Goal: Task Accomplishment & Management: Manage account settings

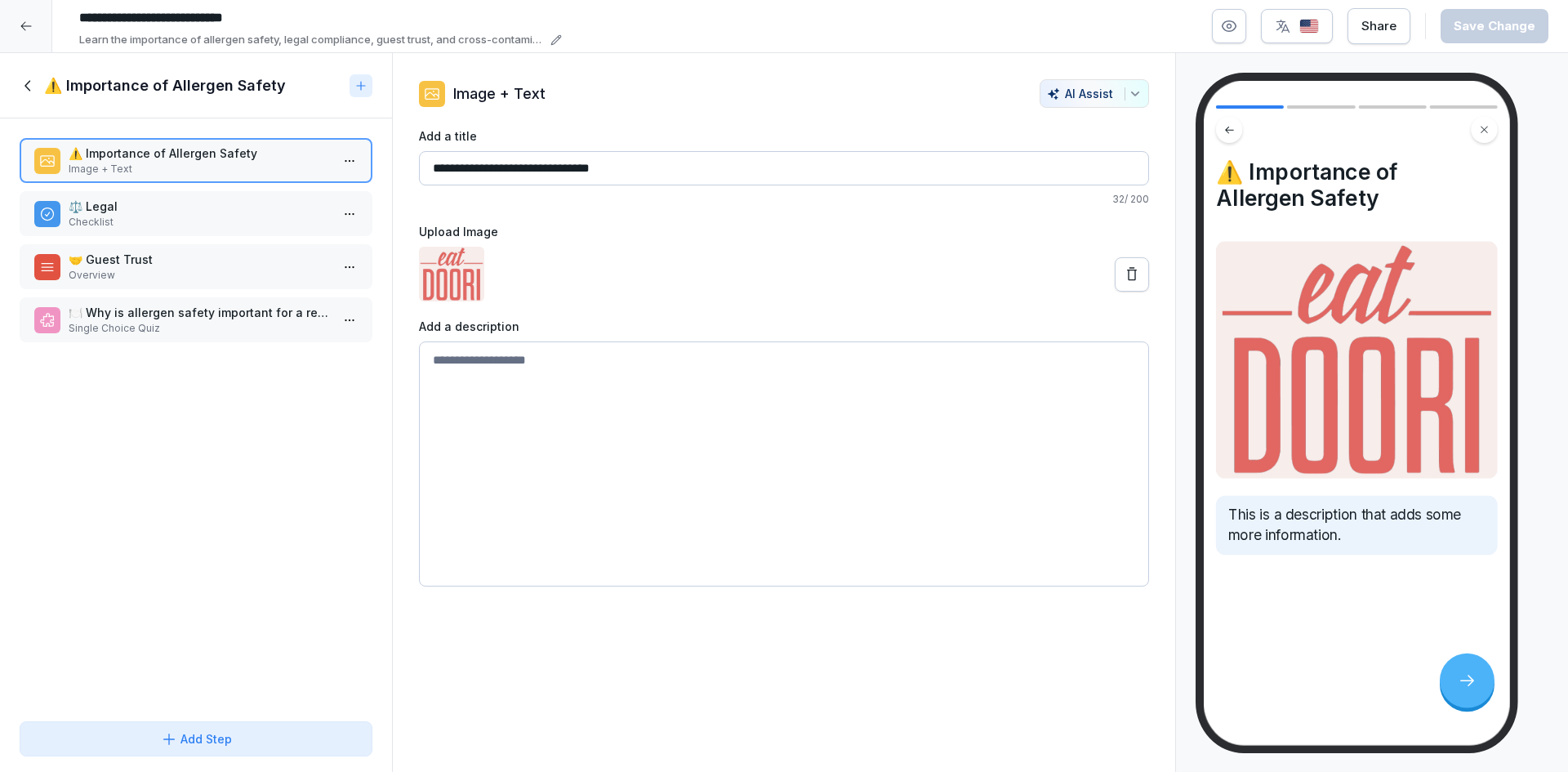
click at [188, 203] on p "⚖️ Legal" at bounding box center [199, 206] width 261 height 17
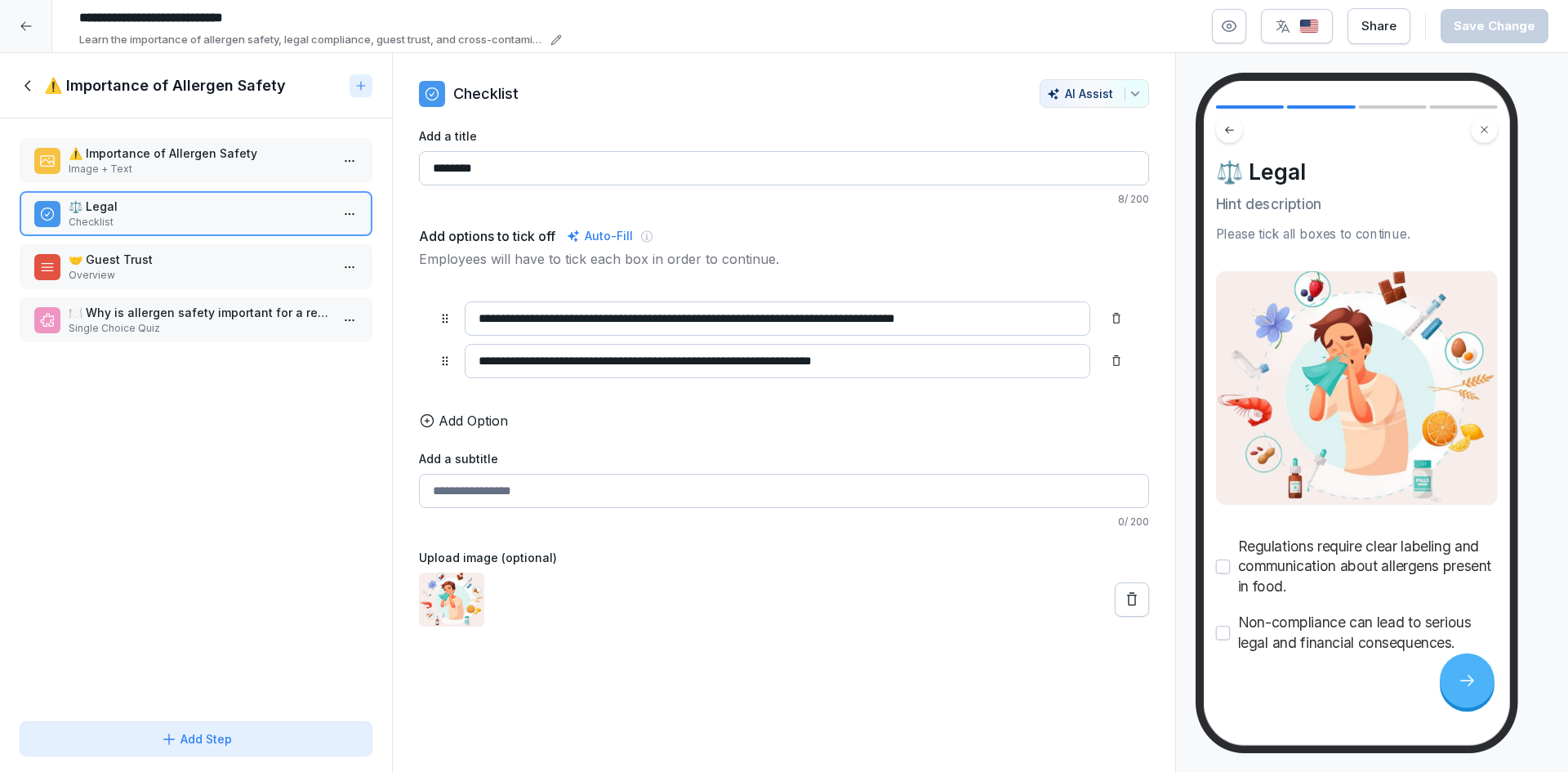
click at [201, 167] on p "Image + Text" at bounding box center [199, 169] width 261 height 14
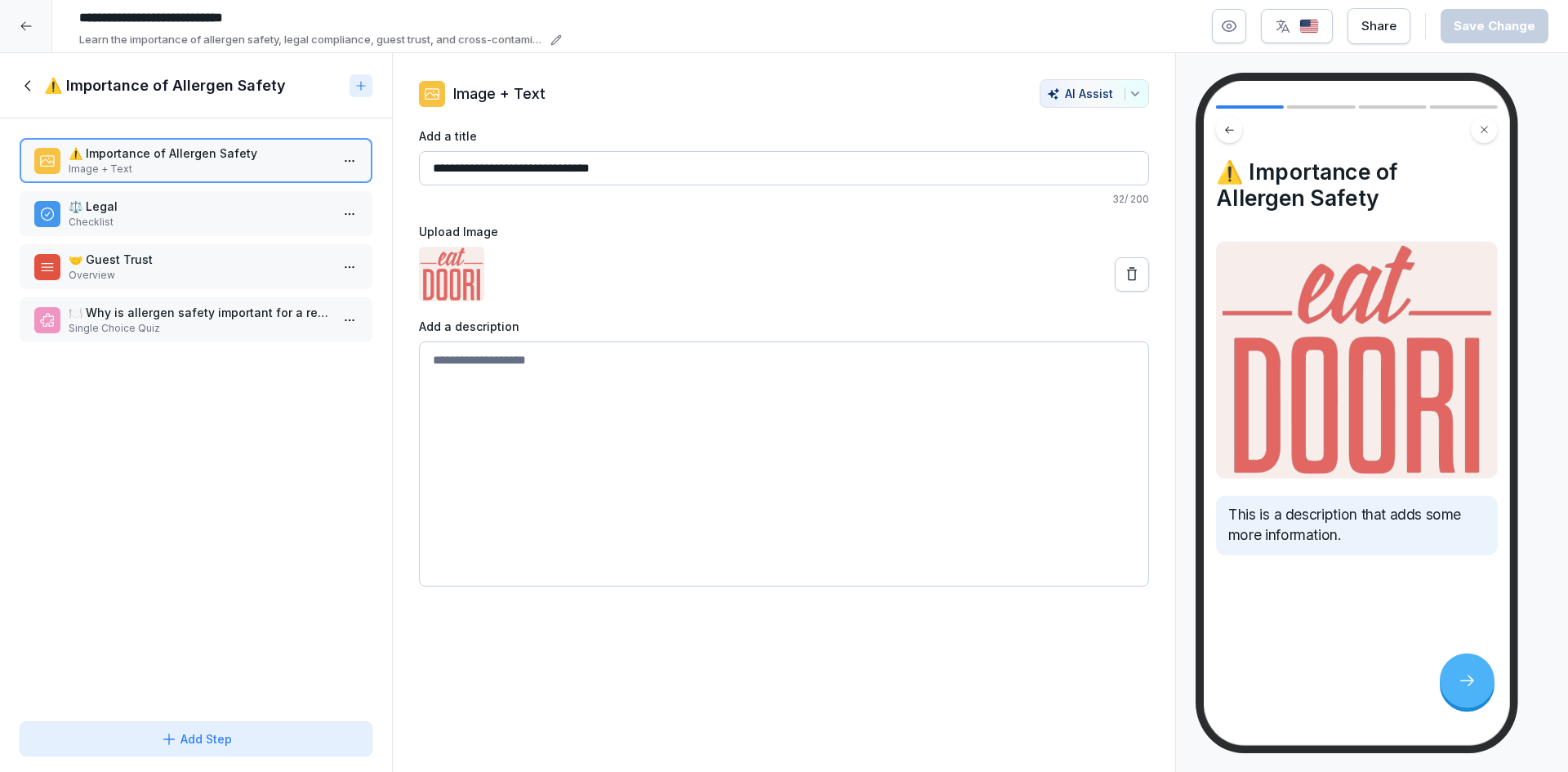
click at [1321, 411] on img at bounding box center [1357, 360] width 282 height 238
click at [199, 212] on p "⚖️ Legal" at bounding box center [199, 206] width 261 height 17
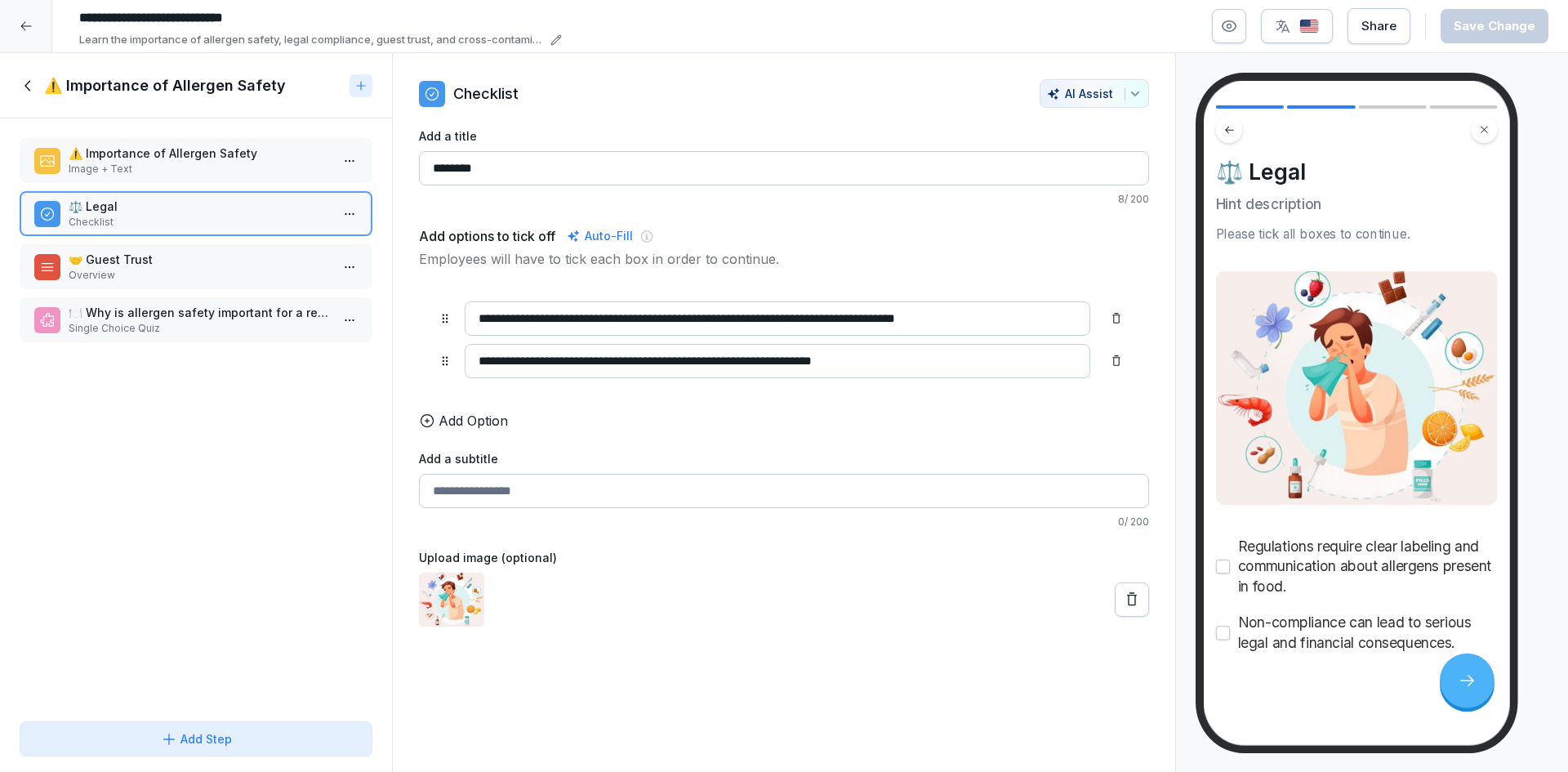
click at [33, 23] on div at bounding box center [26, 26] width 53 height 53
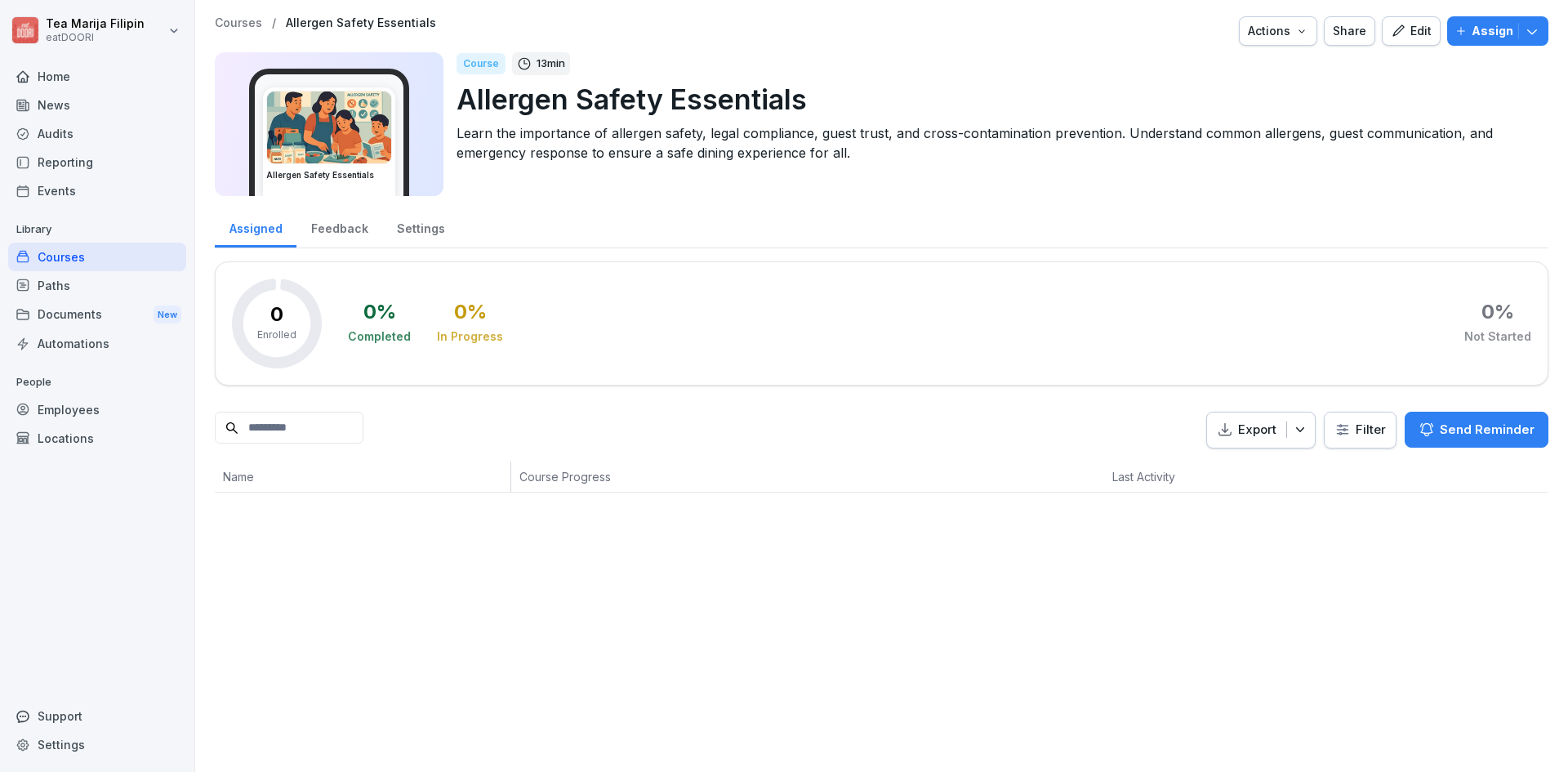
click at [71, 246] on div "Courses" at bounding box center [98, 257] width 178 height 29
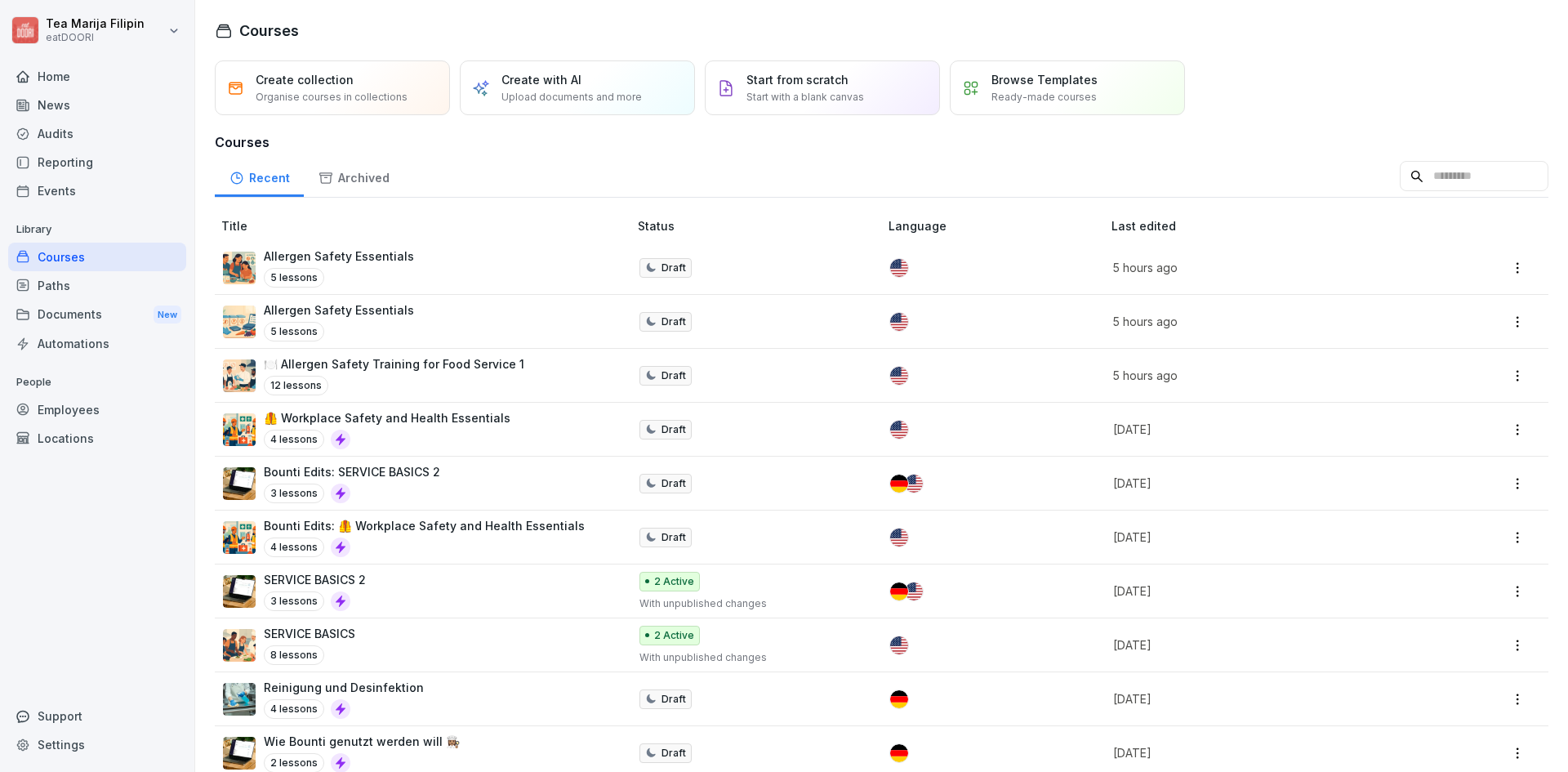
click at [1512, 271] on html "Tea Marija Filipin eatDOORI Home News Audits Reporting Events Library Courses P…" at bounding box center [784, 386] width 1568 height 772
click at [1443, 426] on div "Delete" at bounding box center [1437, 428] width 158 height 31
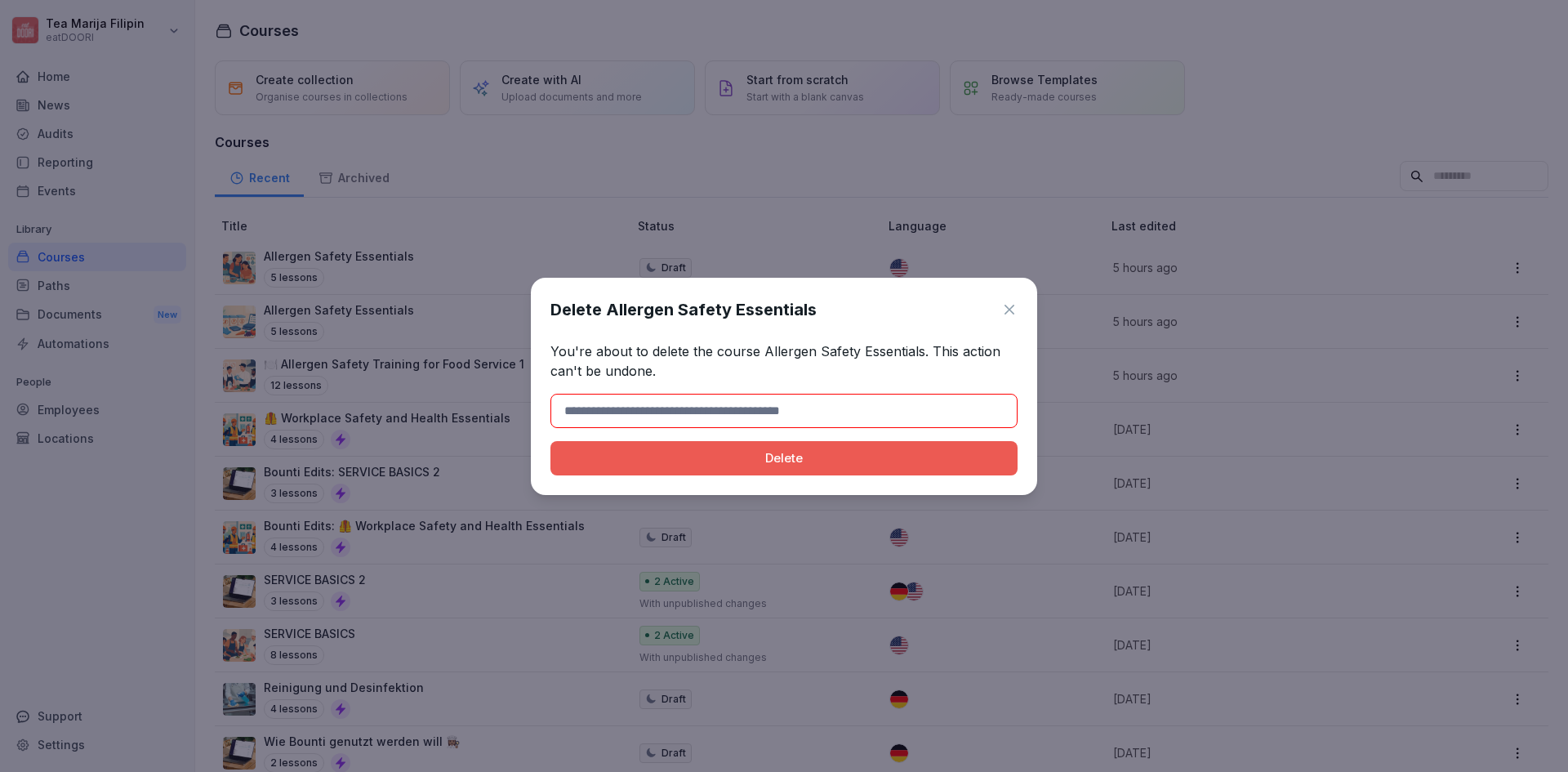
click at [851, 456] on div "Delete" at bounding box center [784, 458] width 441 height 18
click at [880, 411] on input at bounding box center [784, 411] width 467 height 34
type input "**********"
click at [809, 460] on div "Delete" at bounding box center [784, 458] width 441 height 18
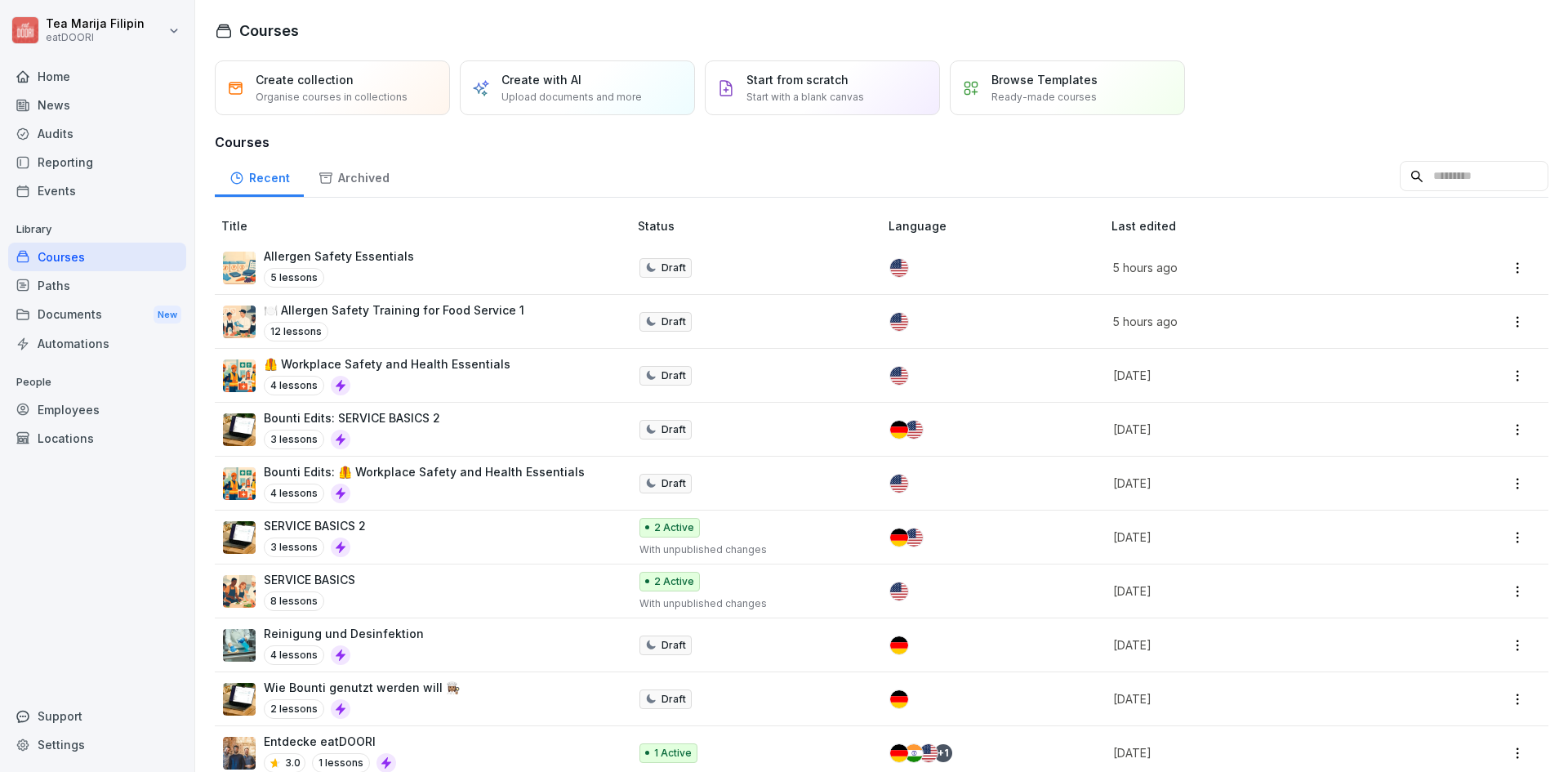
click at [1501, 323] on html "Tea Marija Filipin eatDOORI Home News Audits Reporting Events Library Courses P…" at bounding box center [784, 386] width 1568 height 772
click at [1411, 479] on div "Delete" at bounding box center [1405, 483] width 36 height 17
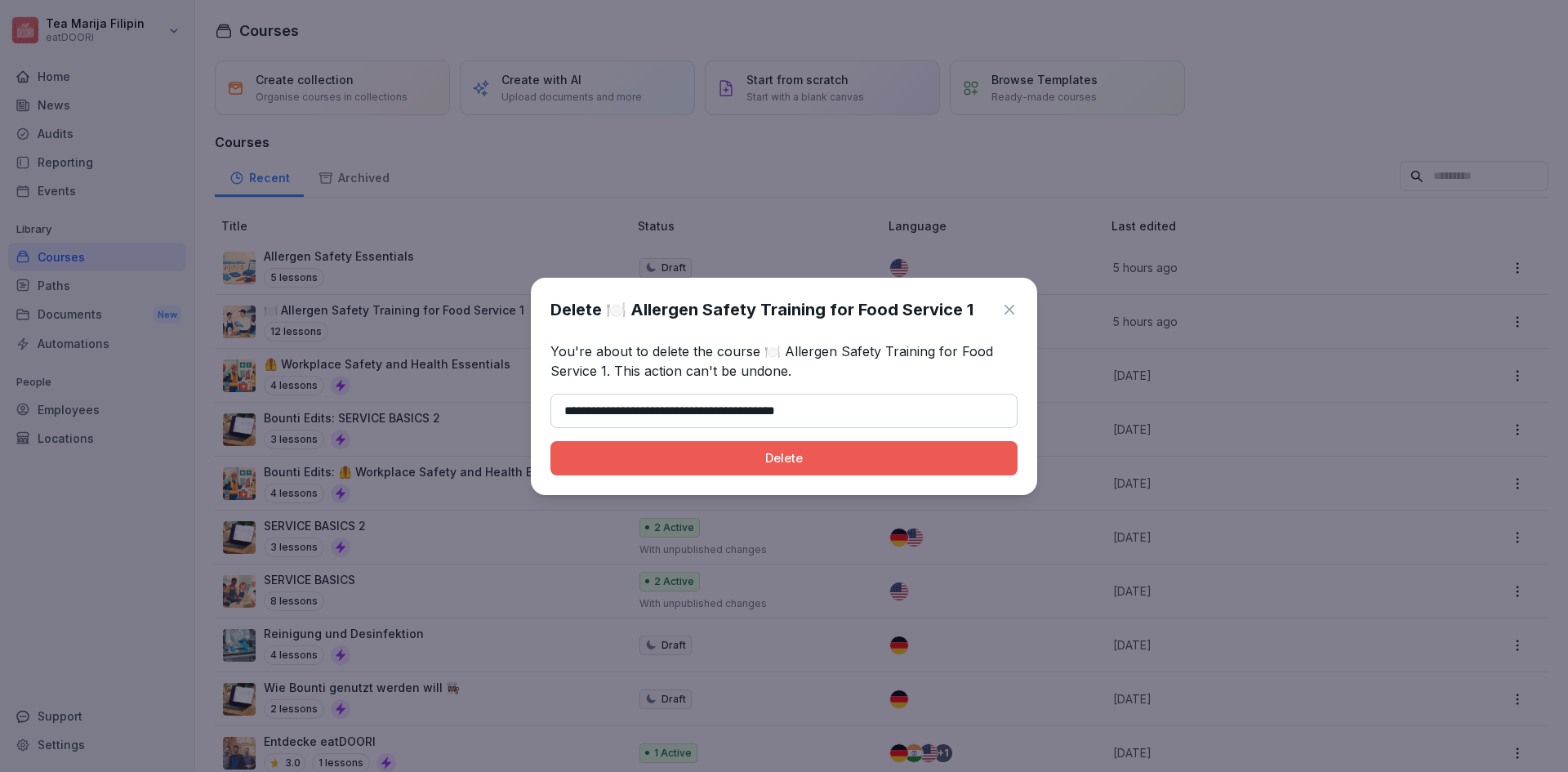
click at [550, 441] on button "Delete" at bounding box center [784, 458] width 467 height 34
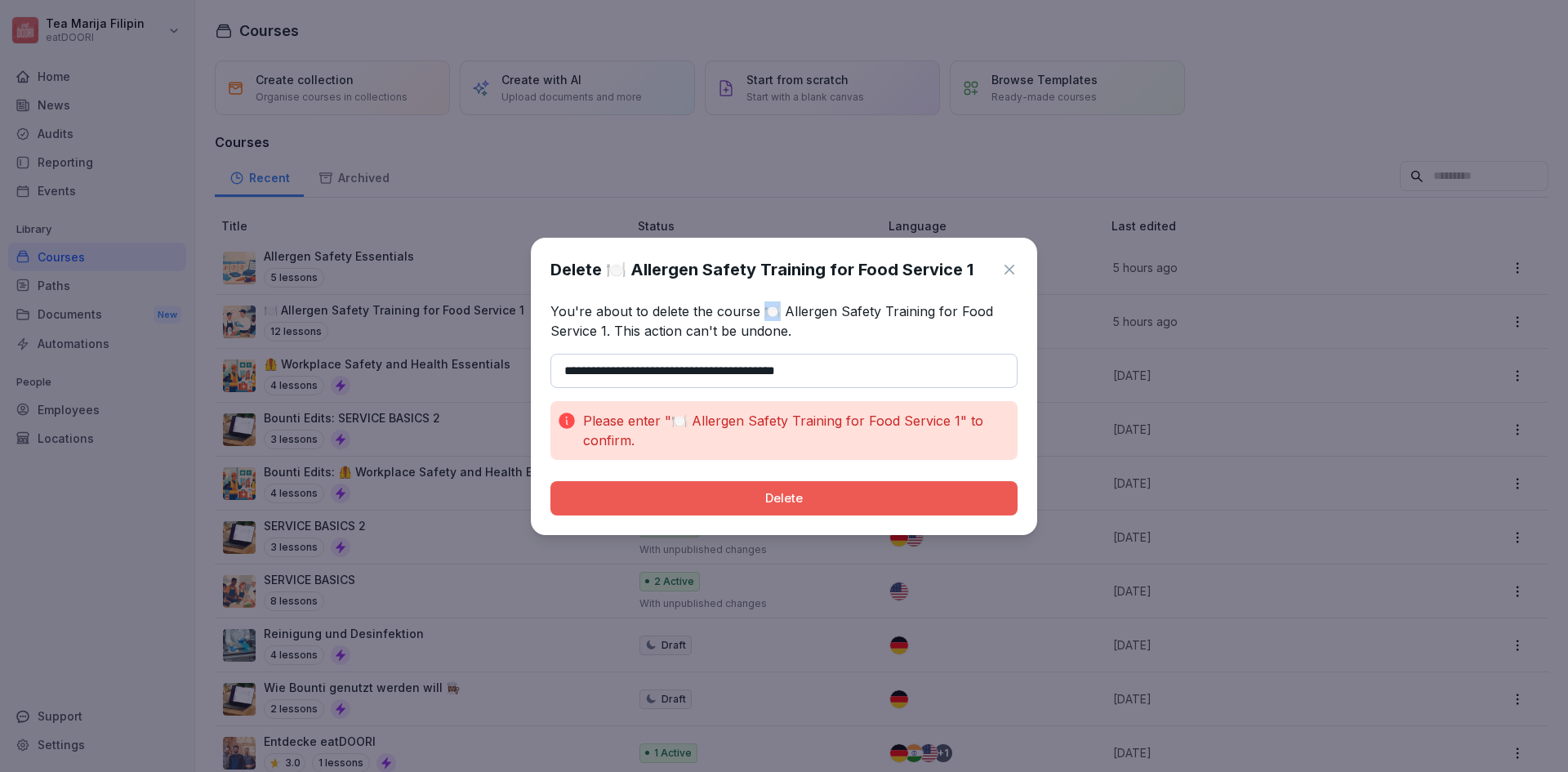
drag, startPoint x: 773, startPoint y: 319, endPoint x: 765, endPoint y: 314, distance: 9.4
click at [765, 314] on p "You're about to delete the course 🍽️ Allergen Safety Training for Food Service …" at bounding box center [784, 321] width 467 height 39
copy p "🍽️"
click at [567, 372] on input "**********" at bounding box center [784, 371] width 467 height 34
paste input "***"
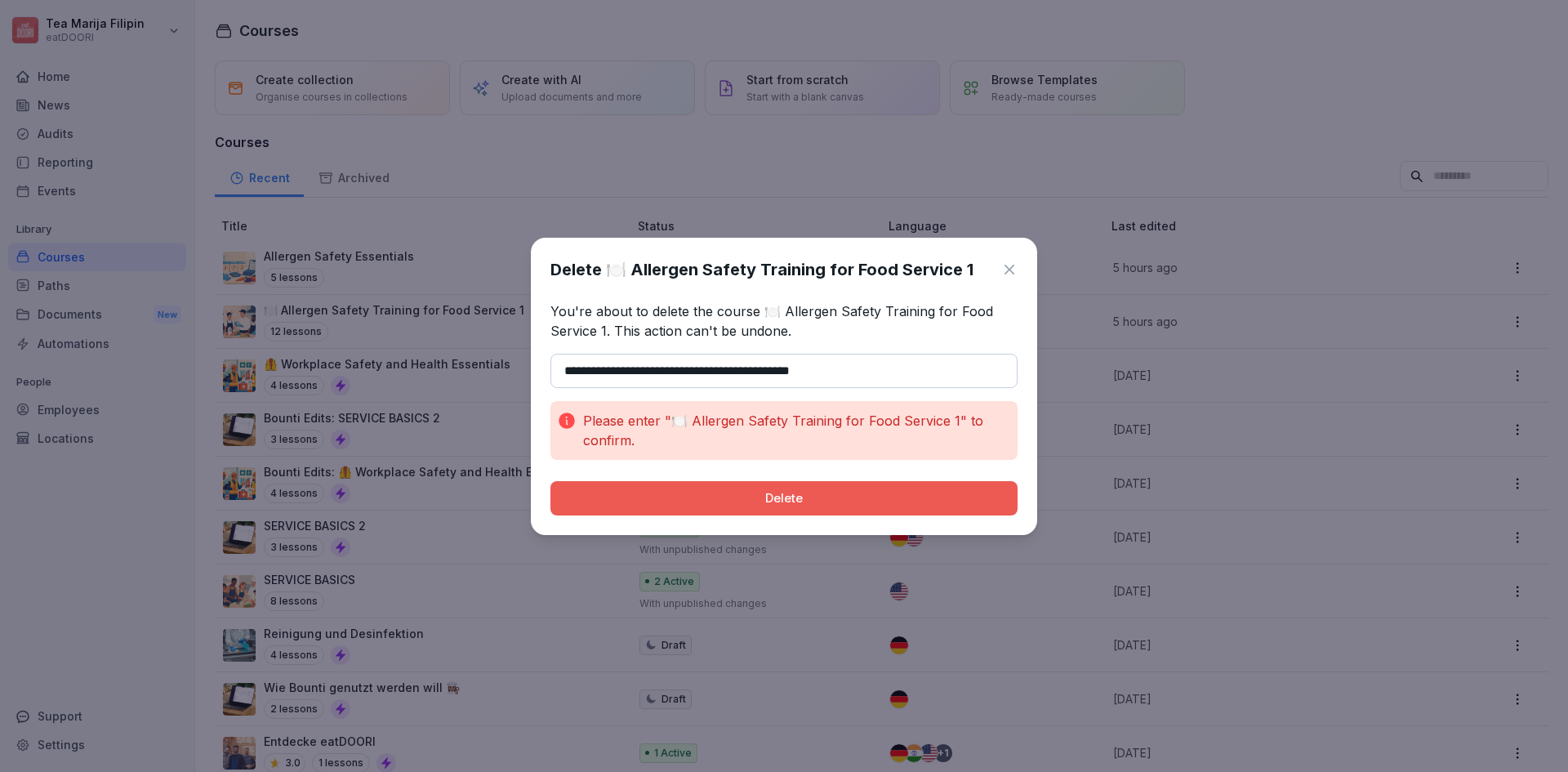
click at [739, 510] on button "Delete" at bounding box center [784, 498] width 467 height 34
click at [582, 369] on input "**********" at bounding box center [784, 371] width 467 height 34
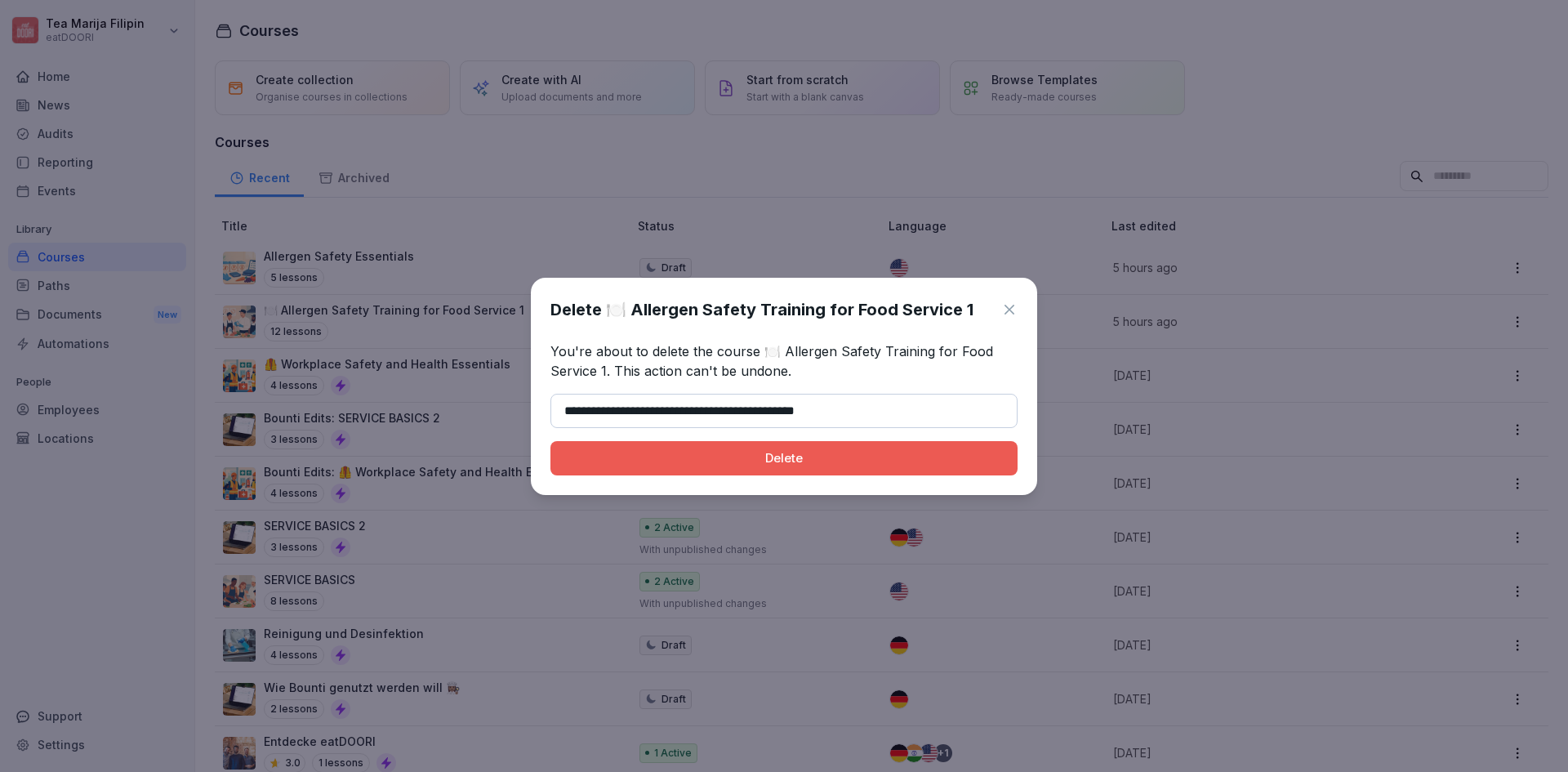
type input "**********"
click at [684, 445] on button "Delete" at bounding box center [784, 458] width 467 height 34
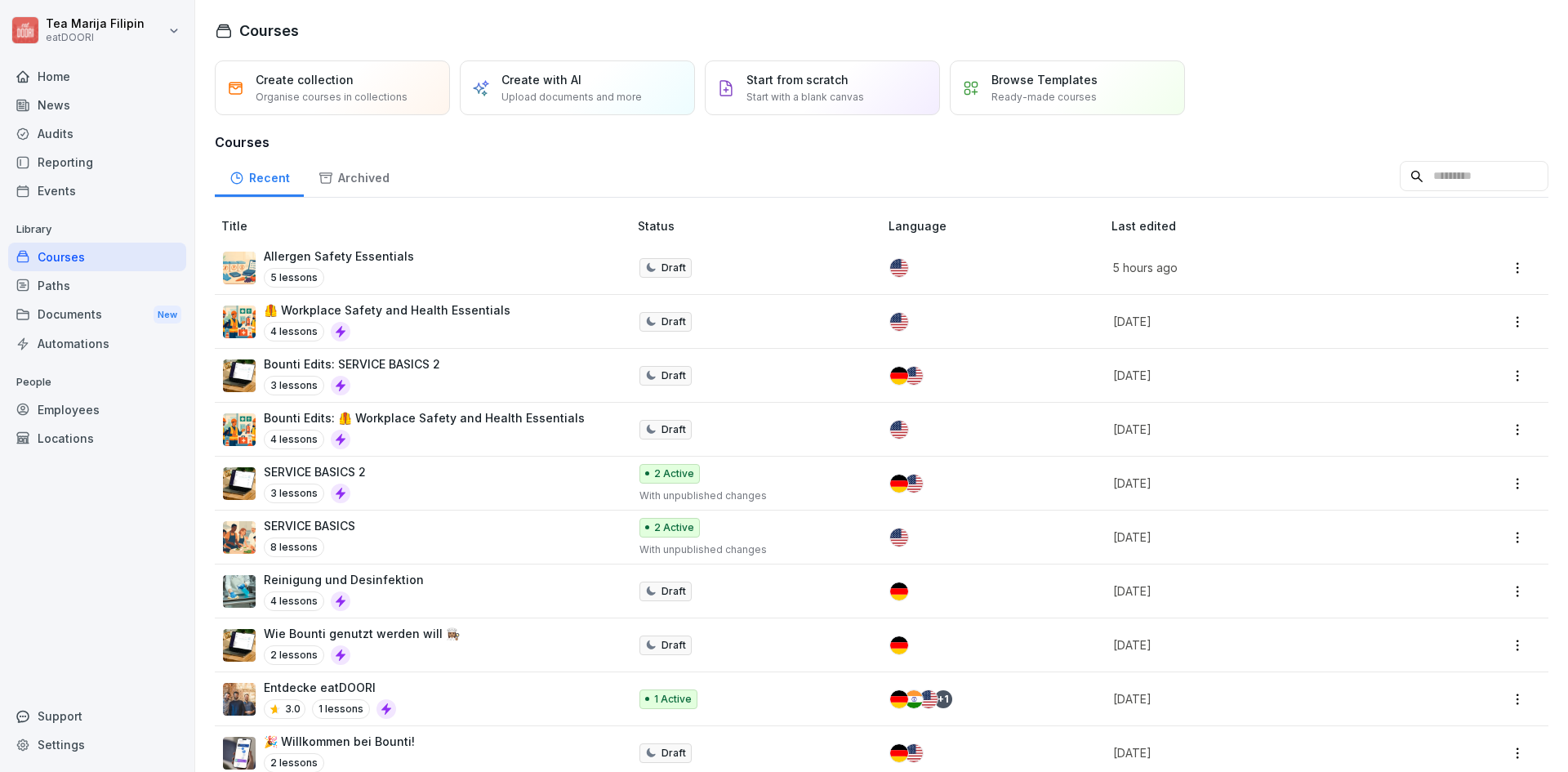
click at [578, 82] on p "Create with AI" at bounding box center [541, 80] width 80 height 17
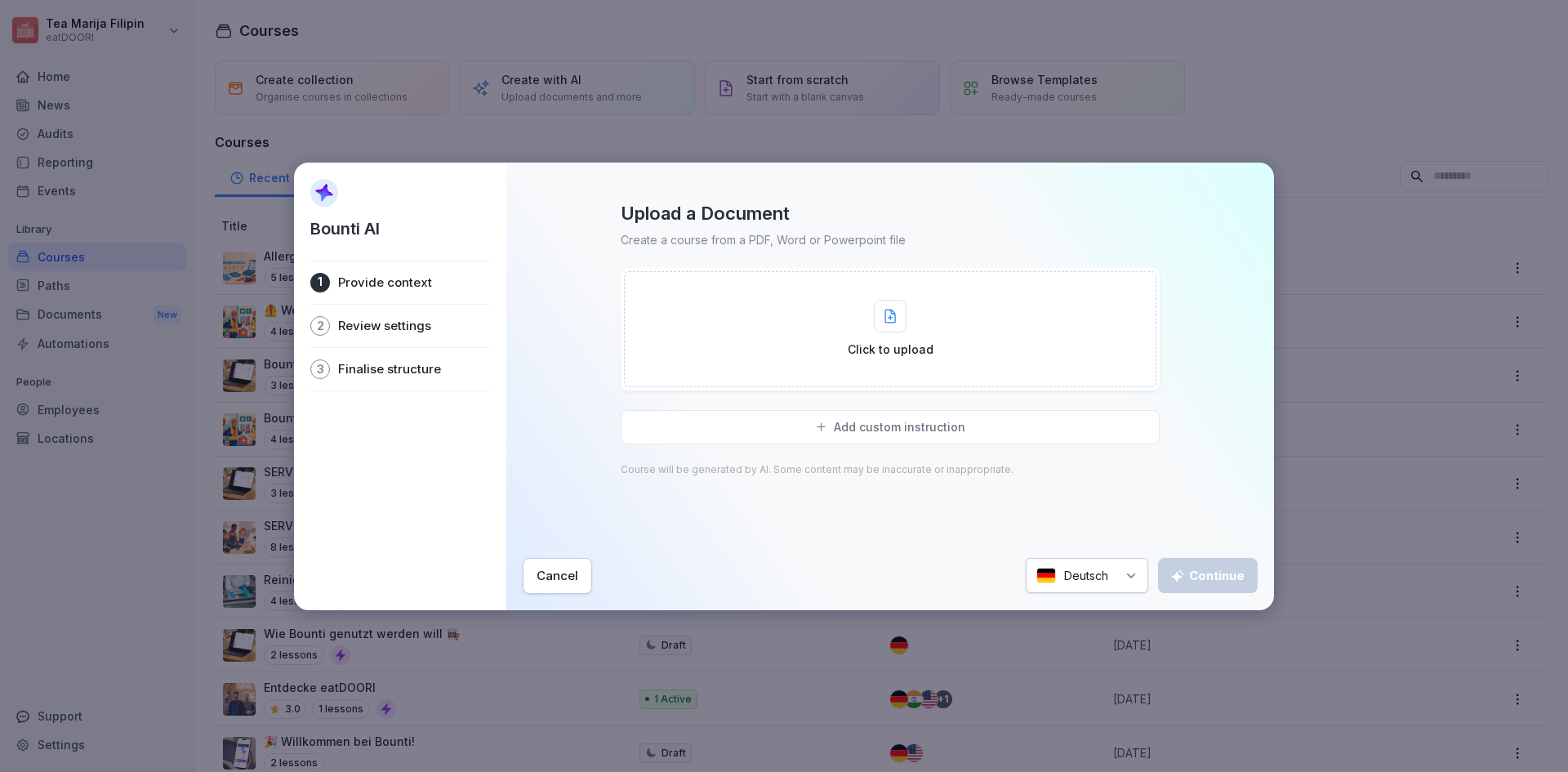
click at [806, 311] on div "Click to upload" at bounding box center [890, 329] width 533 height 116
click at [820, 344] on div "Add custom instruction" at bounding box center [890, 354] width 539 height 34
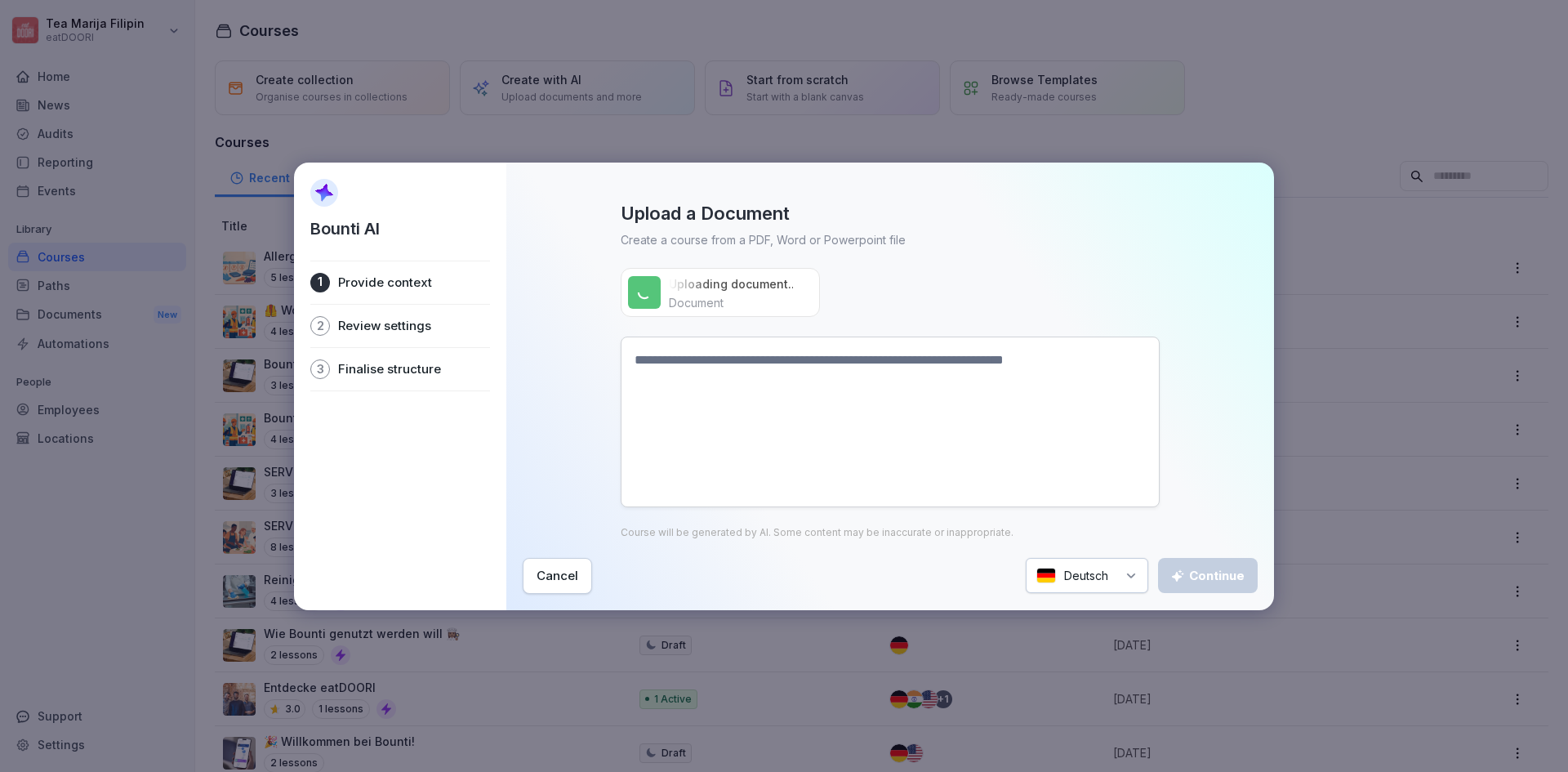
click at [709, 370] on textarea at bounding box center [890, 422] width 539 height 171
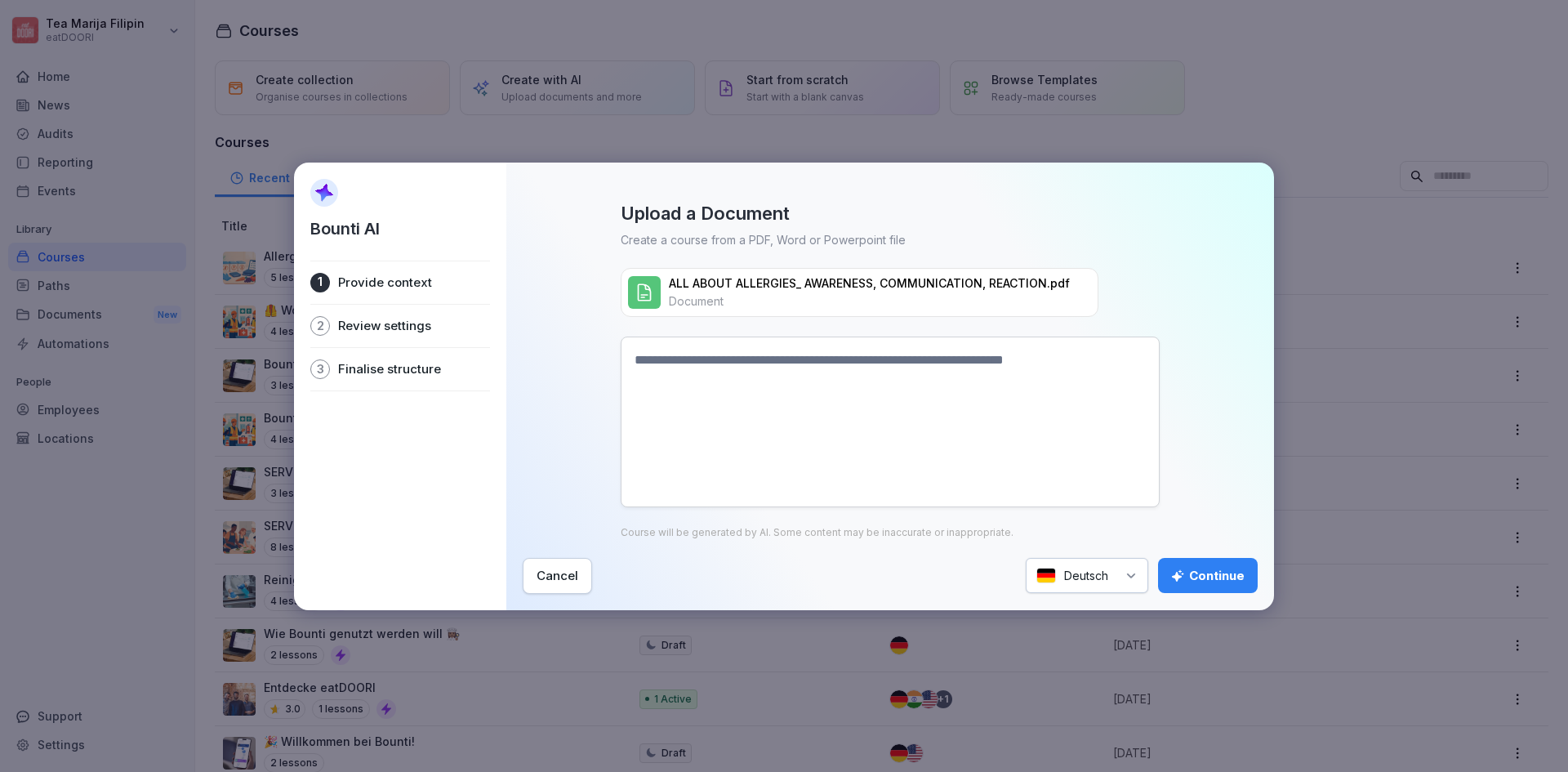
paste textarea "***"
type textarea "***"
paste textarea "**********"
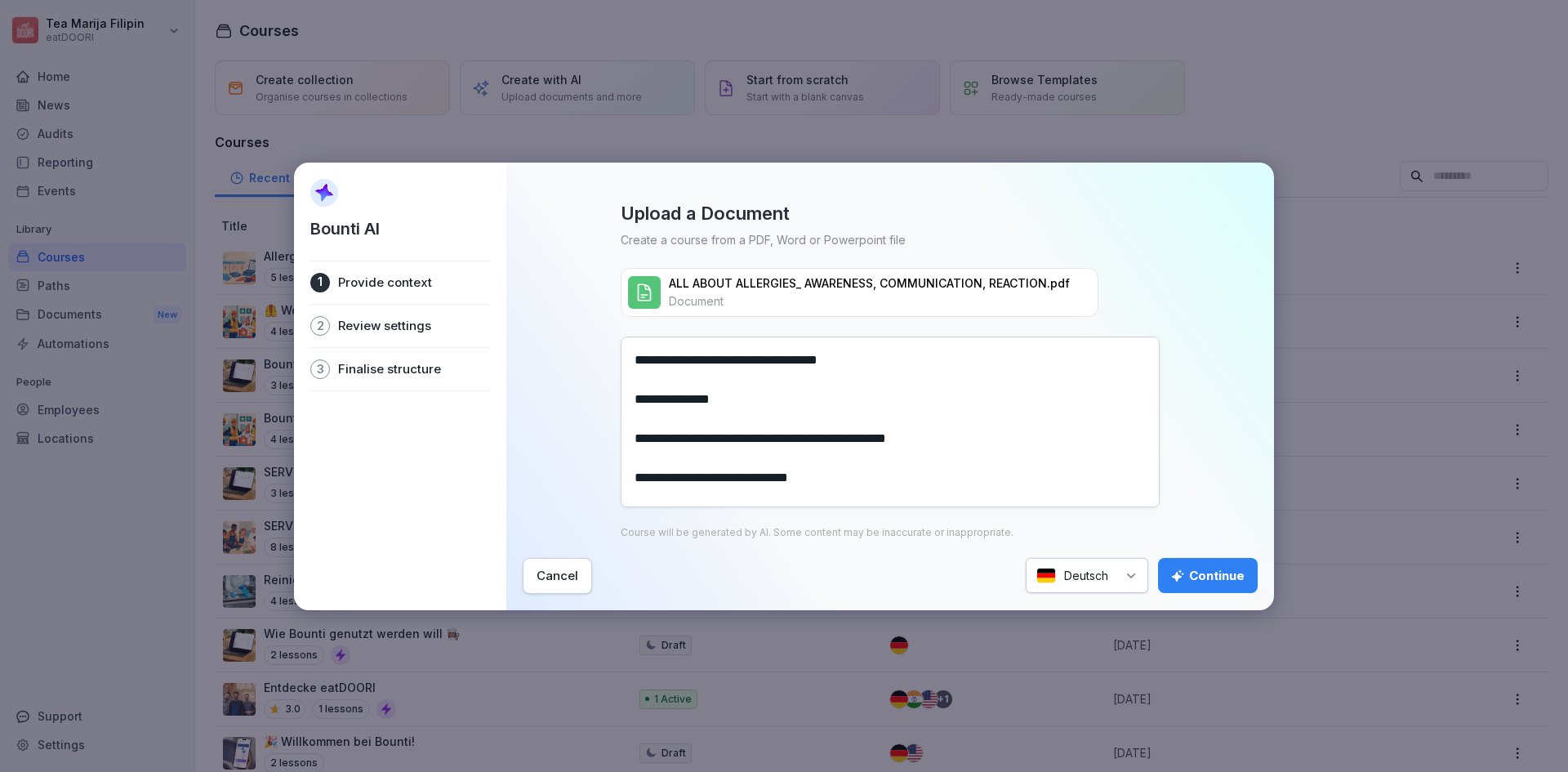
scroll to position [1588, 0]
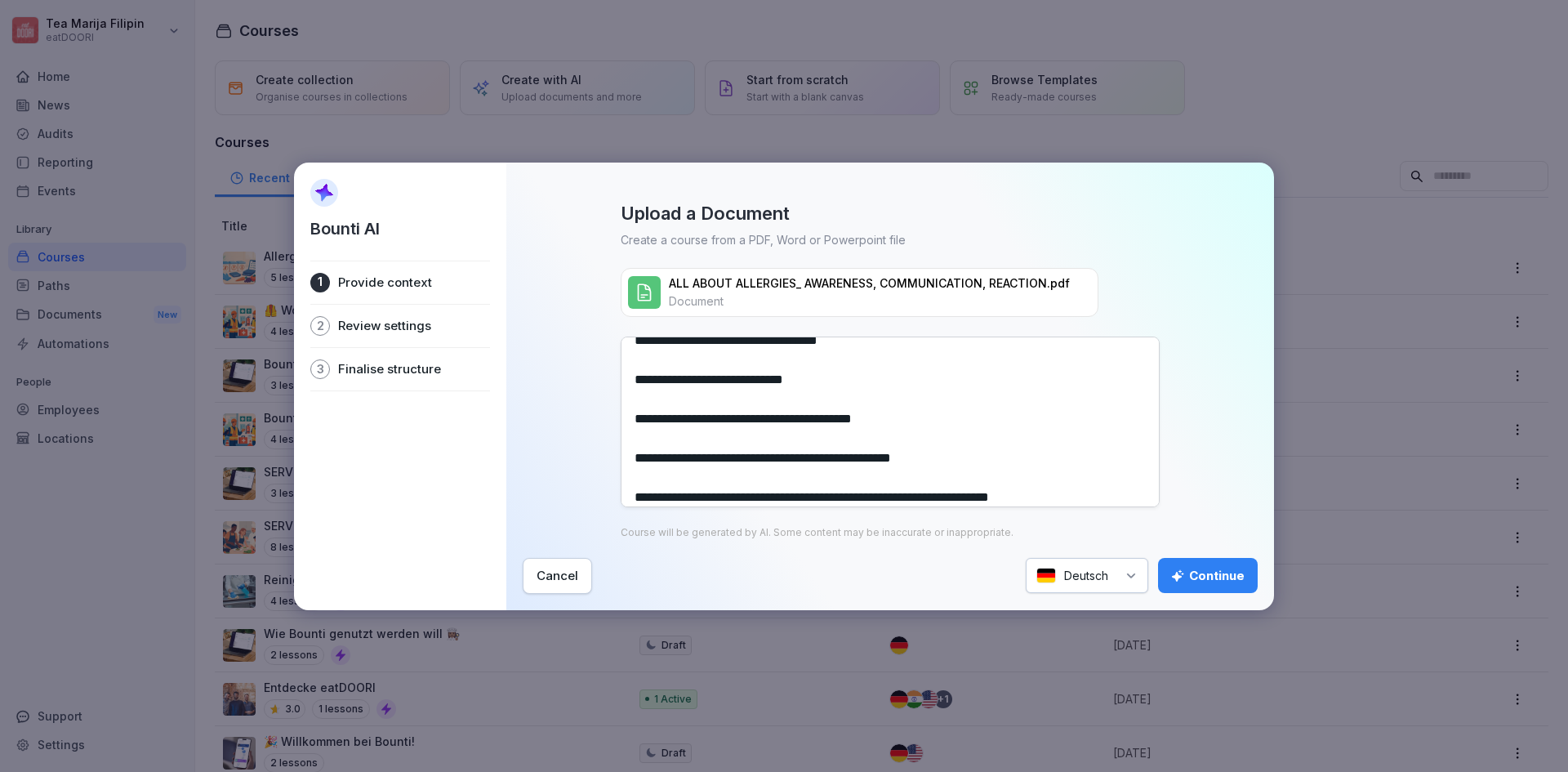
type textarea "**********"
click at [1107, 570] on div "Deutsch" at bounding box center [1086, 575] width 122 height 35
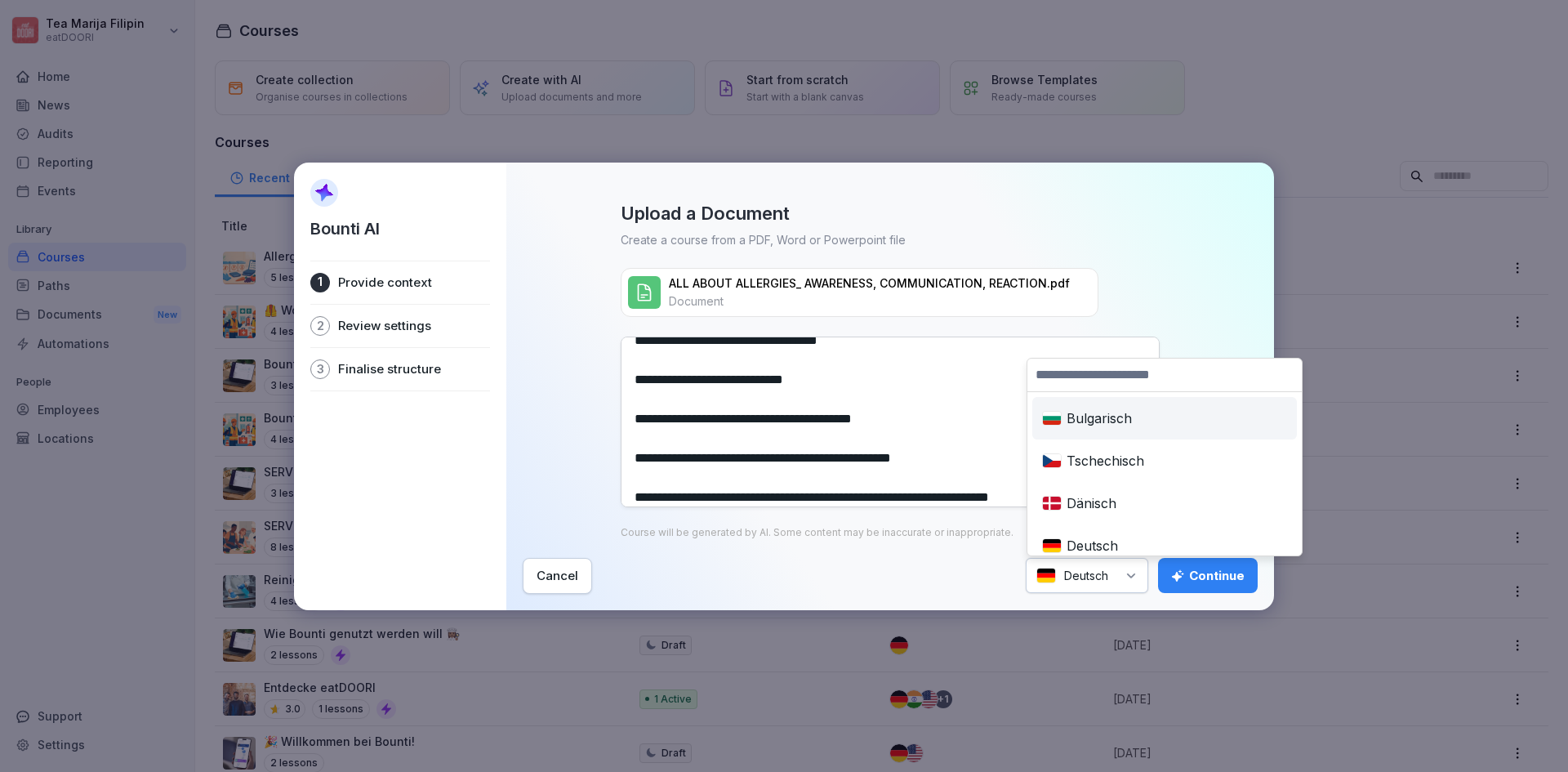
click at [1063, 382] on input at bounding box center [1164, 375] width 275 height 33
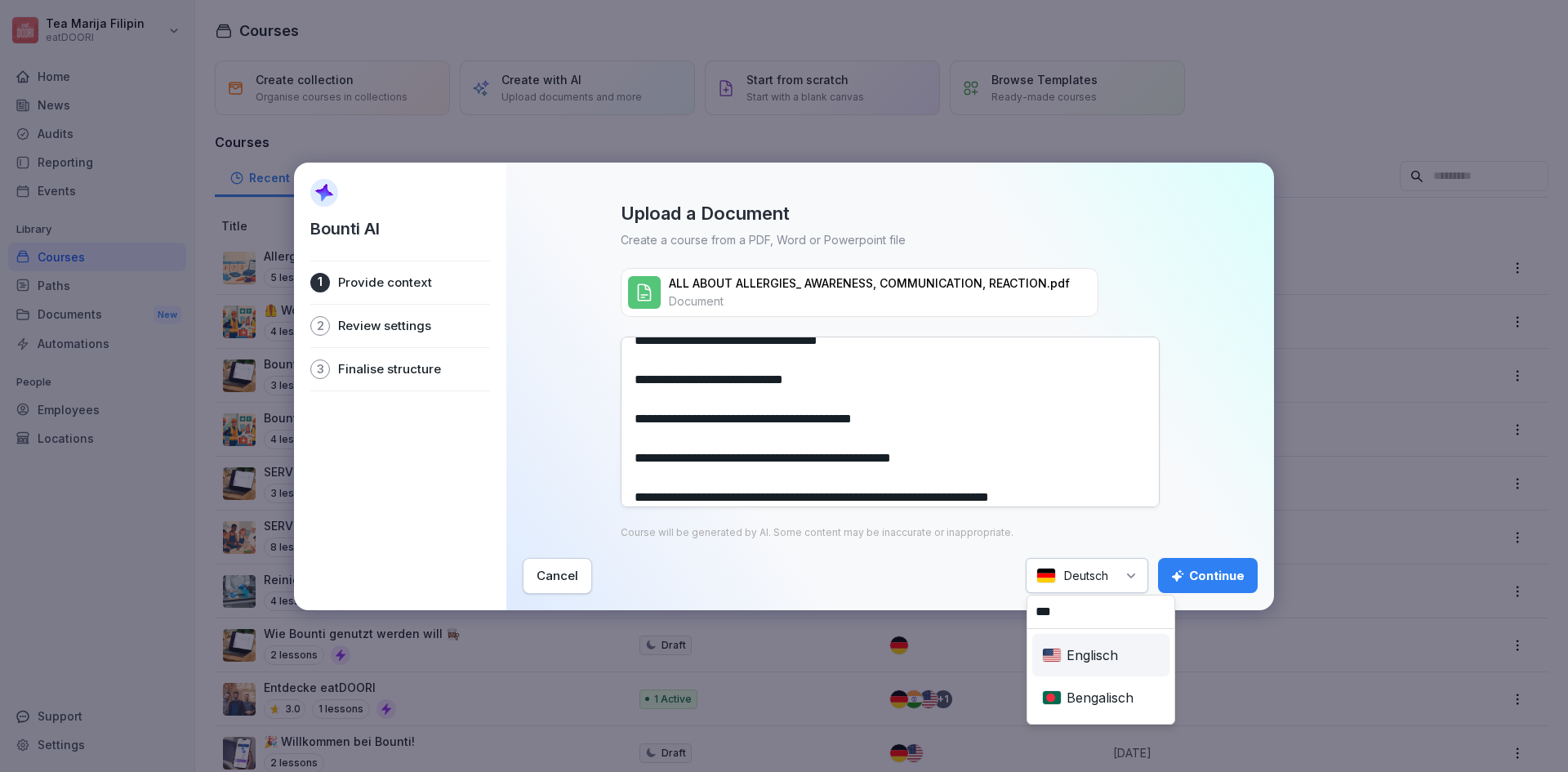
type input "***"
click at [1136, 641] on div "Englisch" at bounding box center [1101, 655] width 131 height 36
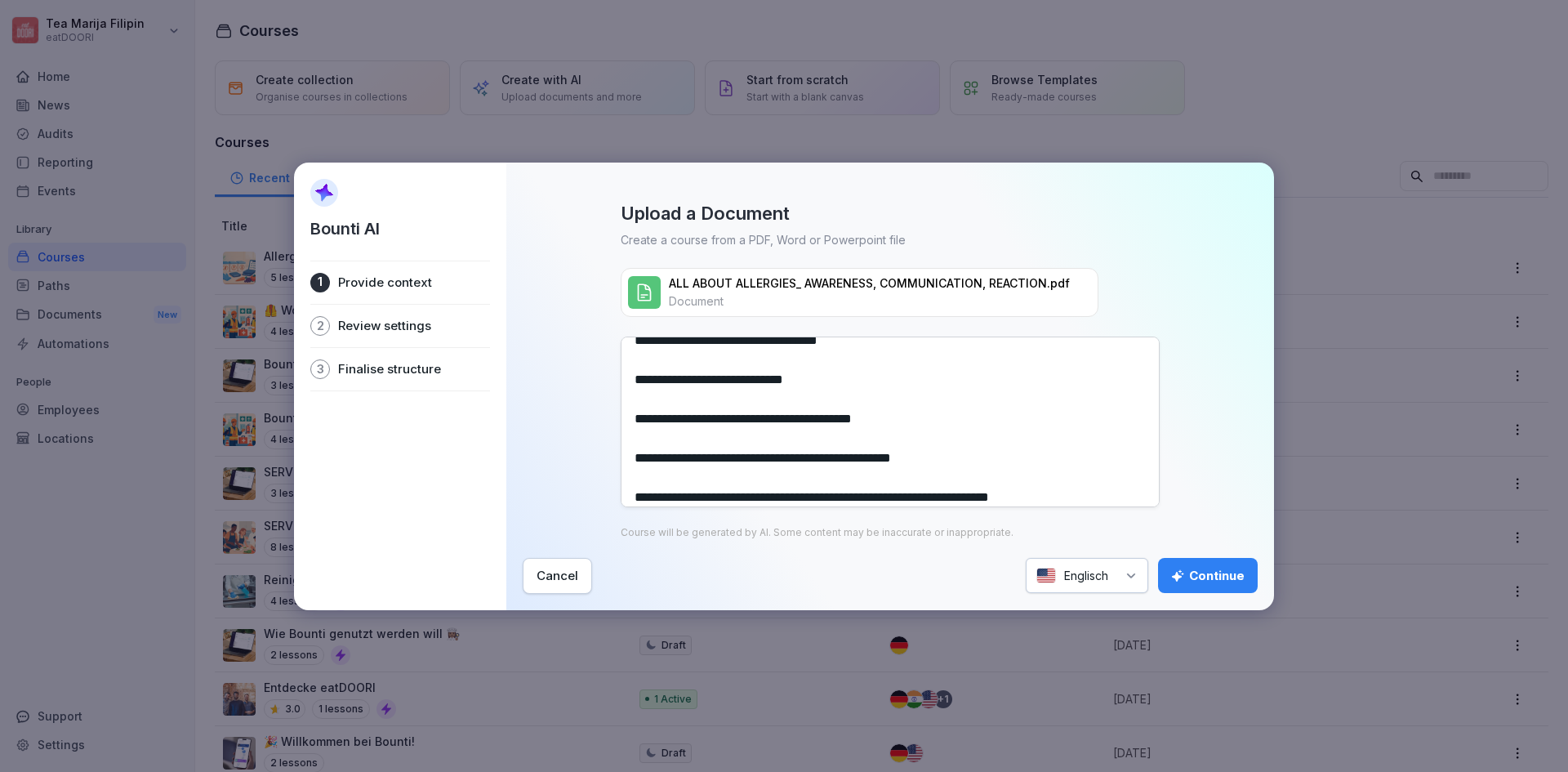
click at [1187, 579] on div "Continue" at bounding box center [1208, 575] width 74 height 18
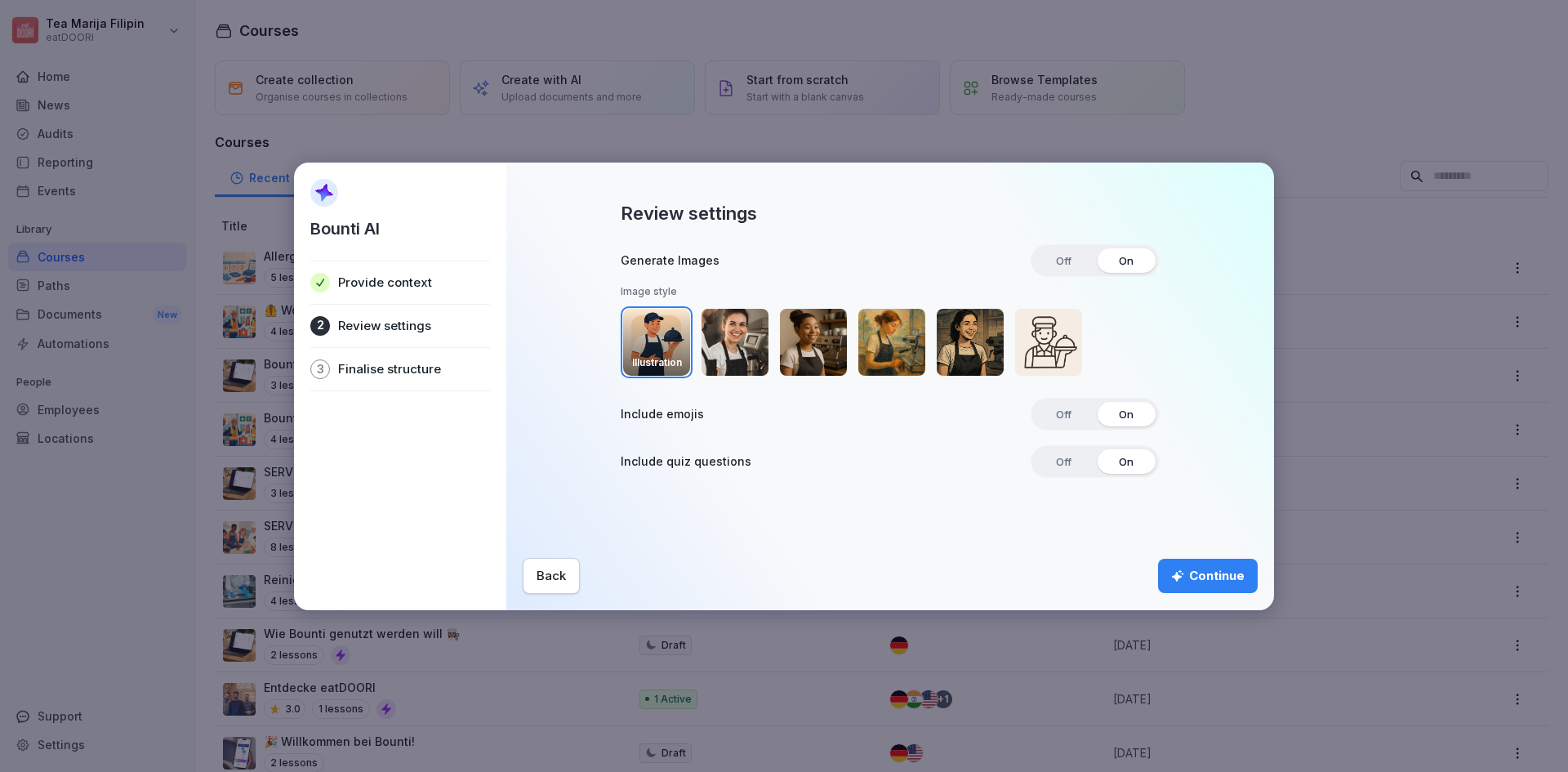
click at [1202, 587] on button "Continue" at bounding box center [1207, 576] width 99 height 34
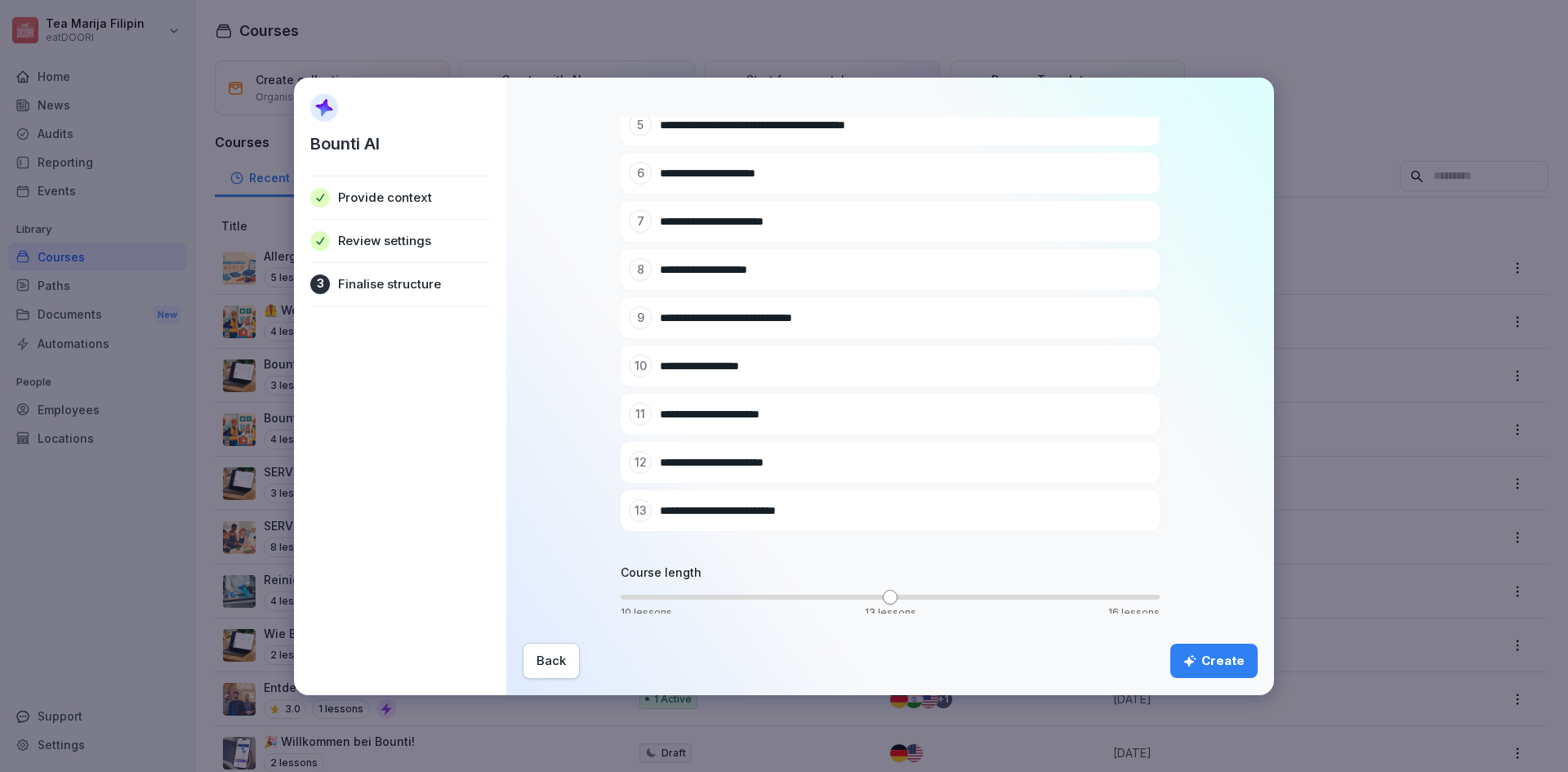
scroll to position [347, 0]
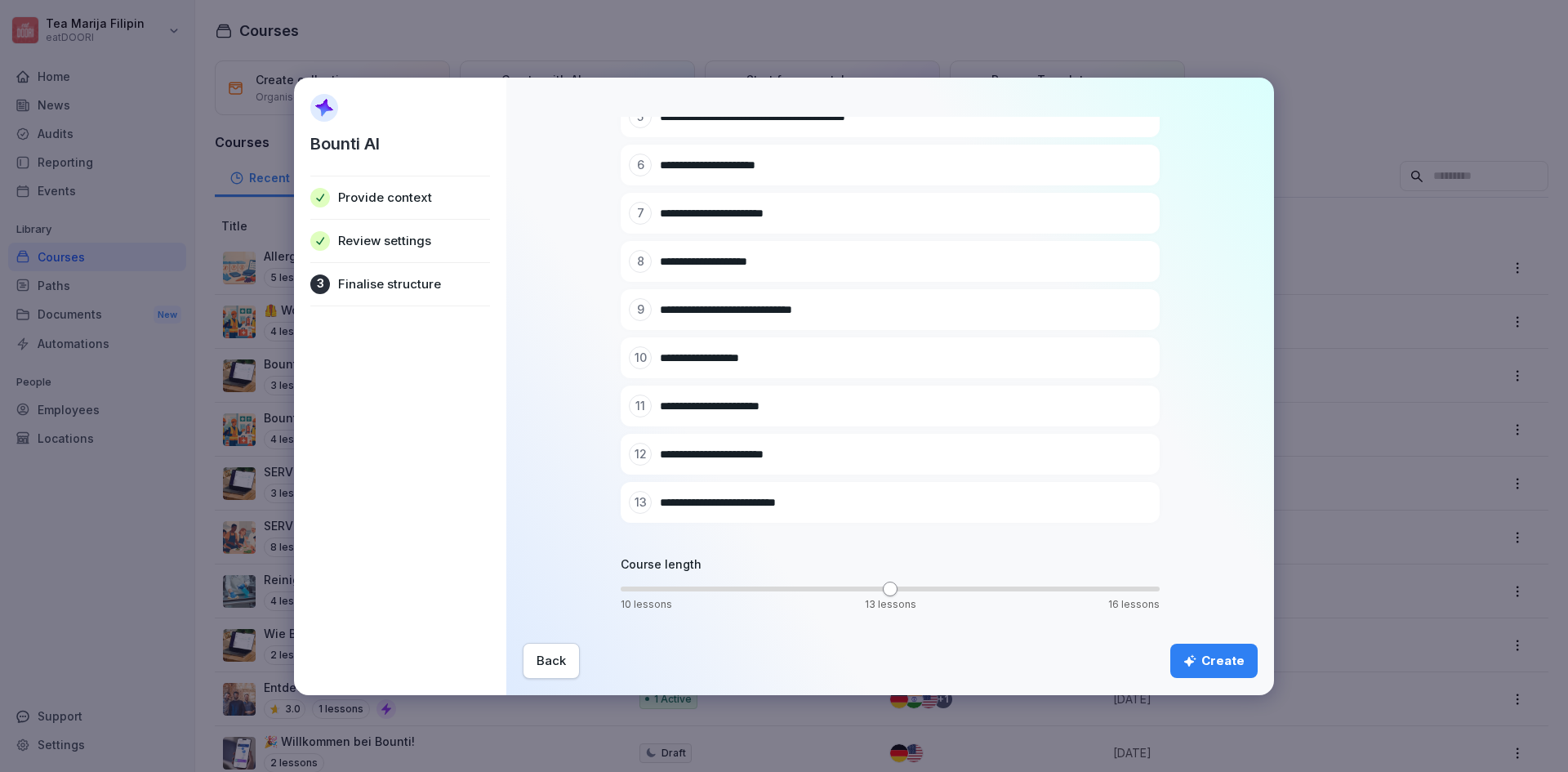
click at [540, 646] on button "Back" at bounding box center [550, 661] width 57 height 36
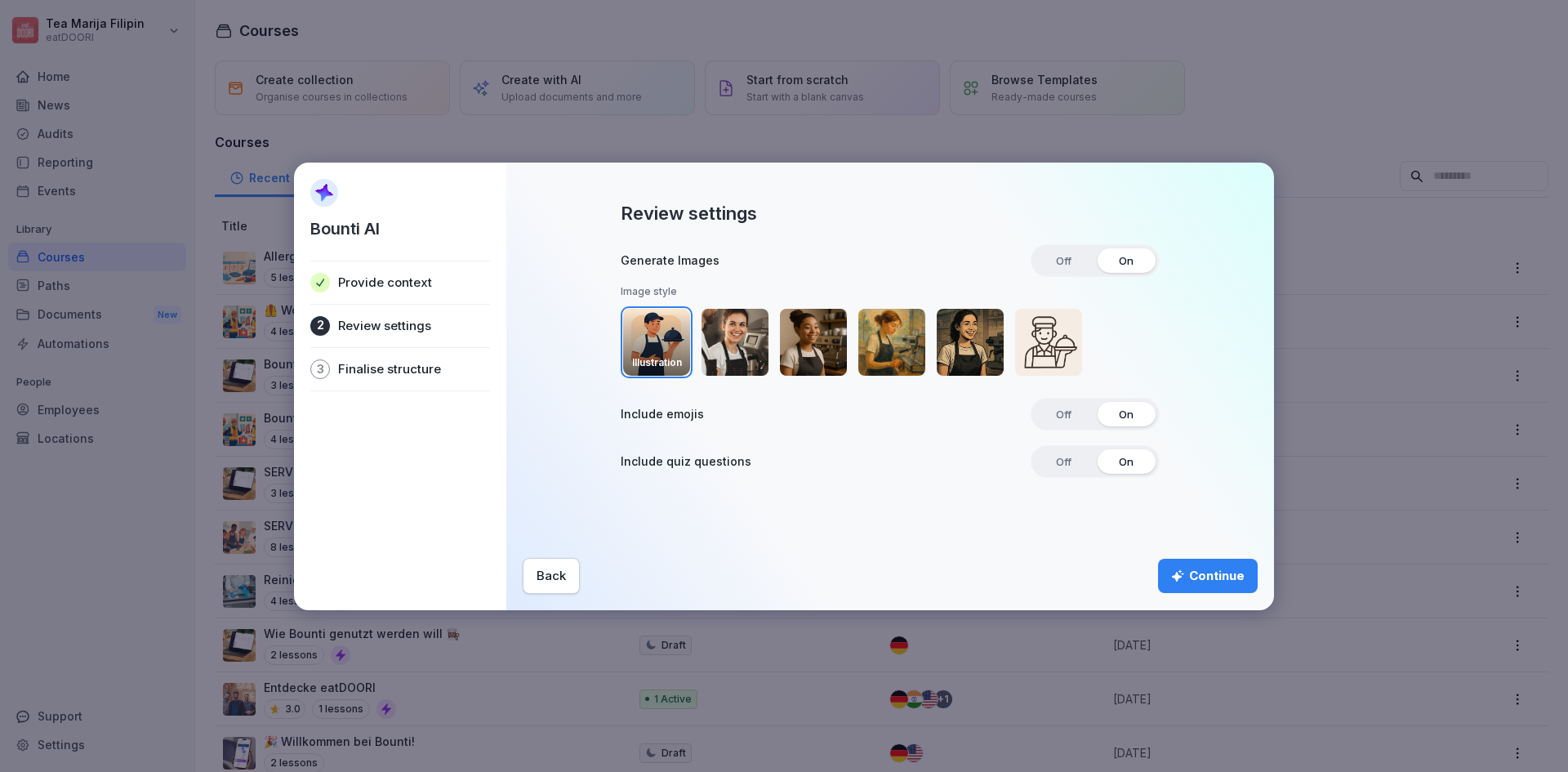
click at [544, 581] on div "Back" at bounding box center [551, 575] width 30 height 18
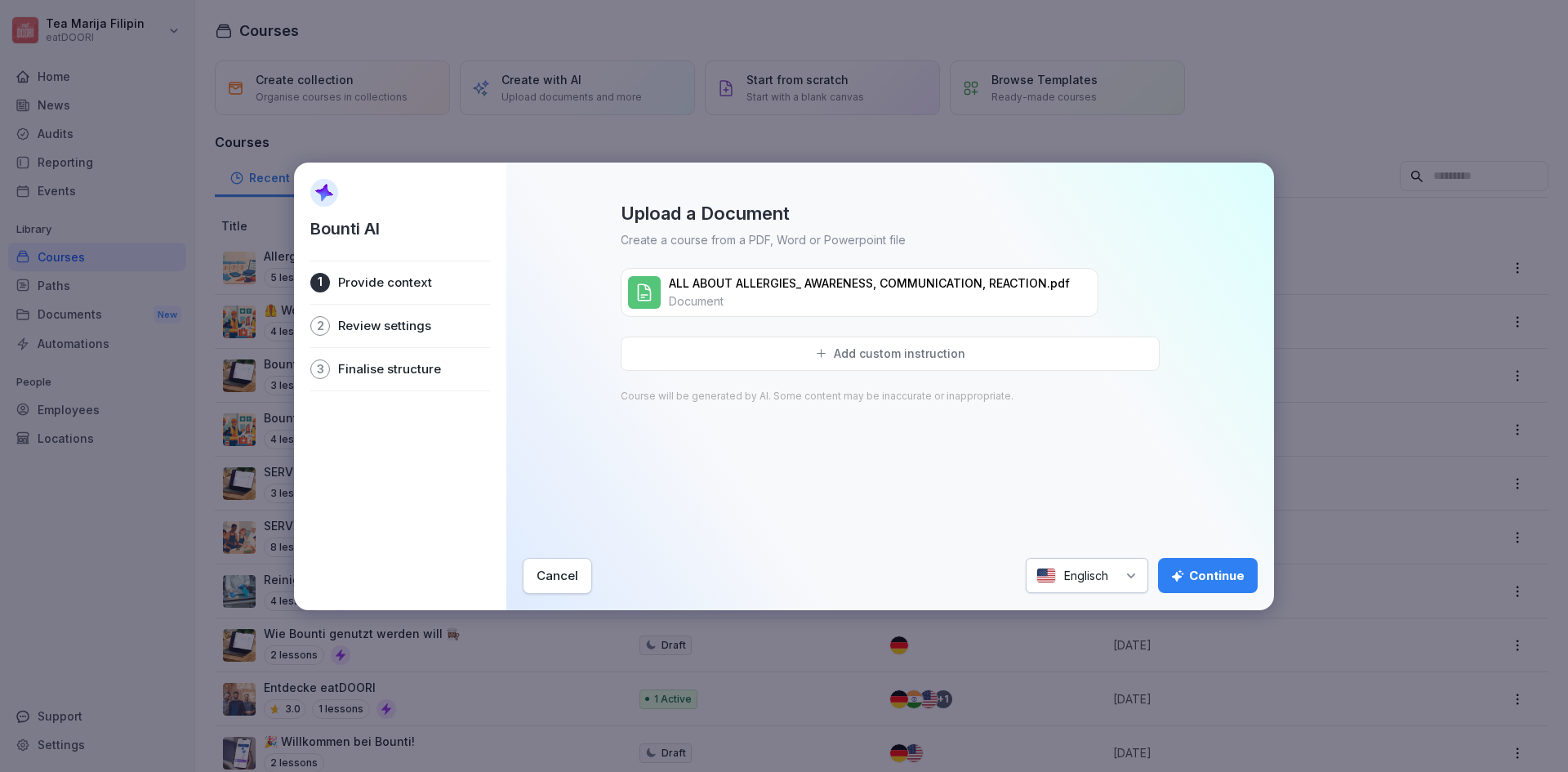
click at [735, 364] on div "Add custom instruction" at bounding box center [890, 354] width 539 height 34
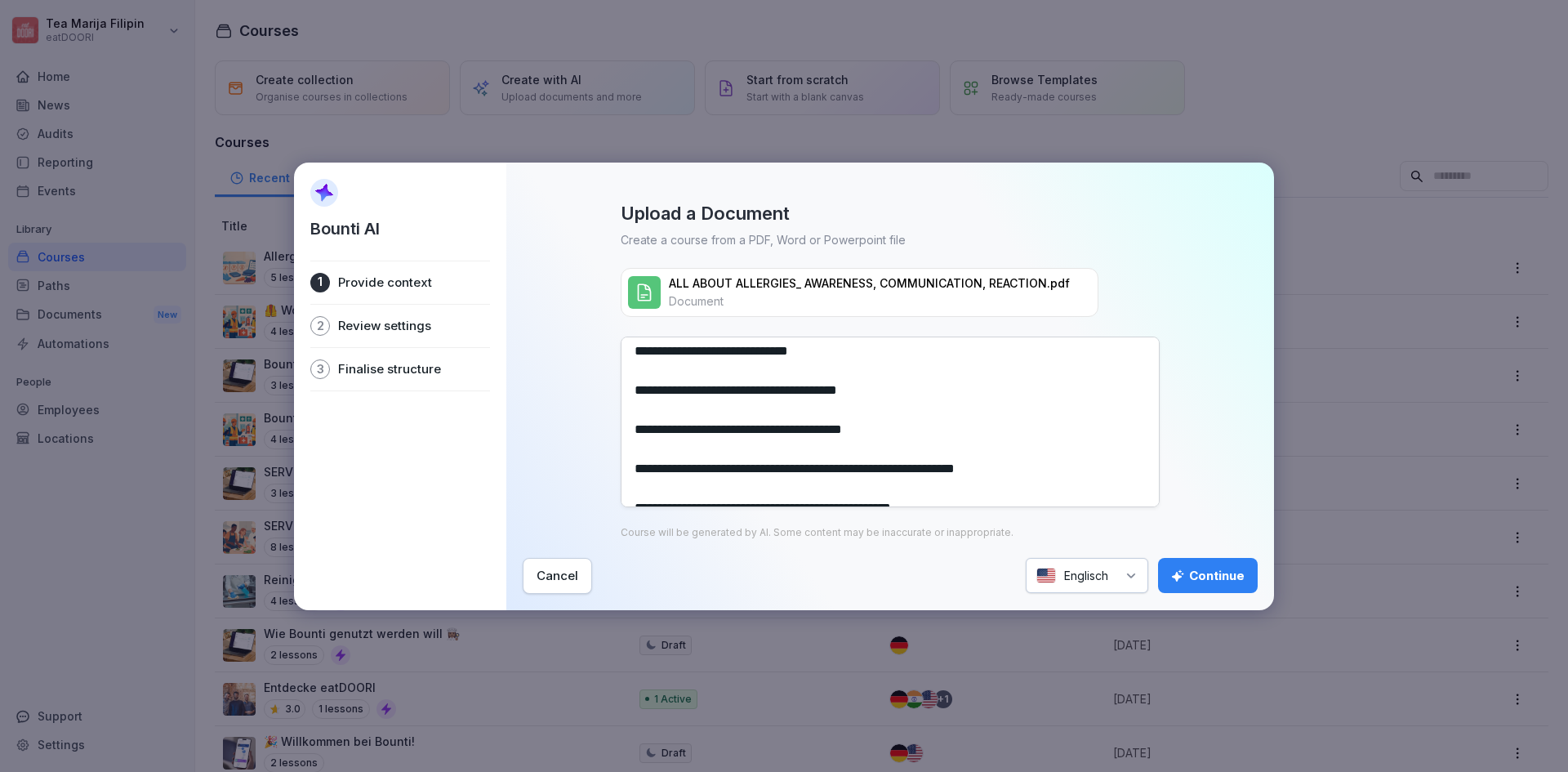
scroll to position [0, 0]
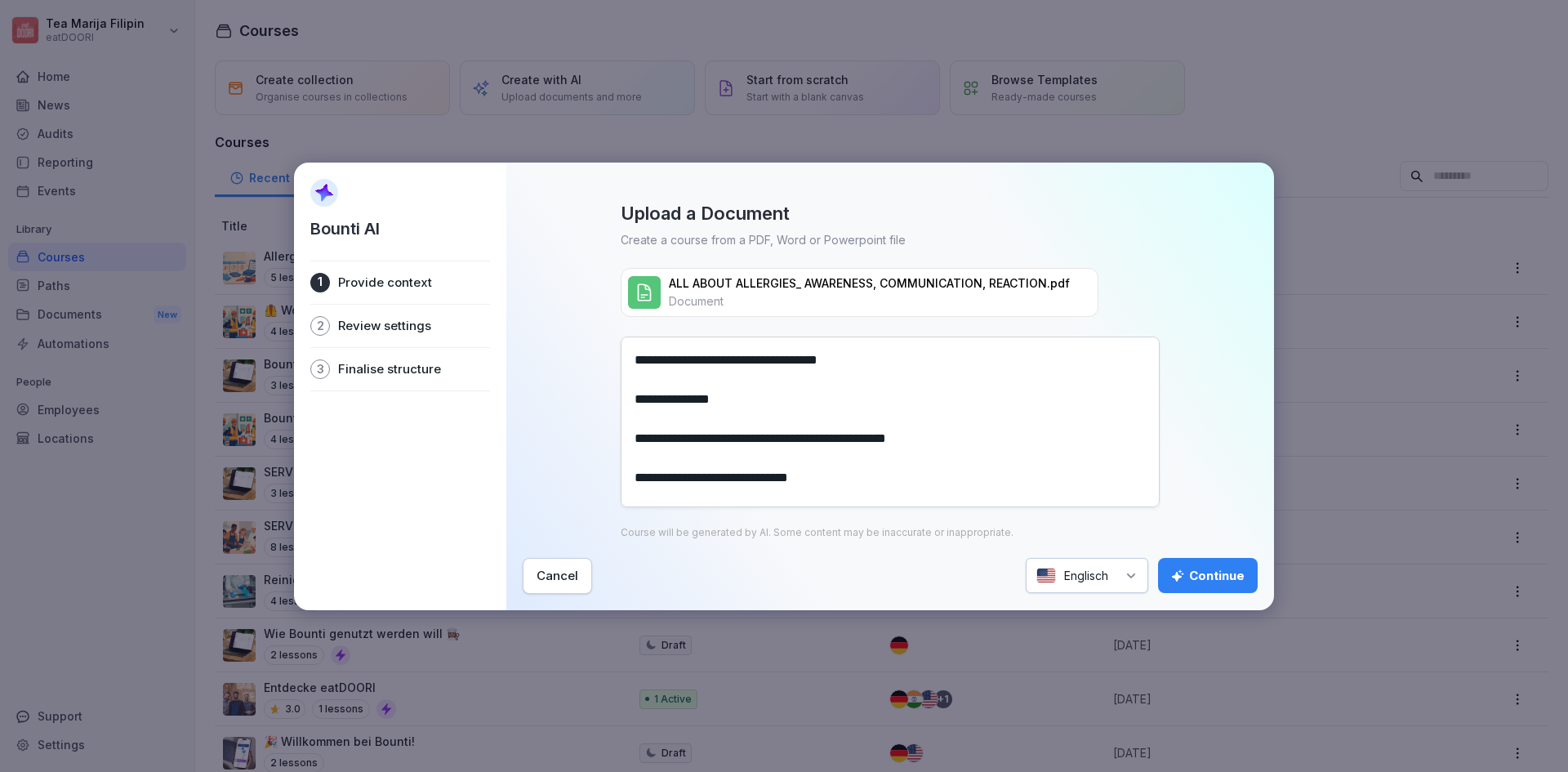
drag, startPoint x: 1096, startPoint y: 481, endPoint x: 615, endPoint y: 343, distance: 500.4
click at [615, 343] on div "Upload a Document Create a course from a PDF, Word or Powerpoint file ALL ABOUT…" at bounding box center [890, 370] width 735 height 337
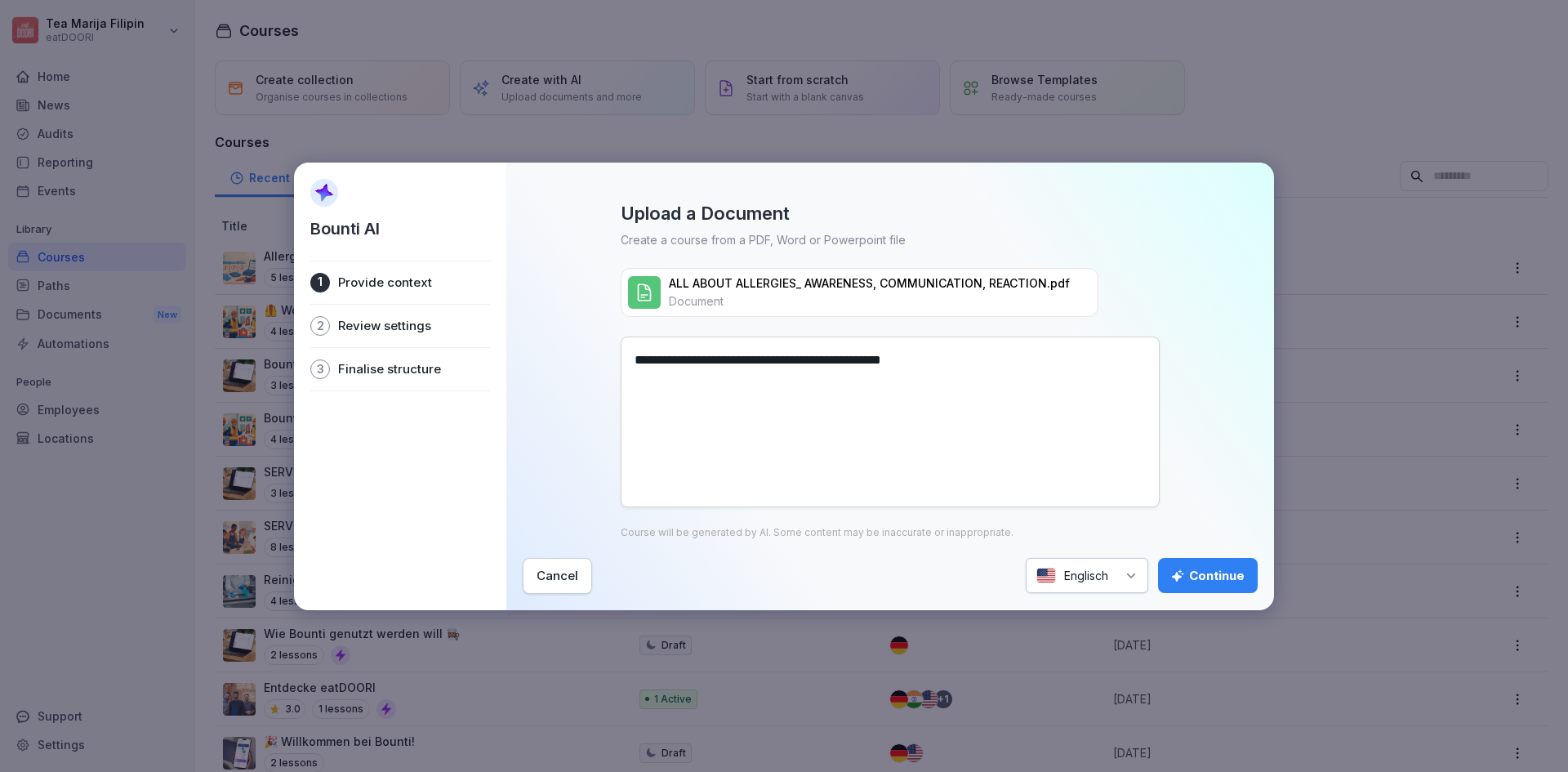
paste textarea "**********"
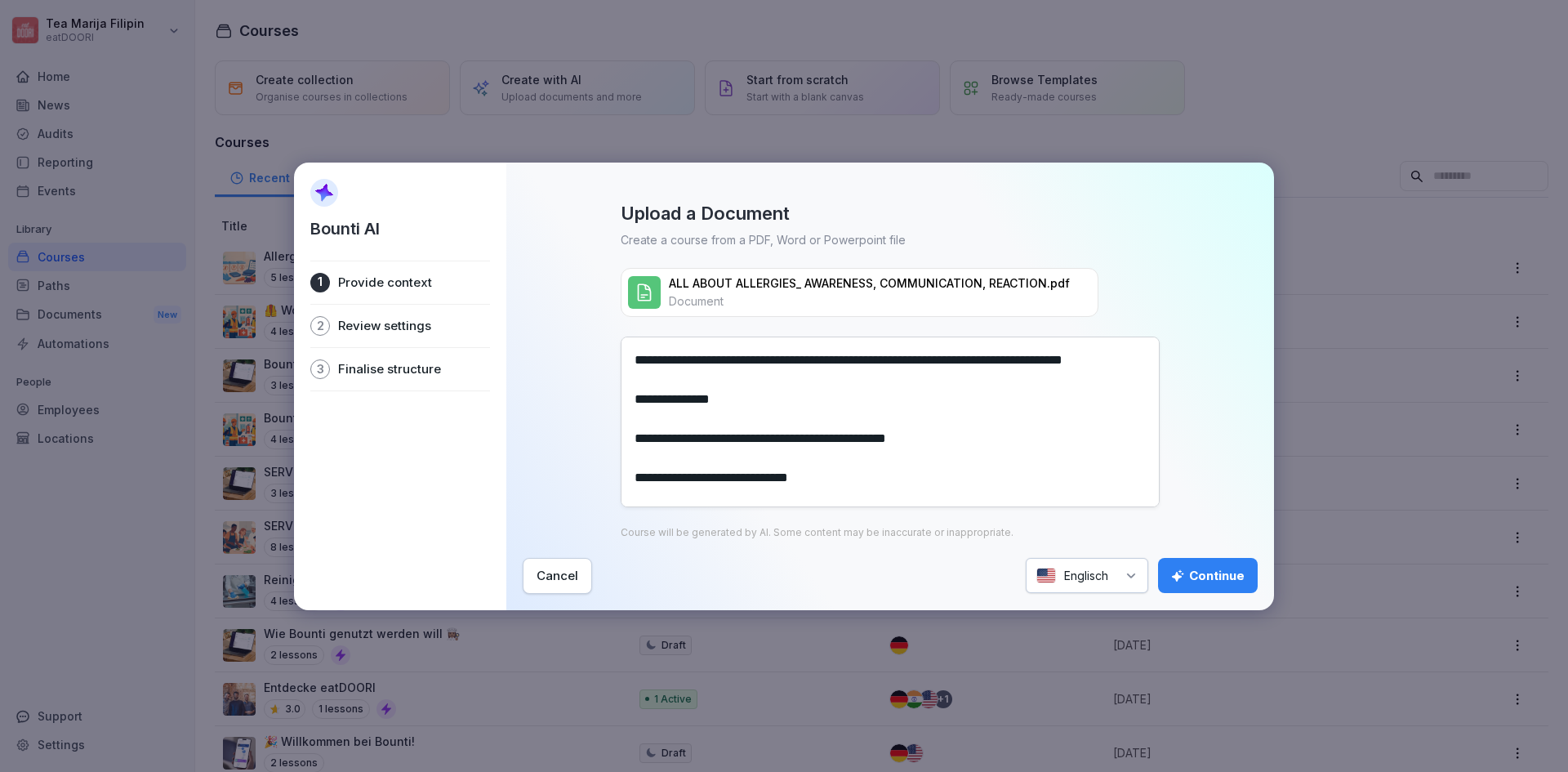
click at [935, 362] on textarea at bounding box center [890, 422] width 539 height 171
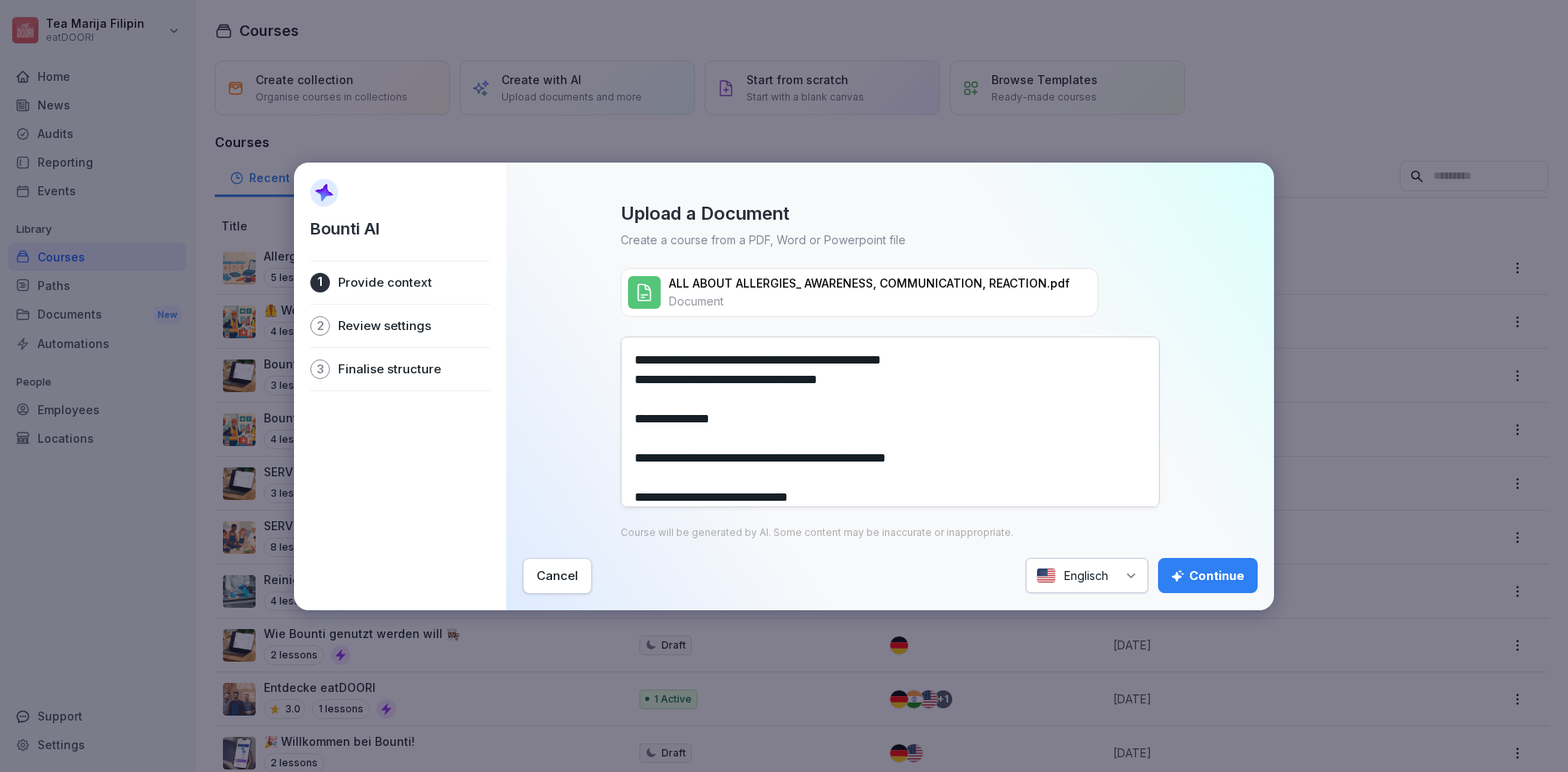
click at [723, 400] on textarea at bounding box center [890, 422] width 539 height 171
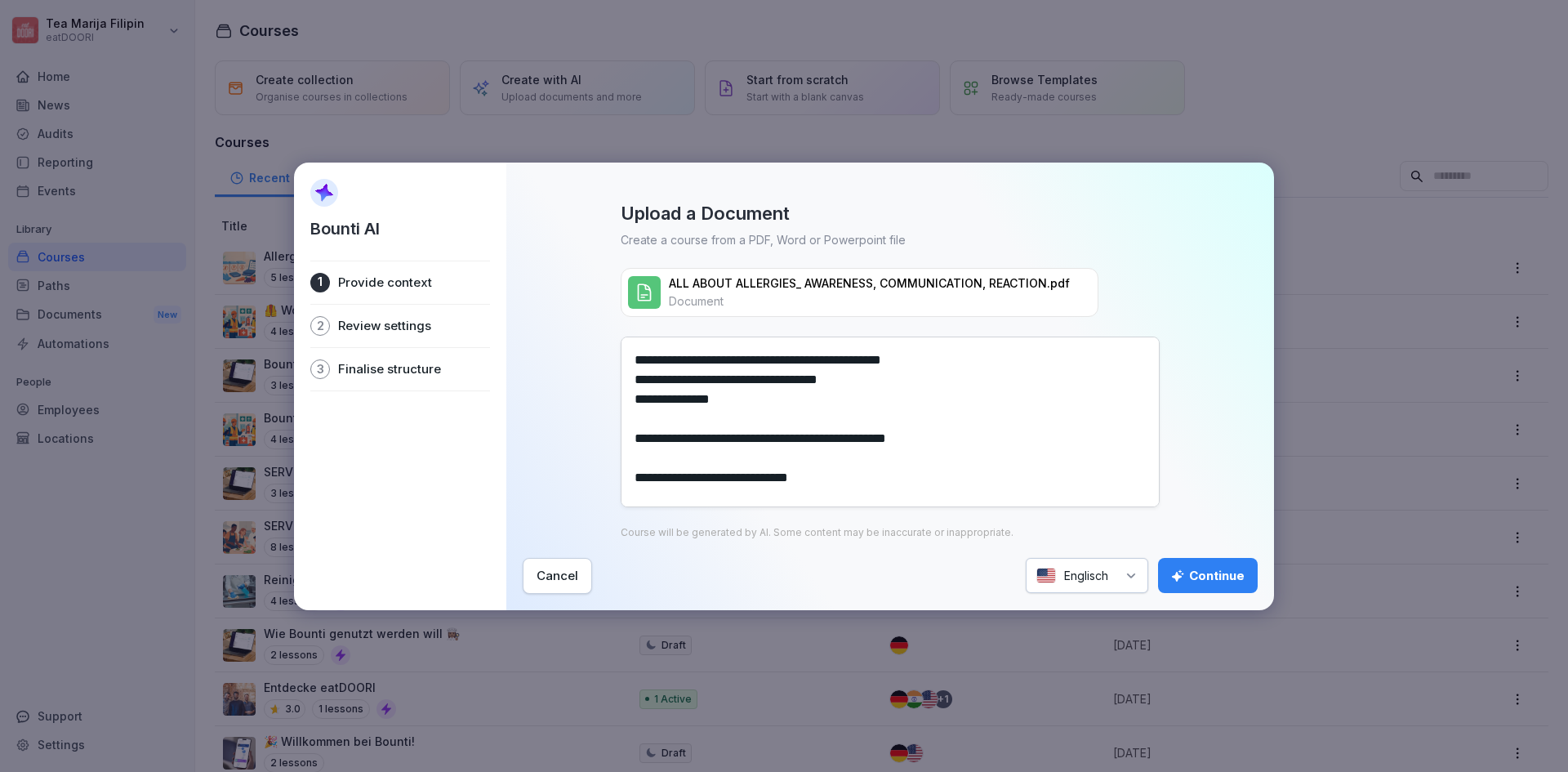
click at [645, 420] on textarea at bounding box center [890, 422] width 539 height 171
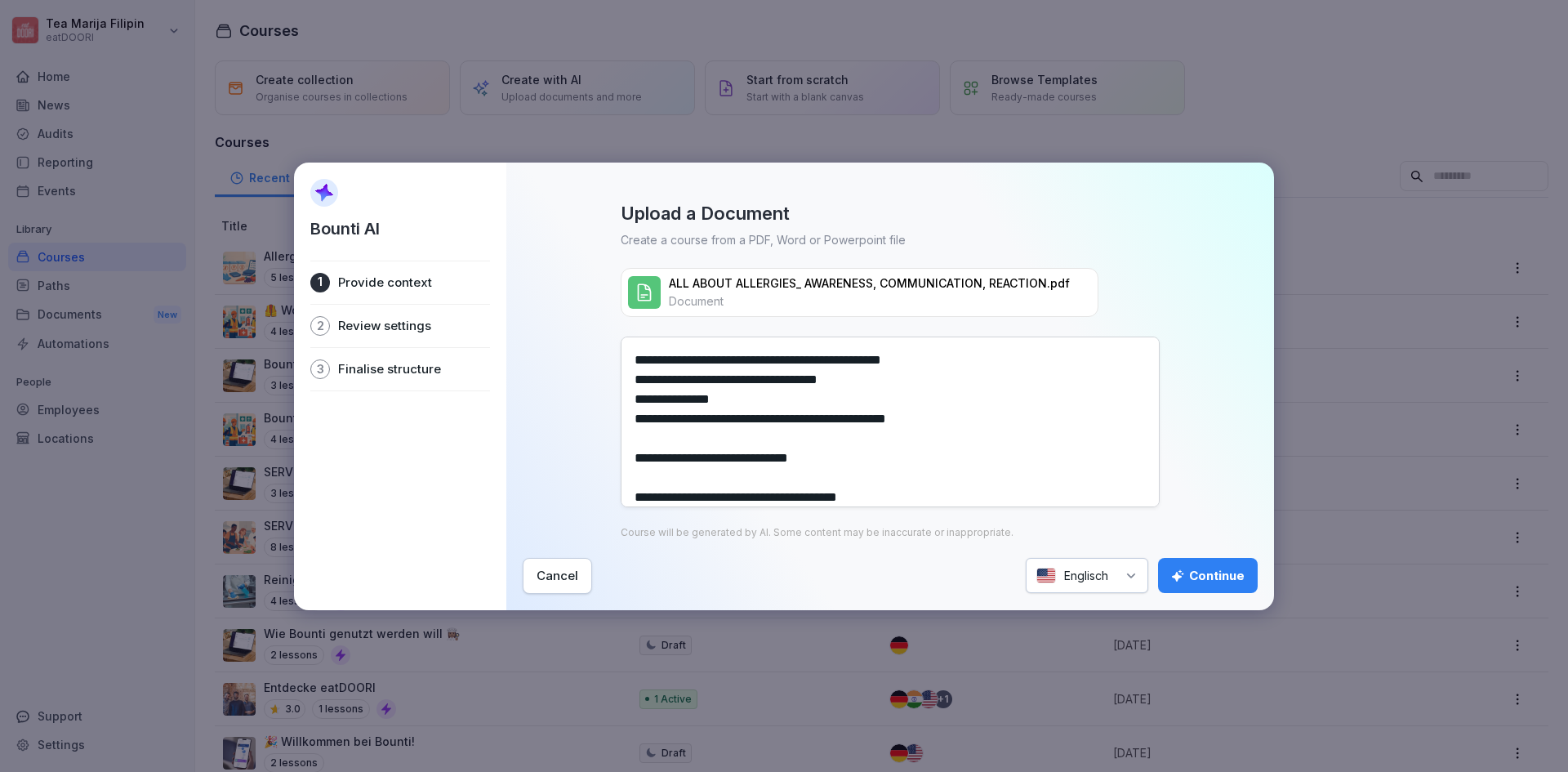
click at [642, 436] on textarea at bounding box center [890, 422] width 539 height 171
click at [645, 455] on textarea at bounding box center [890, 422] width 539 height 171
click at [642, 476] on textarea at bounding box center [890, 422] width 539 height 171
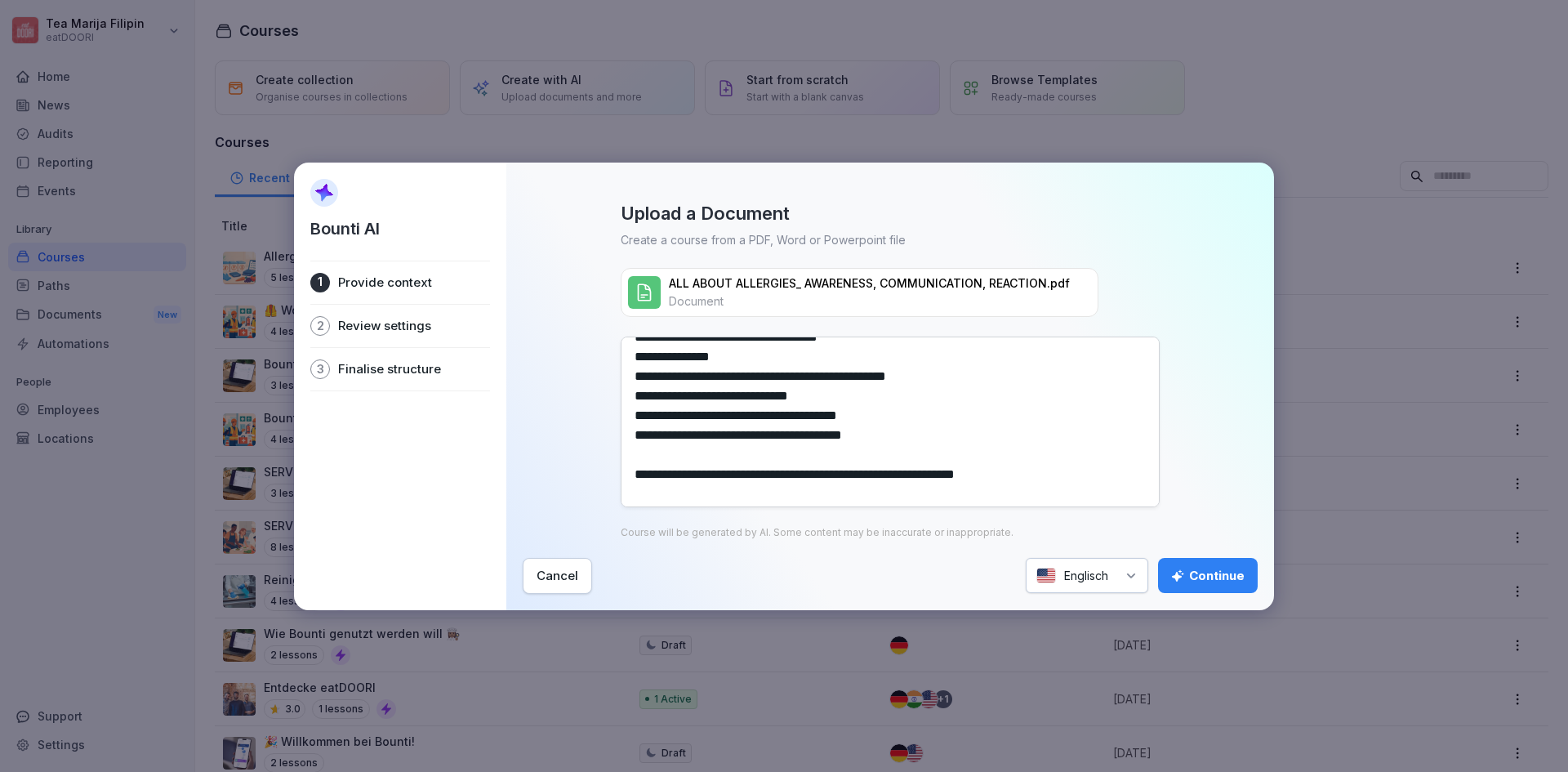
scroll to position [81, 0]
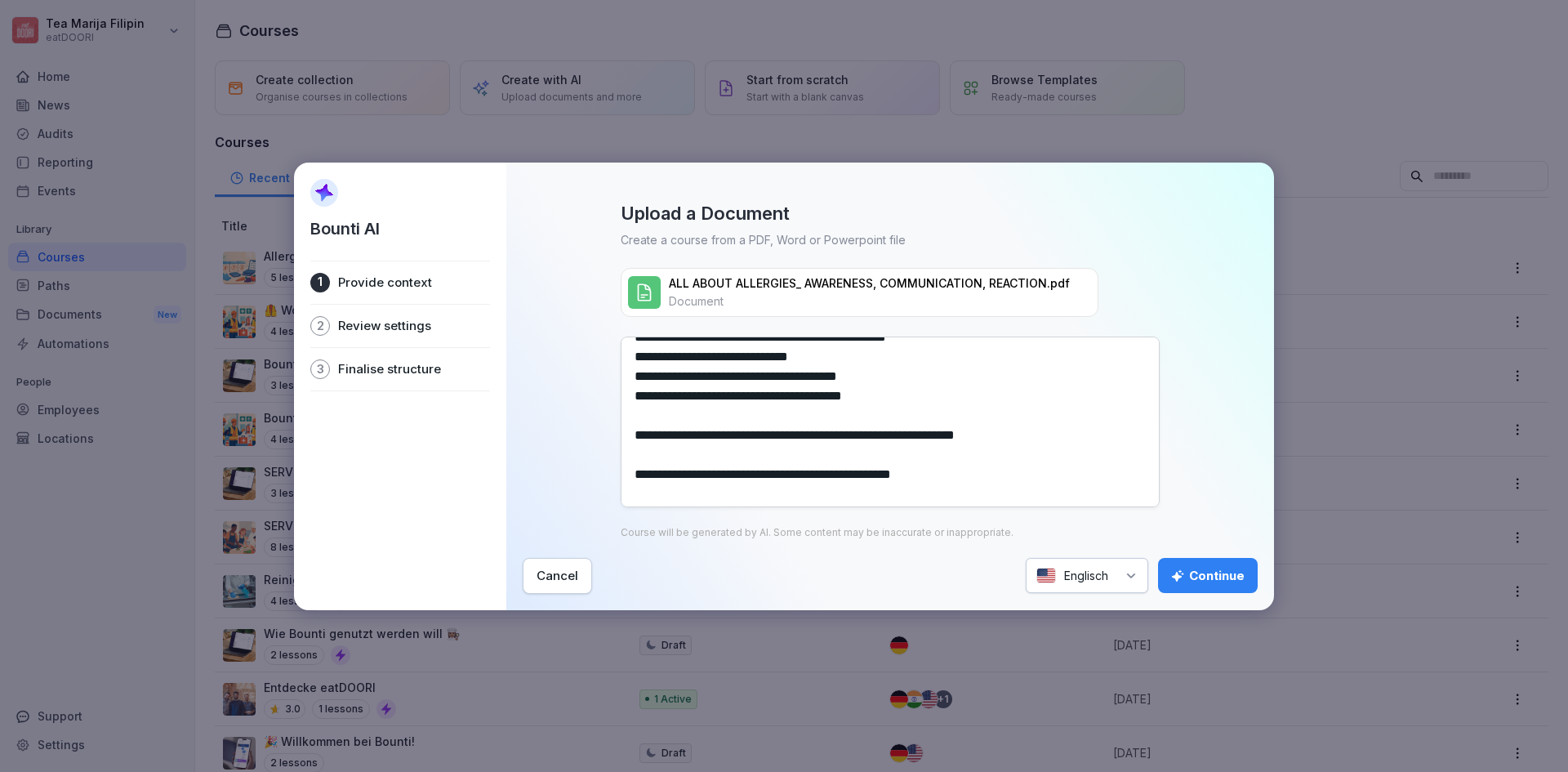
click at [650, 415] on textarea at bounding box center [890, 422] width 539 height 171
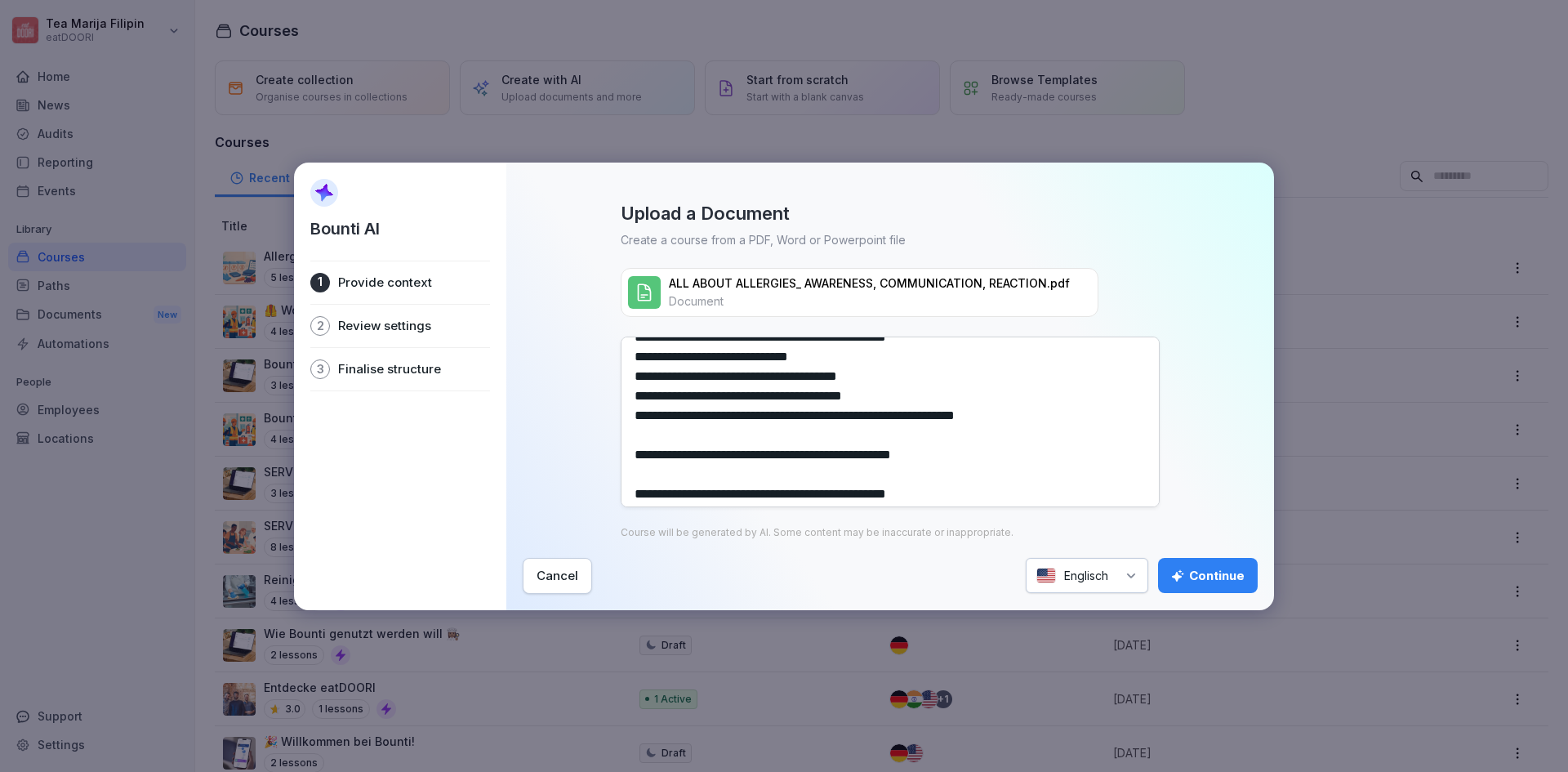
click at [646, 435] on textarea at bounding box center [890, 422] width 539 height 171
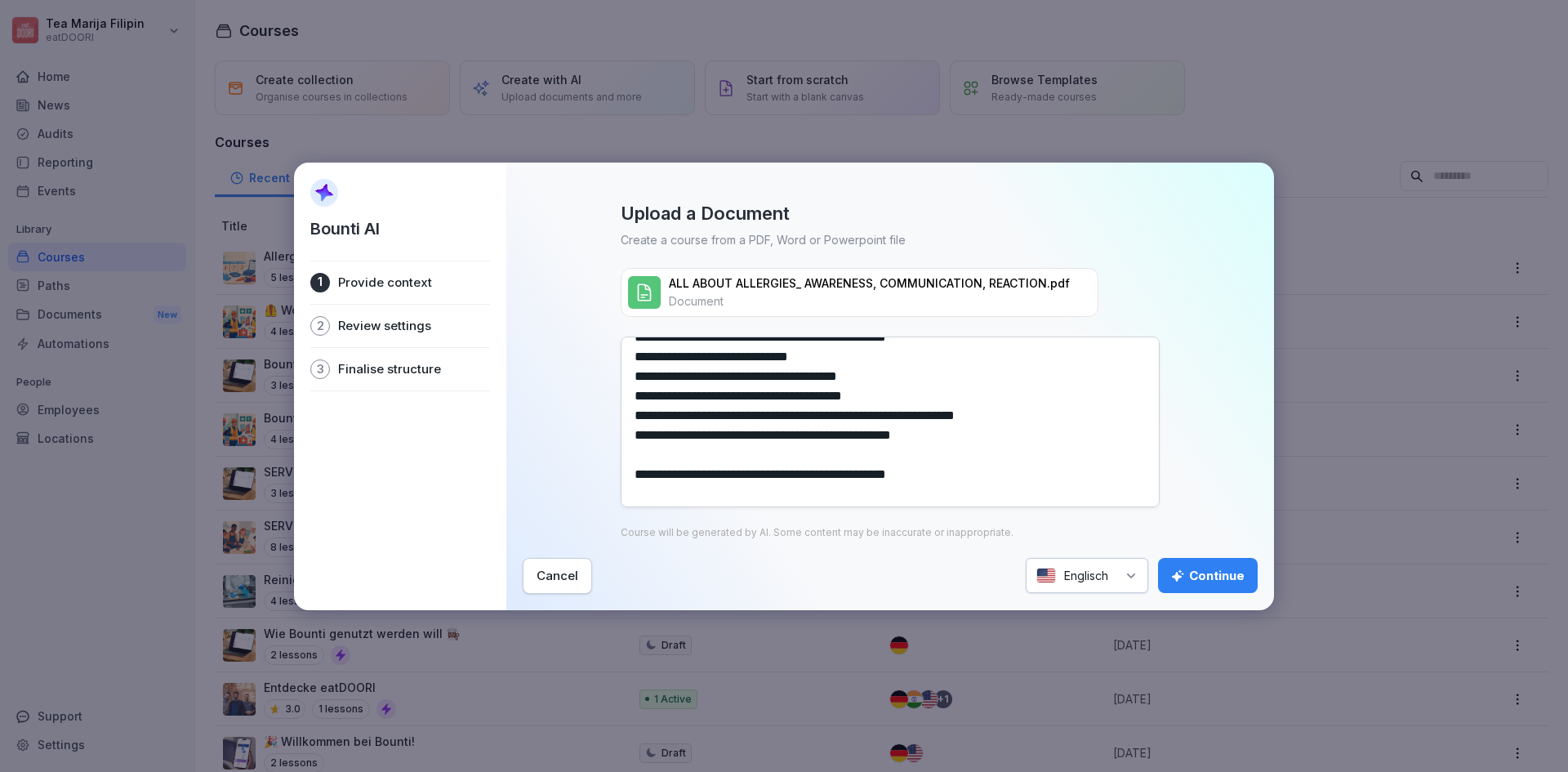
click at [650, 452] on textarea at bounding box center [890, 422] width 539 height 171
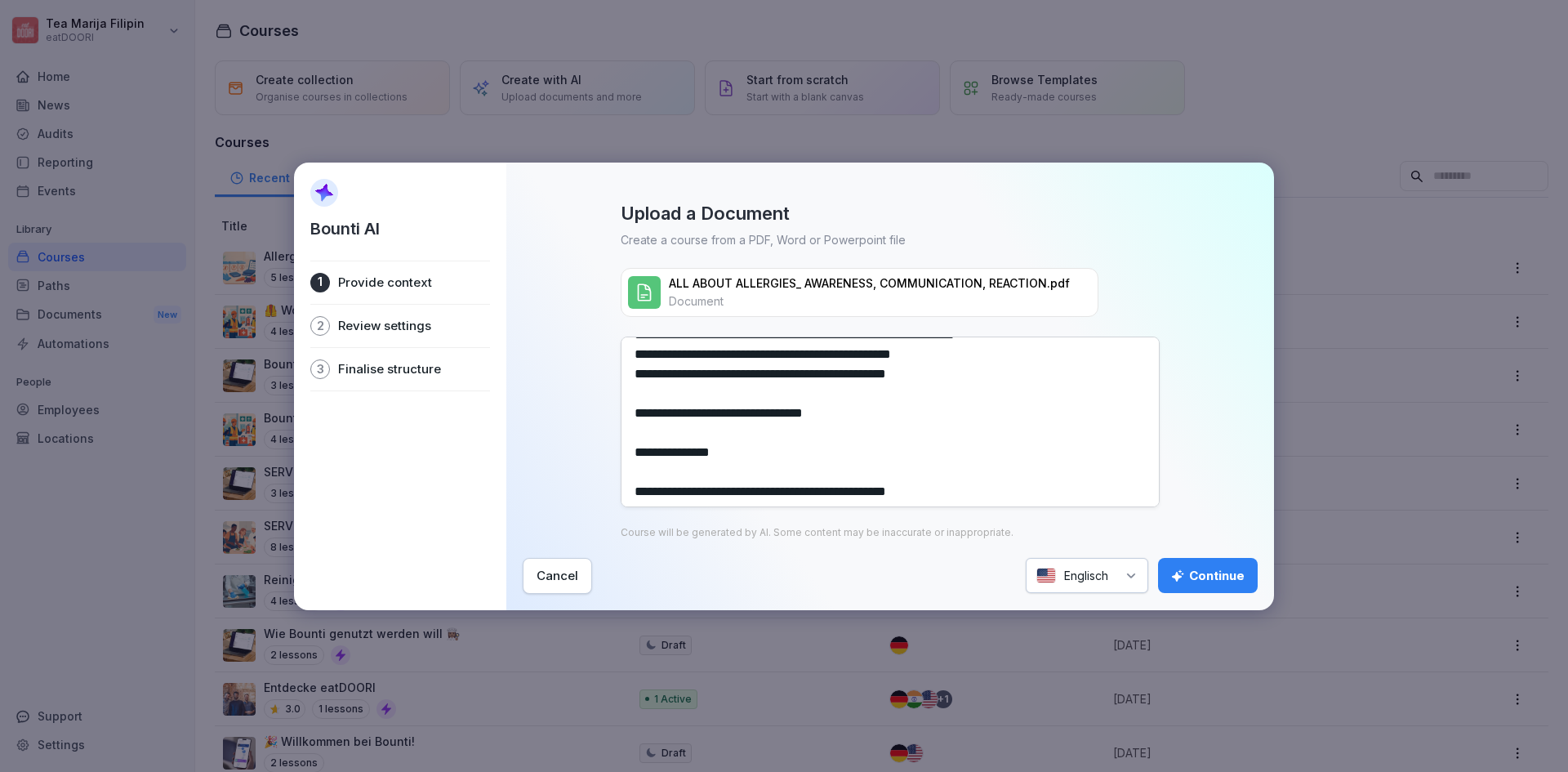
scroll to position [164, 0]
click at [639, 434] on textarea at bounding box center [890, 422] width 539 height 171
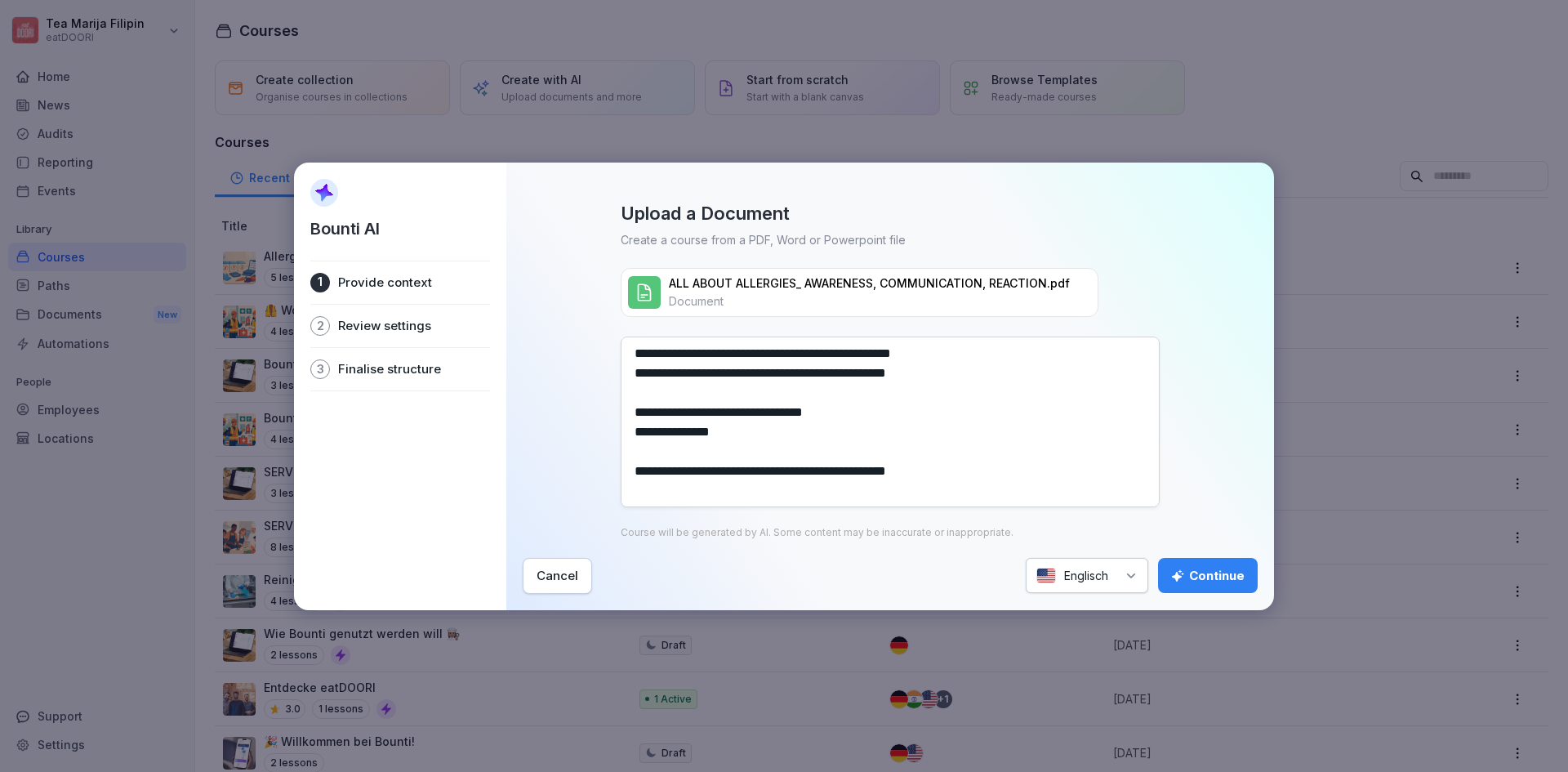
click at [642, 447] on textarea at bounding box center [890, 422] width 539 height 171
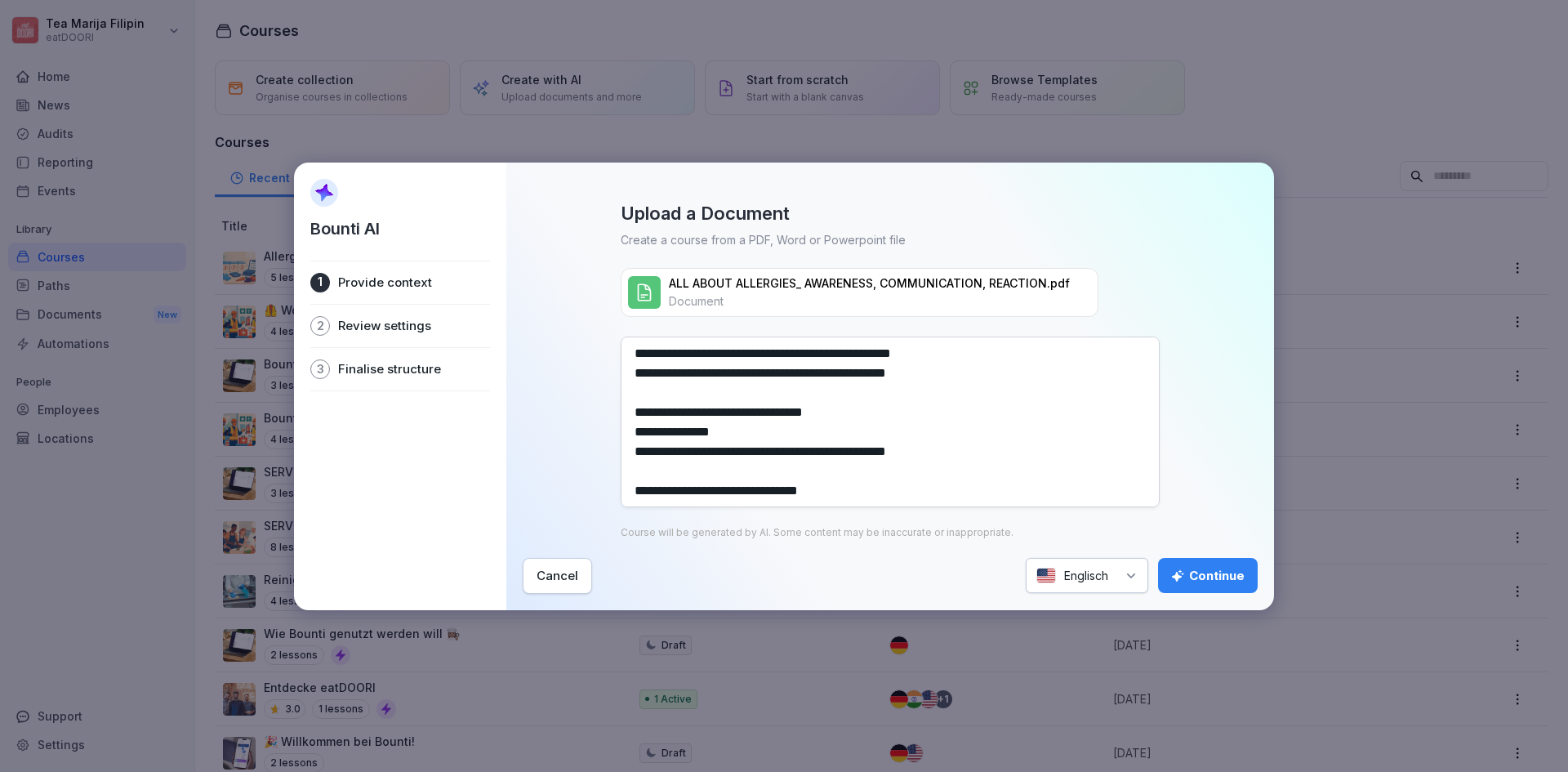
click at [644, 468] on textarea at bounding box center [890, 422] width 539 height 171
click at [656, 486] on textarea at bounding box center [890, 422] width 539 height 171
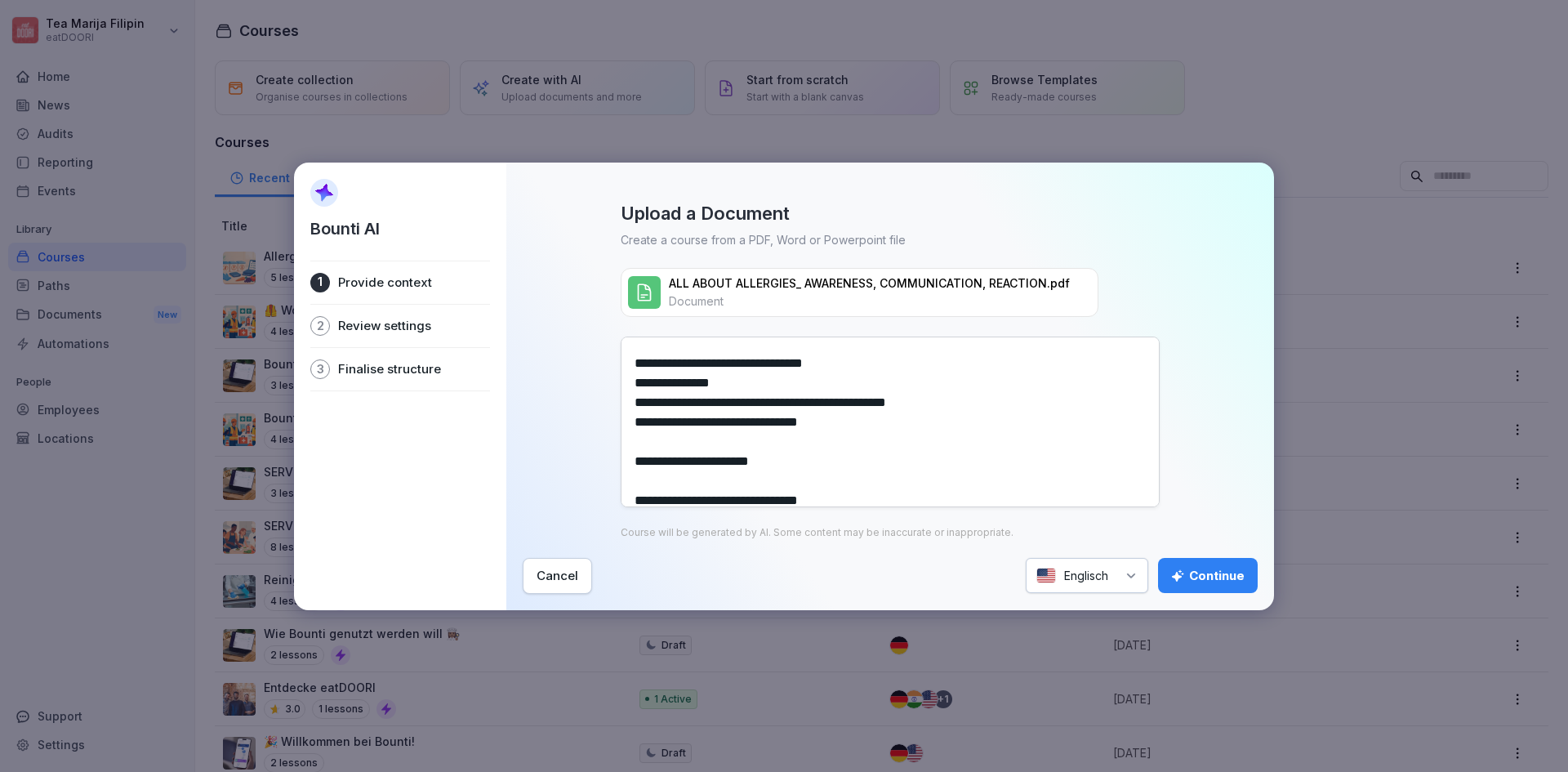
scroll to position [245, 0]
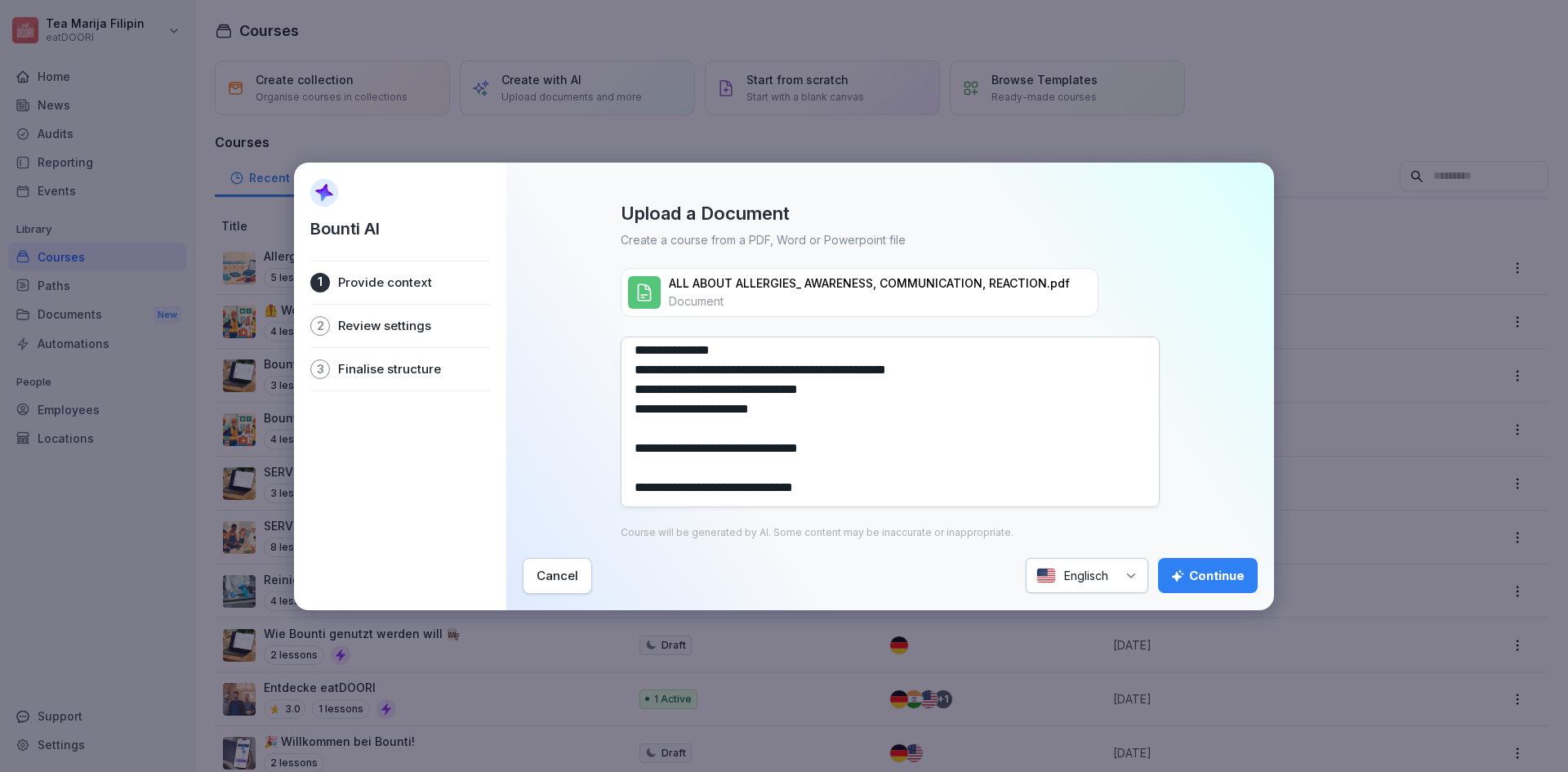
click at [648, 434] on textarea at bounding box center [890, 422] width 539 height 171
click at [643, 452] on textarea at bounding box center [890, 422] width 539 height 171
click at [645, 473] on textarea at bounding box center [890, 422] width 539 height 171
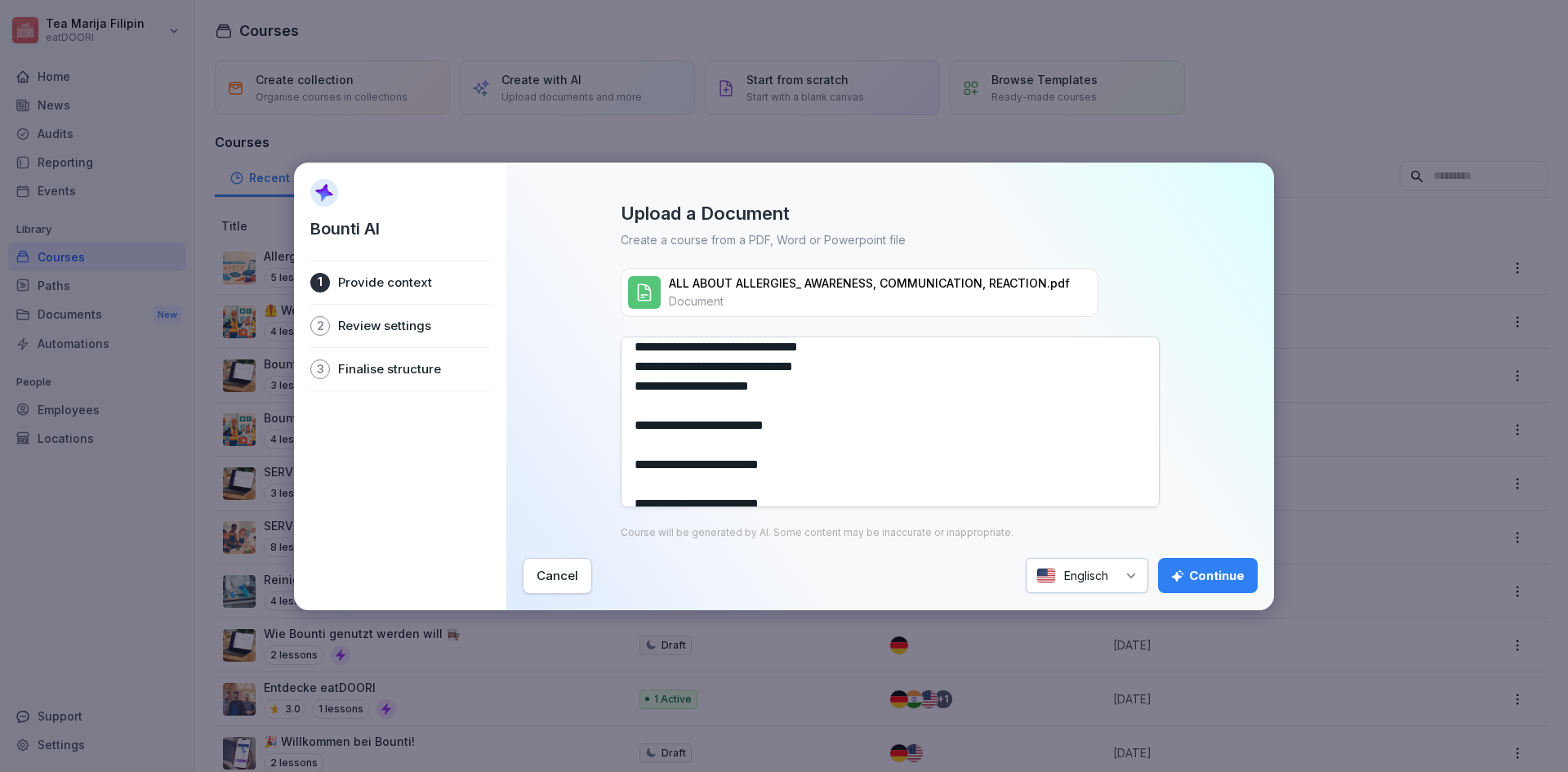
click at [645, 408] on textarea at bounding box center [890, 422] width 539 height 171
click at [645, 429] on textarea at bounding box center [890, 422] width 539 height 171
click at [647, 449] on textarea at bounding box center [890, 422] width 539 height 171
click at [643, 467] on textarea at bounding box center [890, 422] width 539 height 171
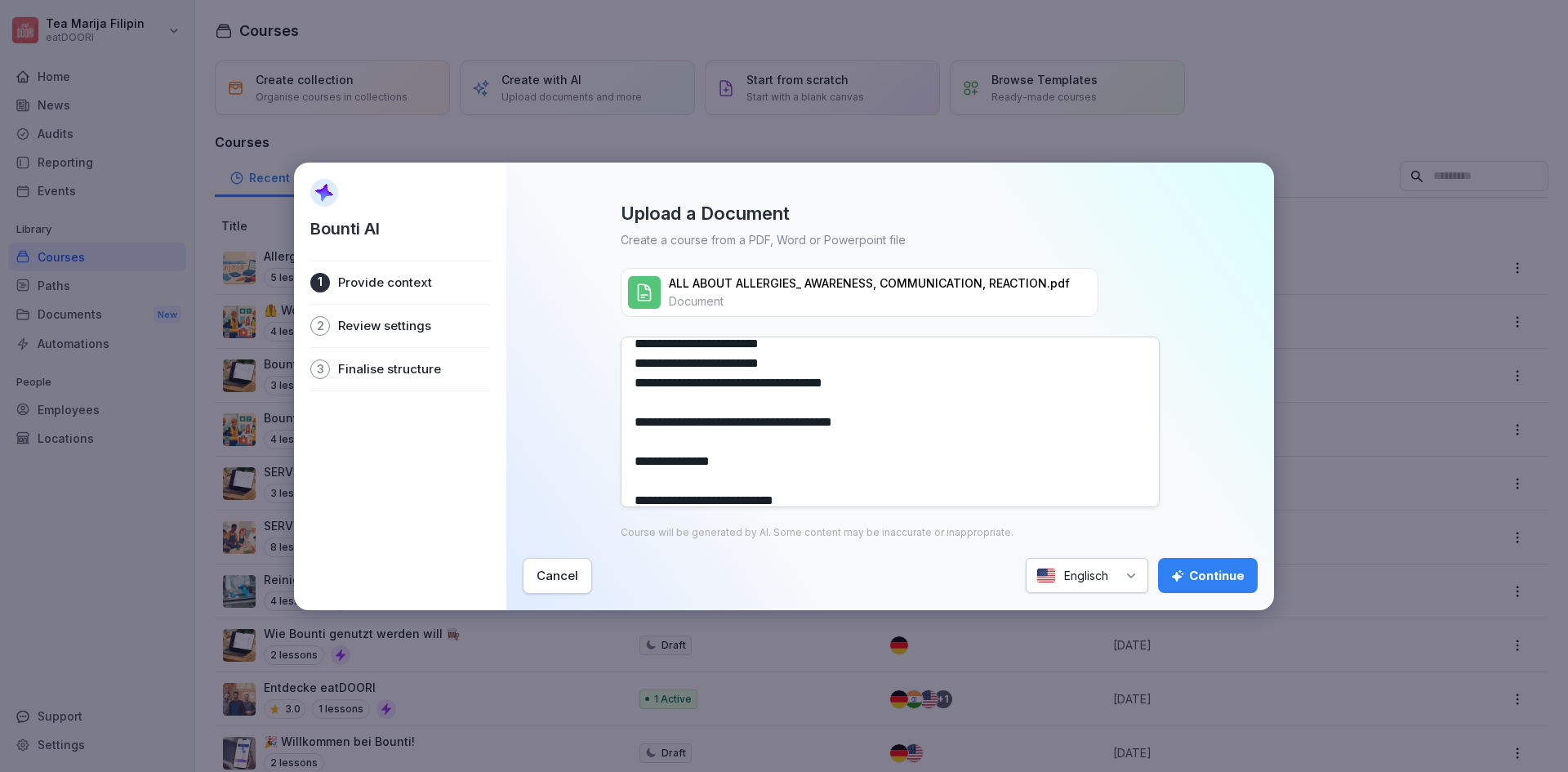
click at [645, 448] on textarea at bounding box center [890, 422] width 539 height 171
click at [640, 468] on textarea at bounding box center [890, 422] width 539 height 171
click at [648, 488] on textarea at bounding box center [890, 422] width 539 height 171
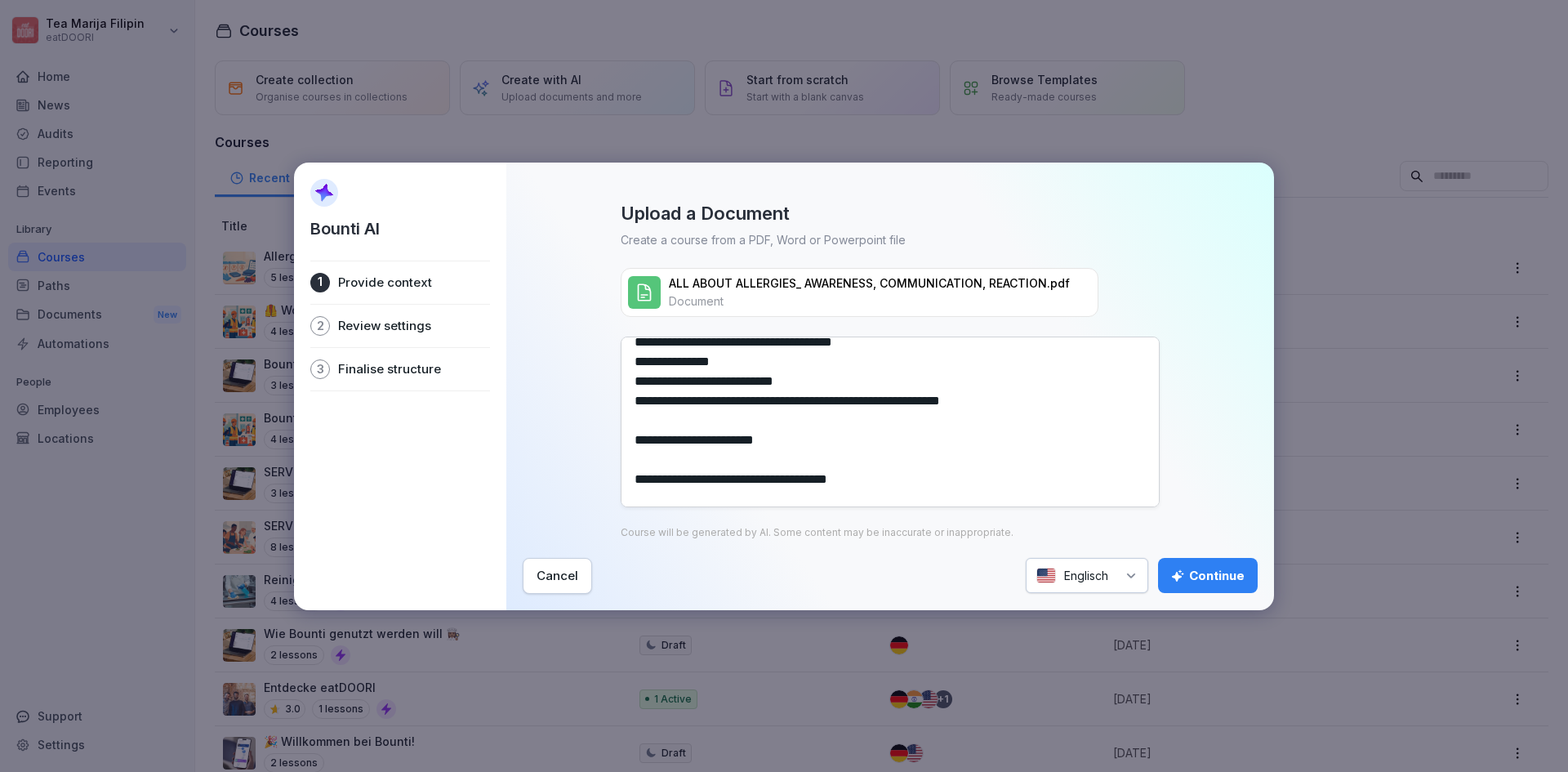
scroll to position [490, 0]
click at [643, 425] on textarea at bounding box center [890, 422] width 539 height 171
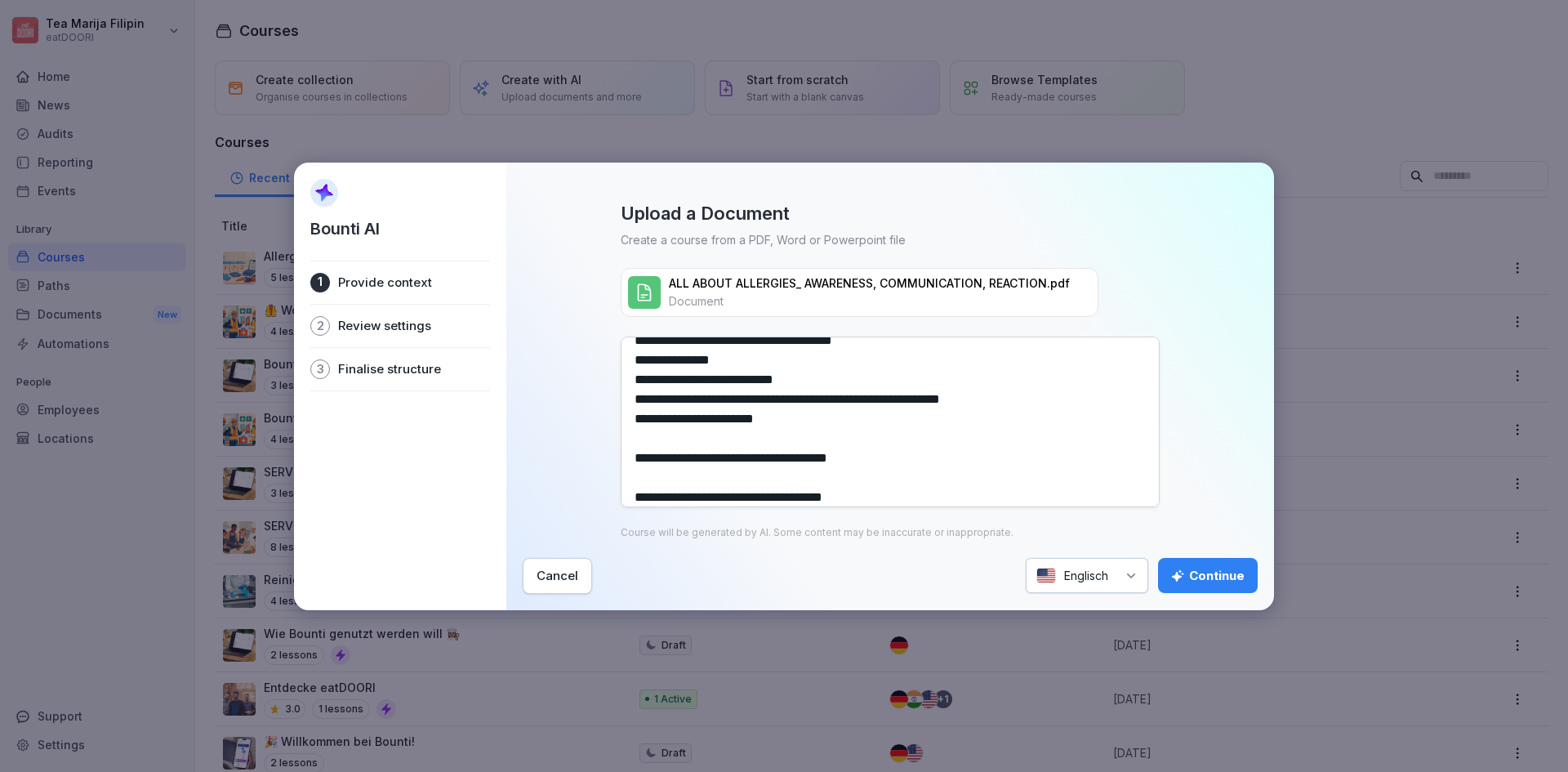
click at [644, 440] on textarea at bounding box center [890, 422] width 539 height 171
click at [639, 456] on textarea at bounding box center [890, 422] width 539 height 171
click at [644, 471] on textarea at bounding box center [890, 422] width 539 height 171
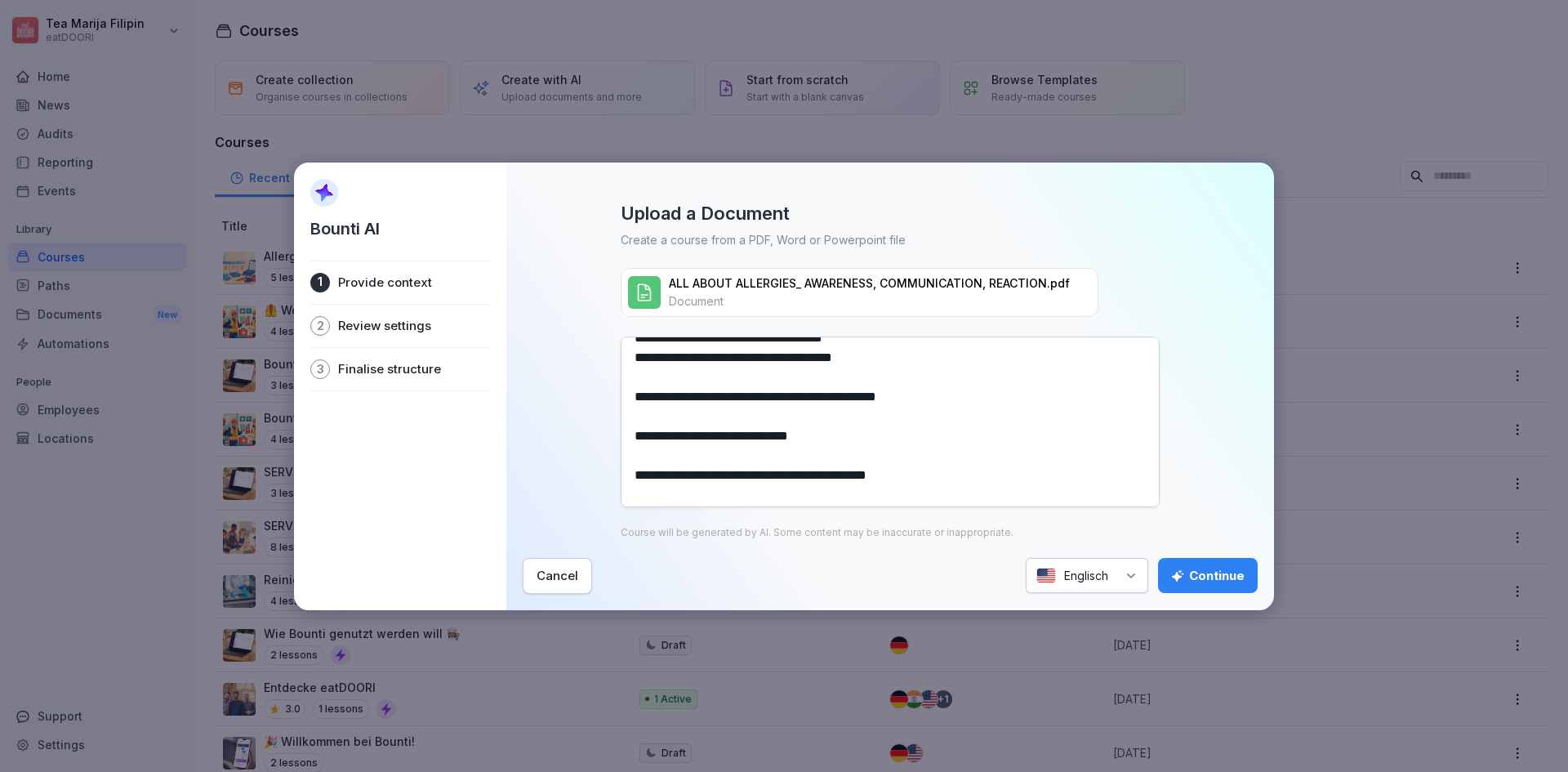
scroll to position [572, 0]
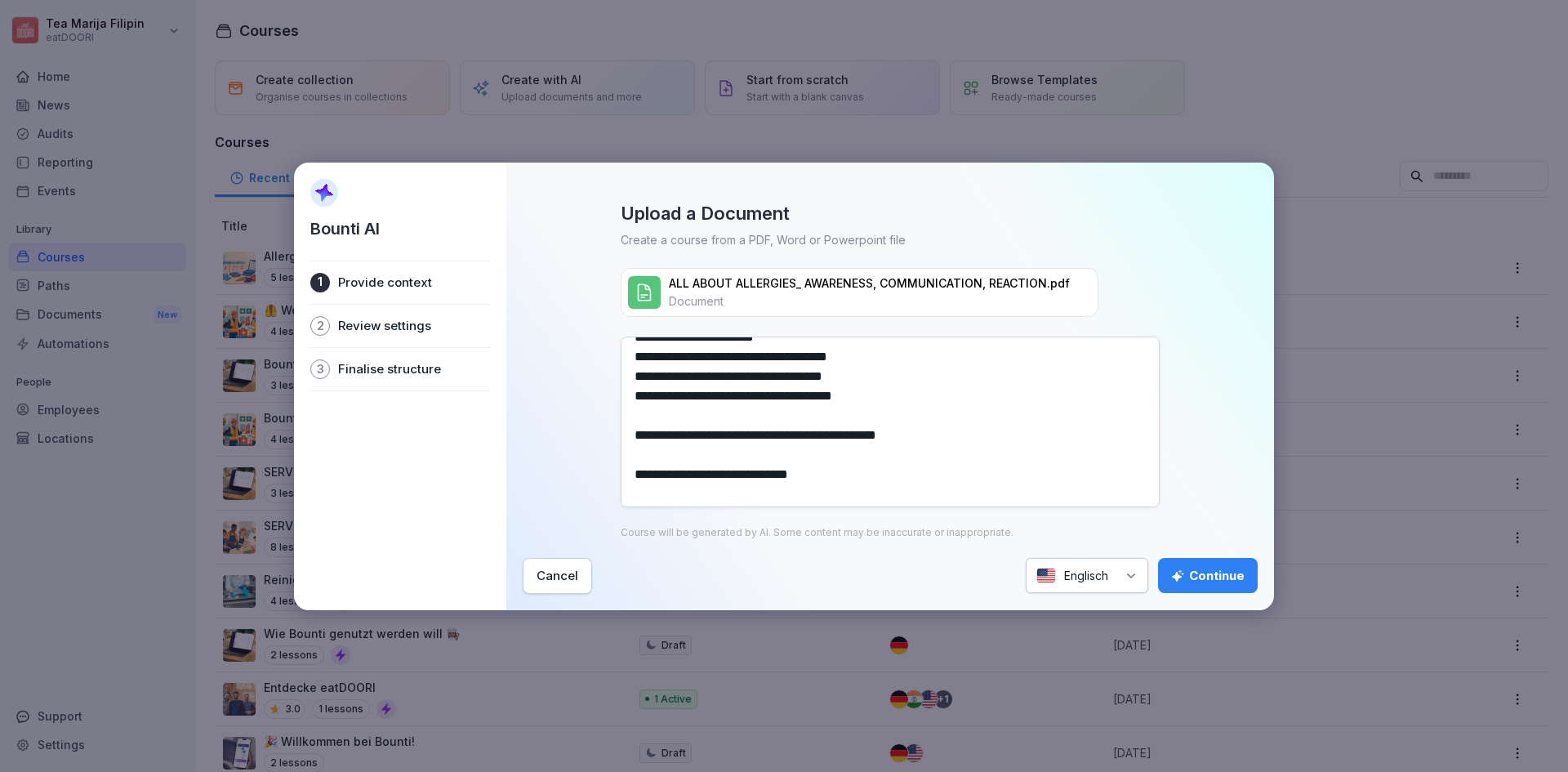
click at [644, 422] on textarea at bounding box center [890, 422] width 539 height 171
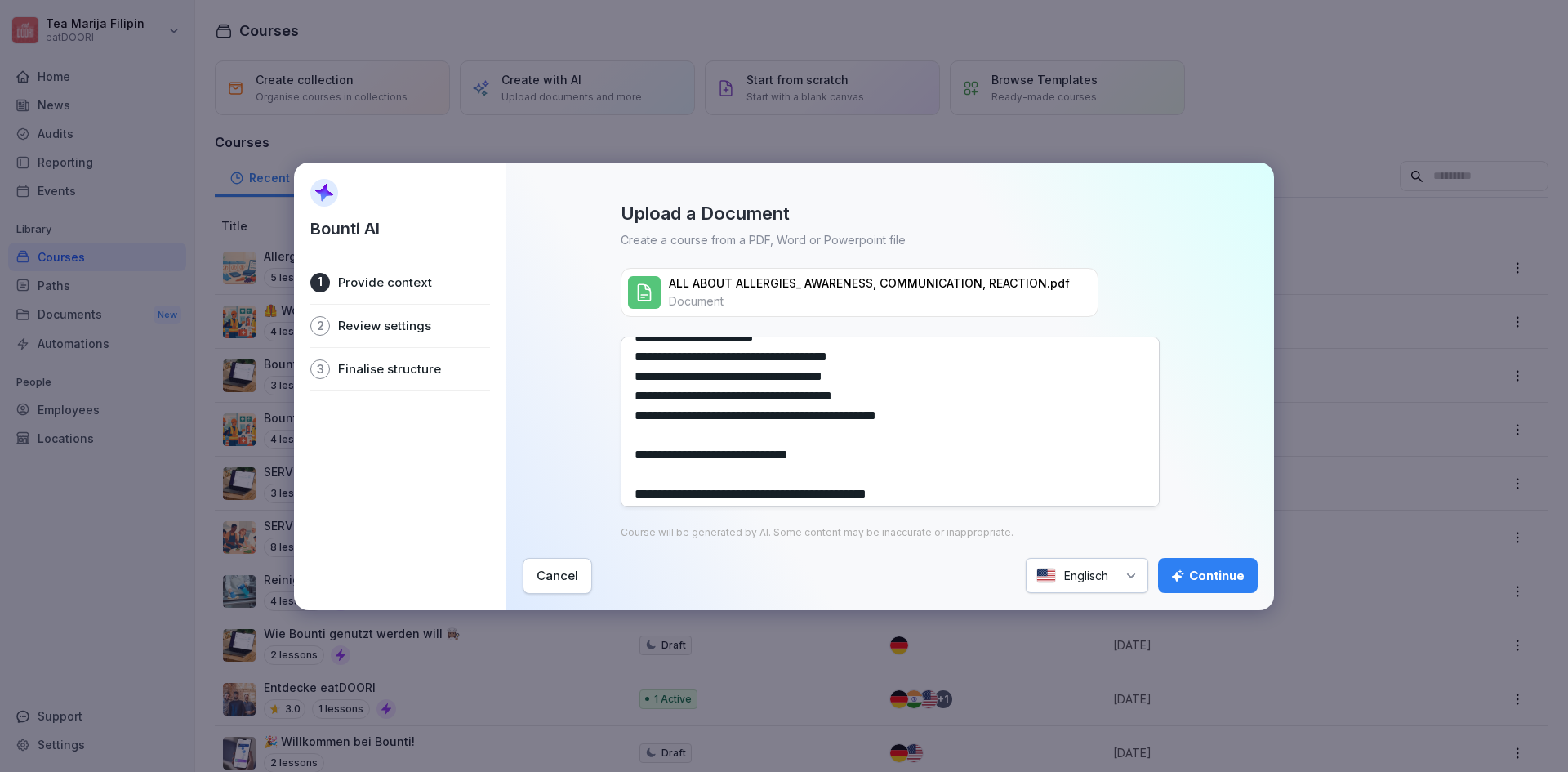
click at [646, 439] on textarea at bounding box center [890, 422] width 539 height 171
click at [643, 461] on textarea at bounding box center [890, 422] width 539 height 171
click at [650, 473] on textarea at bounding box center [890, 422] width 539 height 171
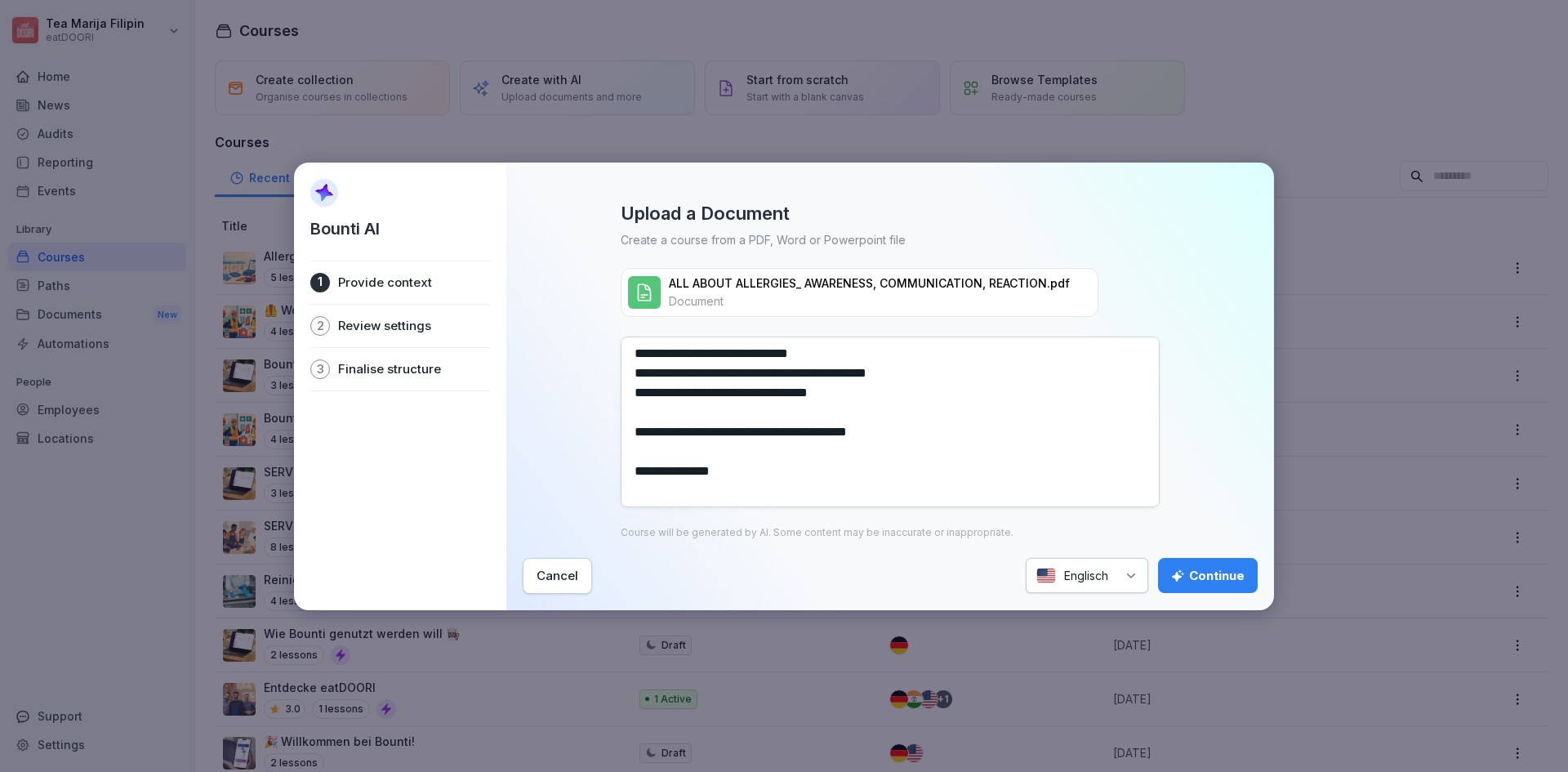
click at [644, 452] on textarea at bounding box center [890, 422] width 539 height 171
click at [645, 476] on textarea at bounding box center [890, 422] width 539 height 171
click at [647, 485] on textarea at bounding box center [890, 422] width 539 height 171
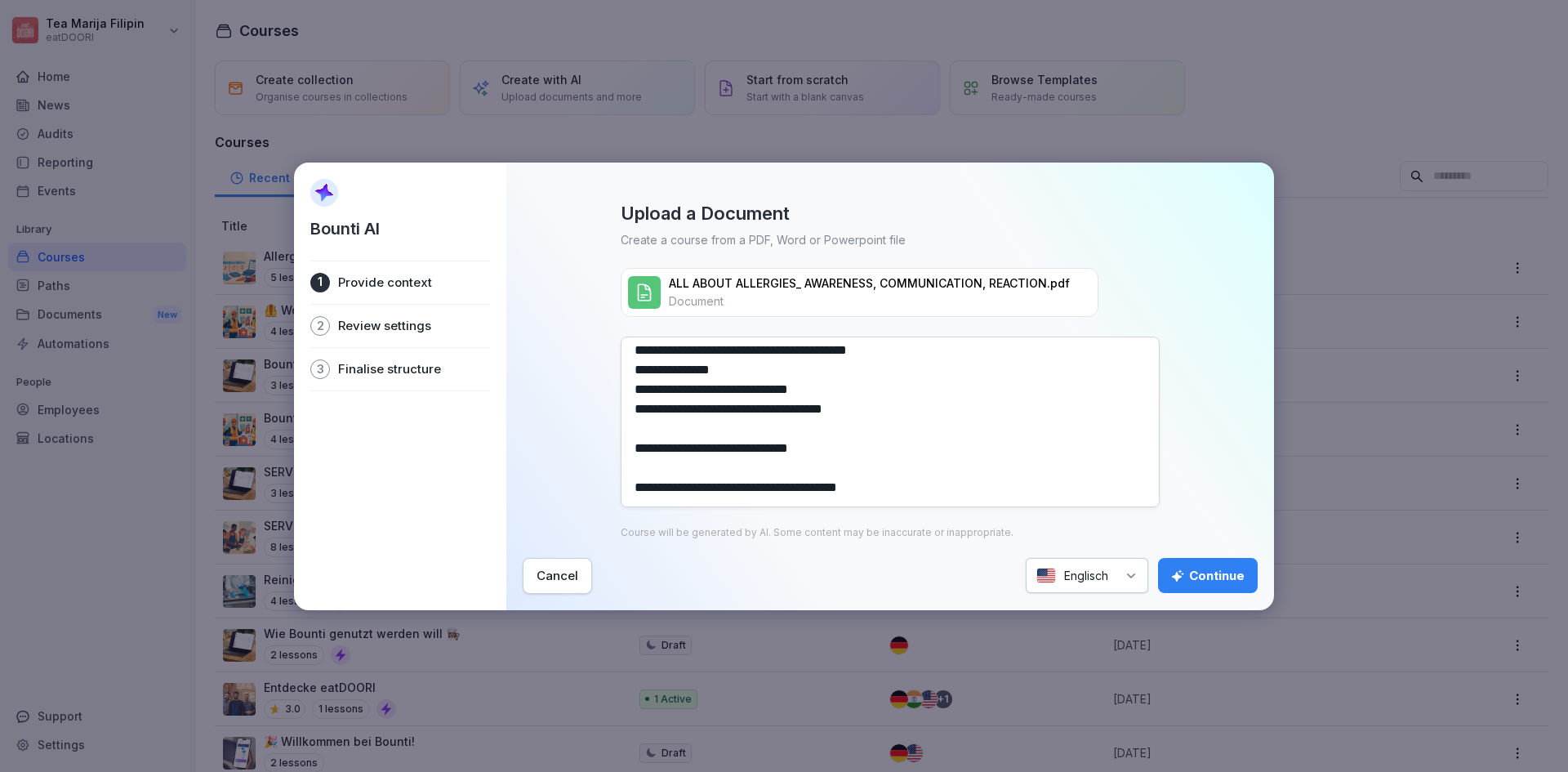
click at [649, 427] on textarea at bounding box center [890, 422] width 539 height 171
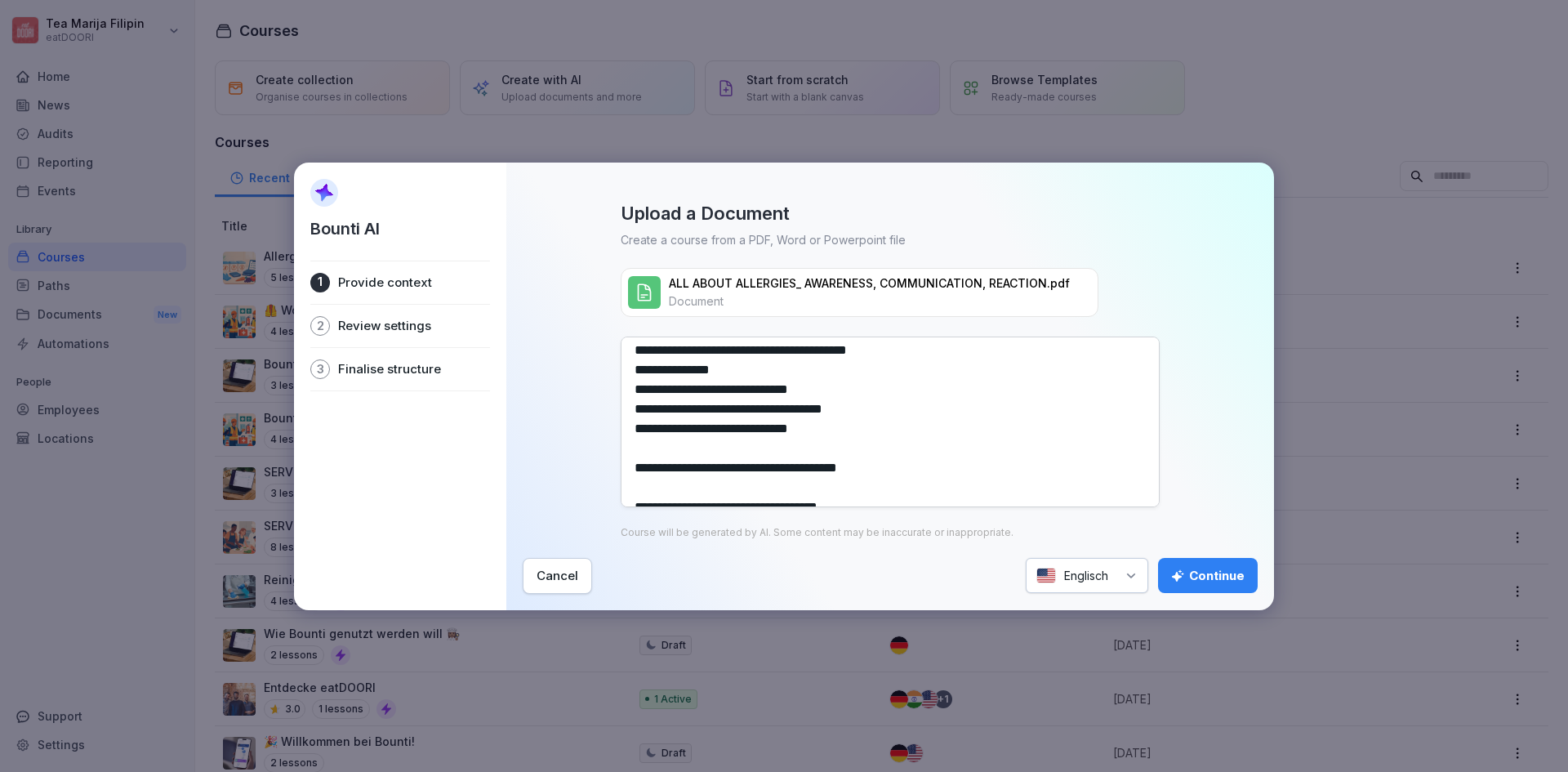
click at [642, 446] on textarea at bounding box center [890, 422] width 539 height 171
click at [645, 467] on textarea at bounding box center [890, 422] width 539 height 171
click at [650, 483] on textarea at bounding box center [890, 422] width 539 height 171
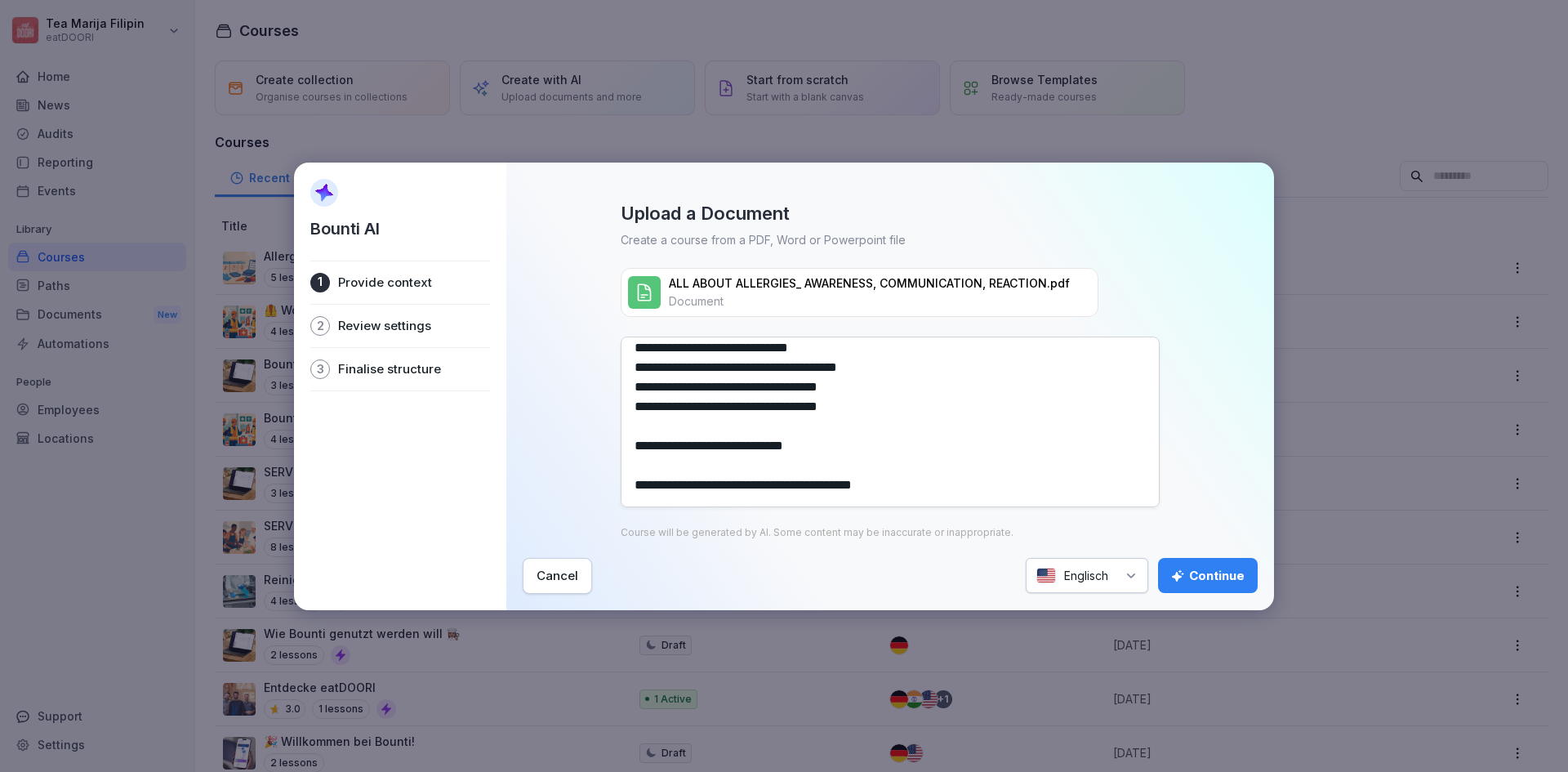
scroll to position [817, 0]
click at [649, 428] on textarea at bounding box center [890, 422] width 539 height 171
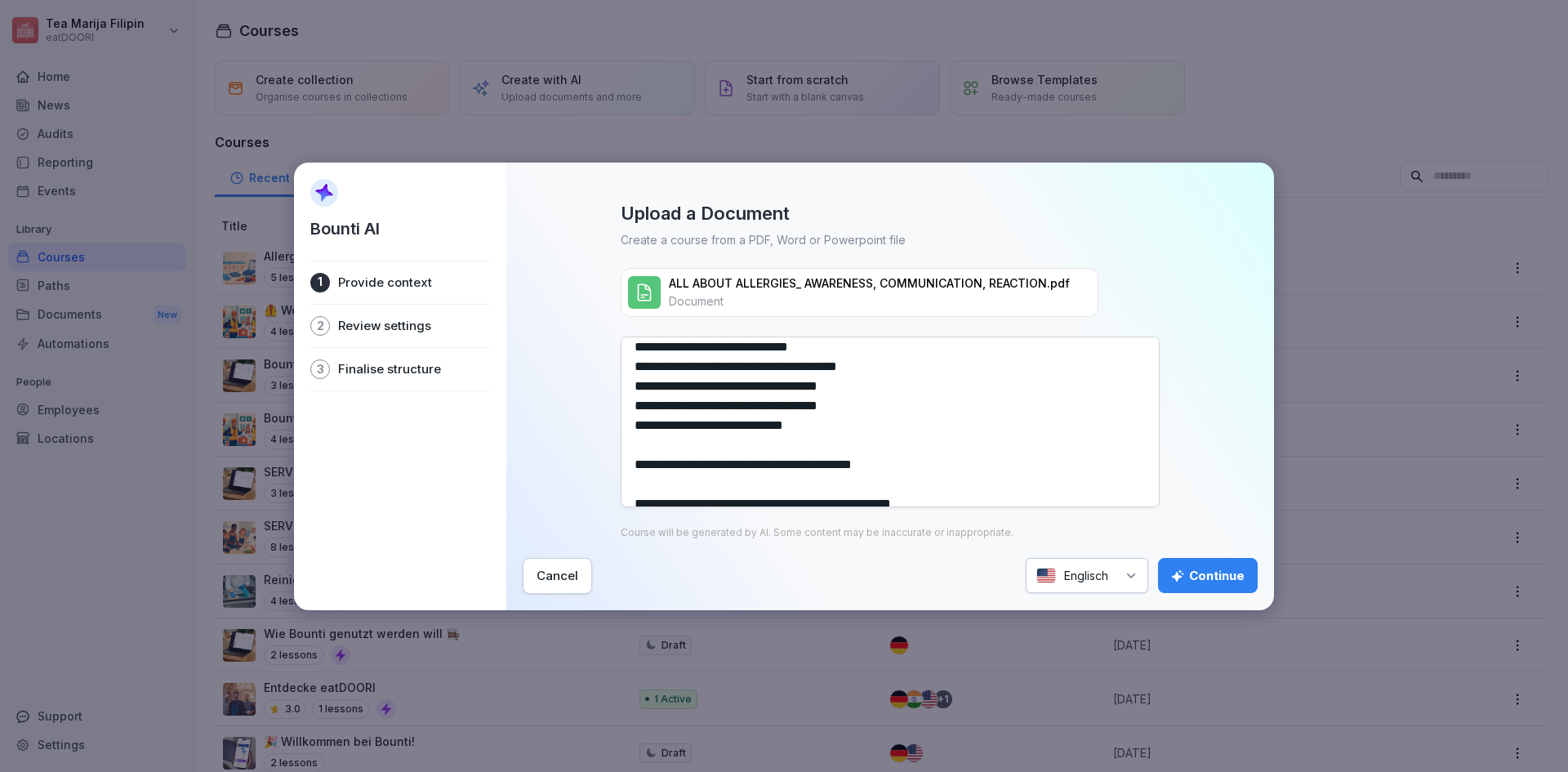
click at [644, 448] on textarea at bounding box center [890, 422] width 539 height 171
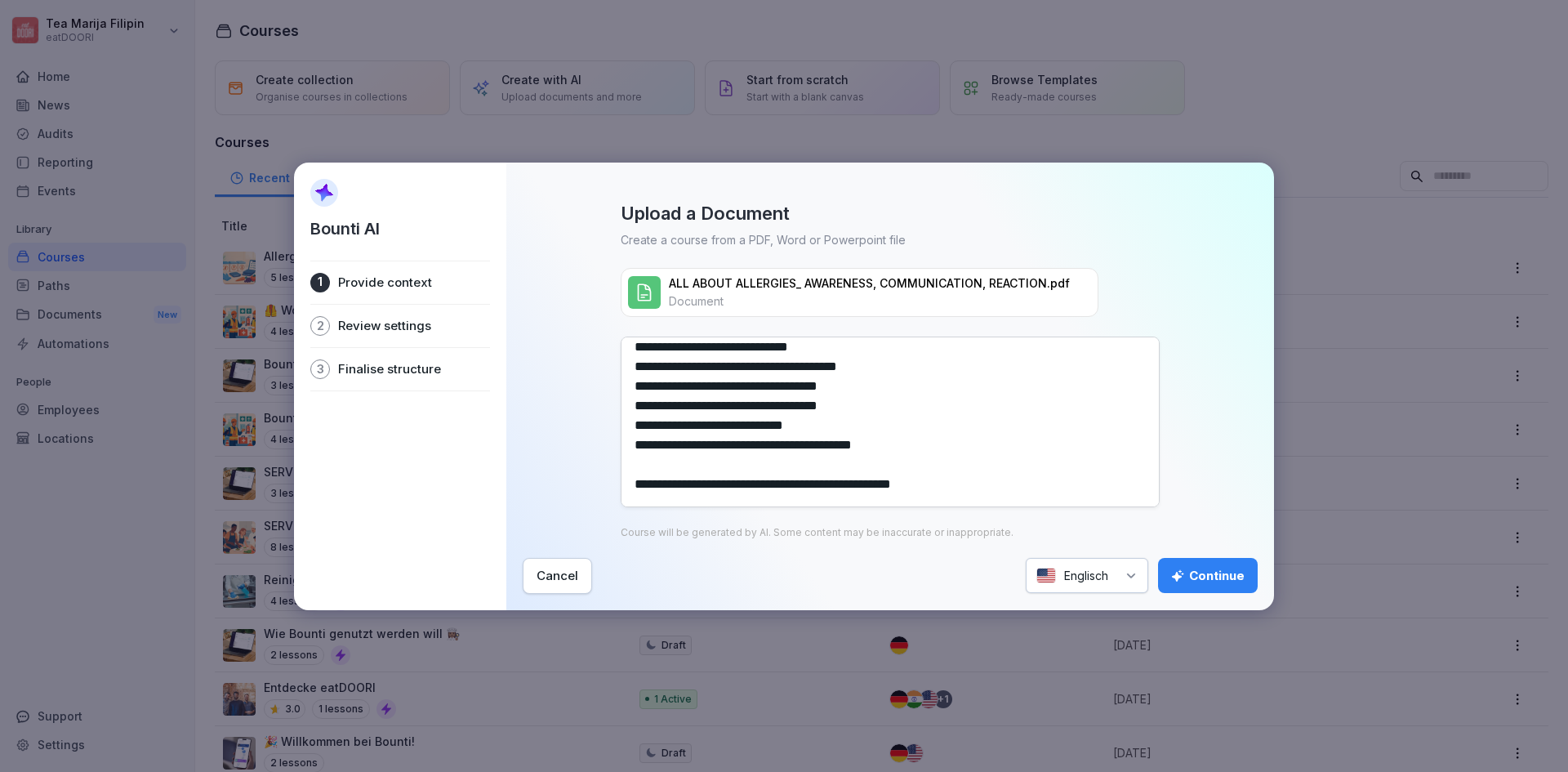
click at [648, 474] on textarea at bounding box center [890, 422] width 539 height 171
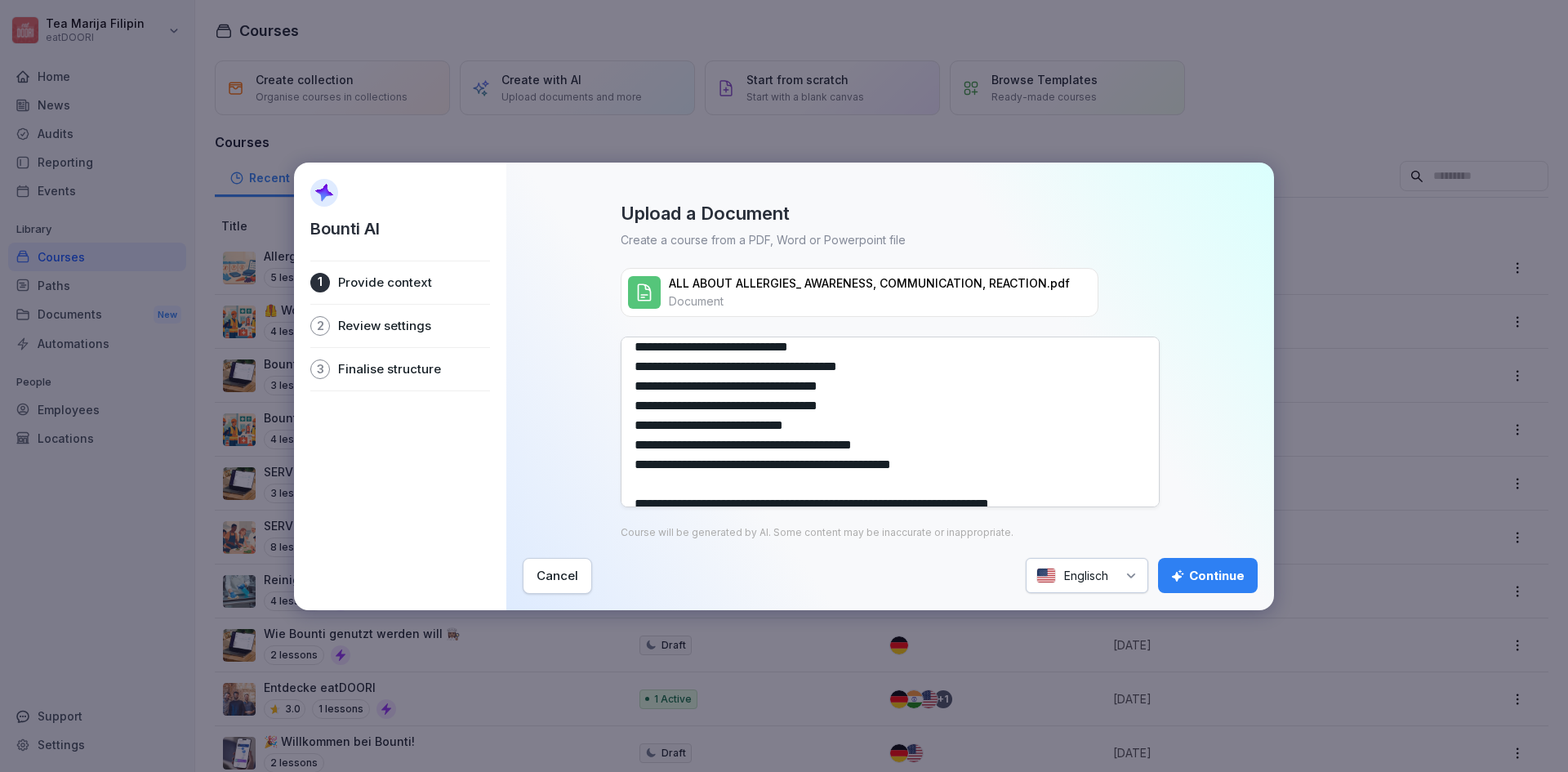
click at [656, 479] on textarea at bounding box center [890, 422] width 539 height 171
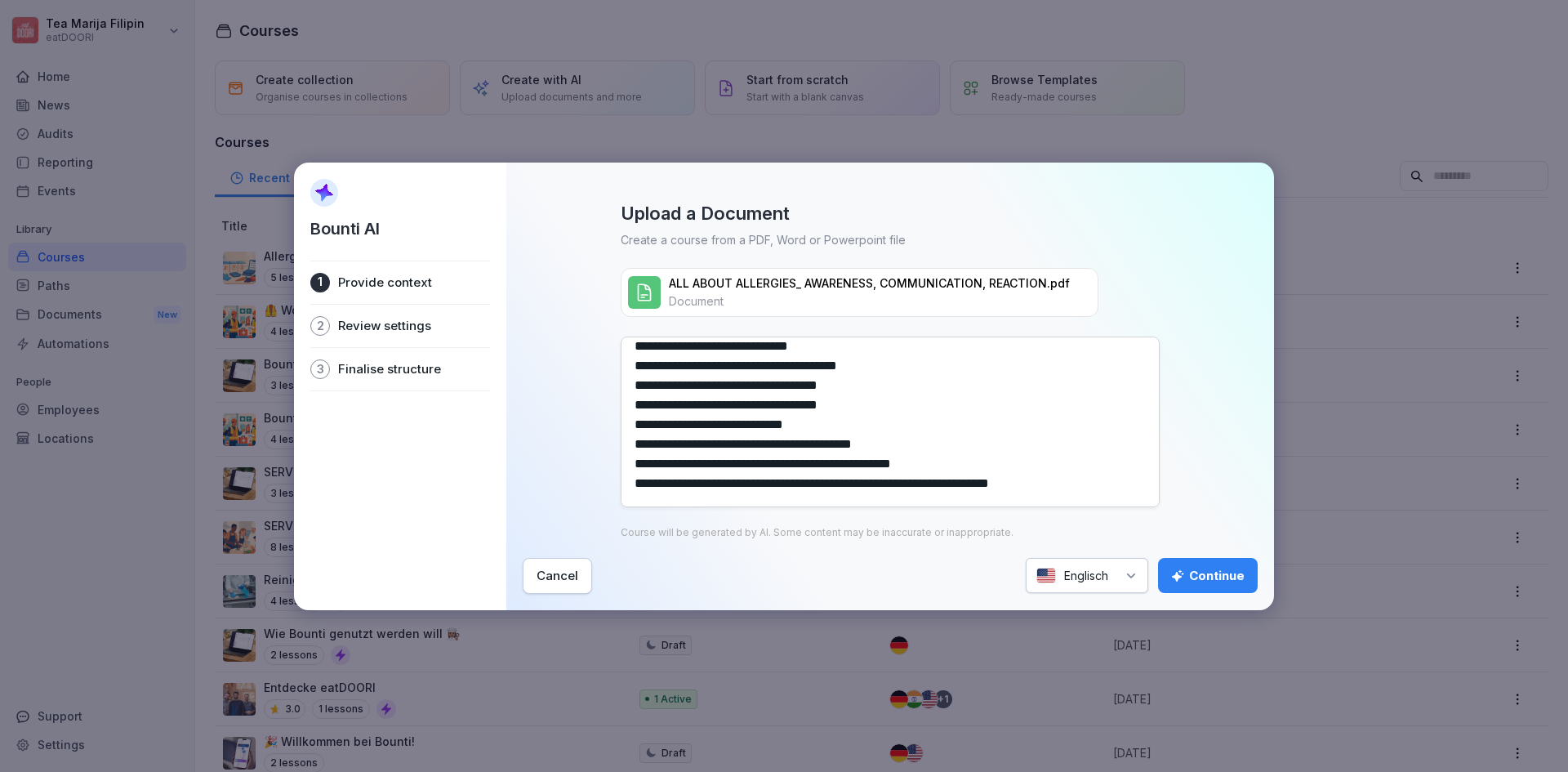
type textarea "**********"
click at [1233, 581] on div "Continue" at bounding box center [1208, 575] width 74 height 18
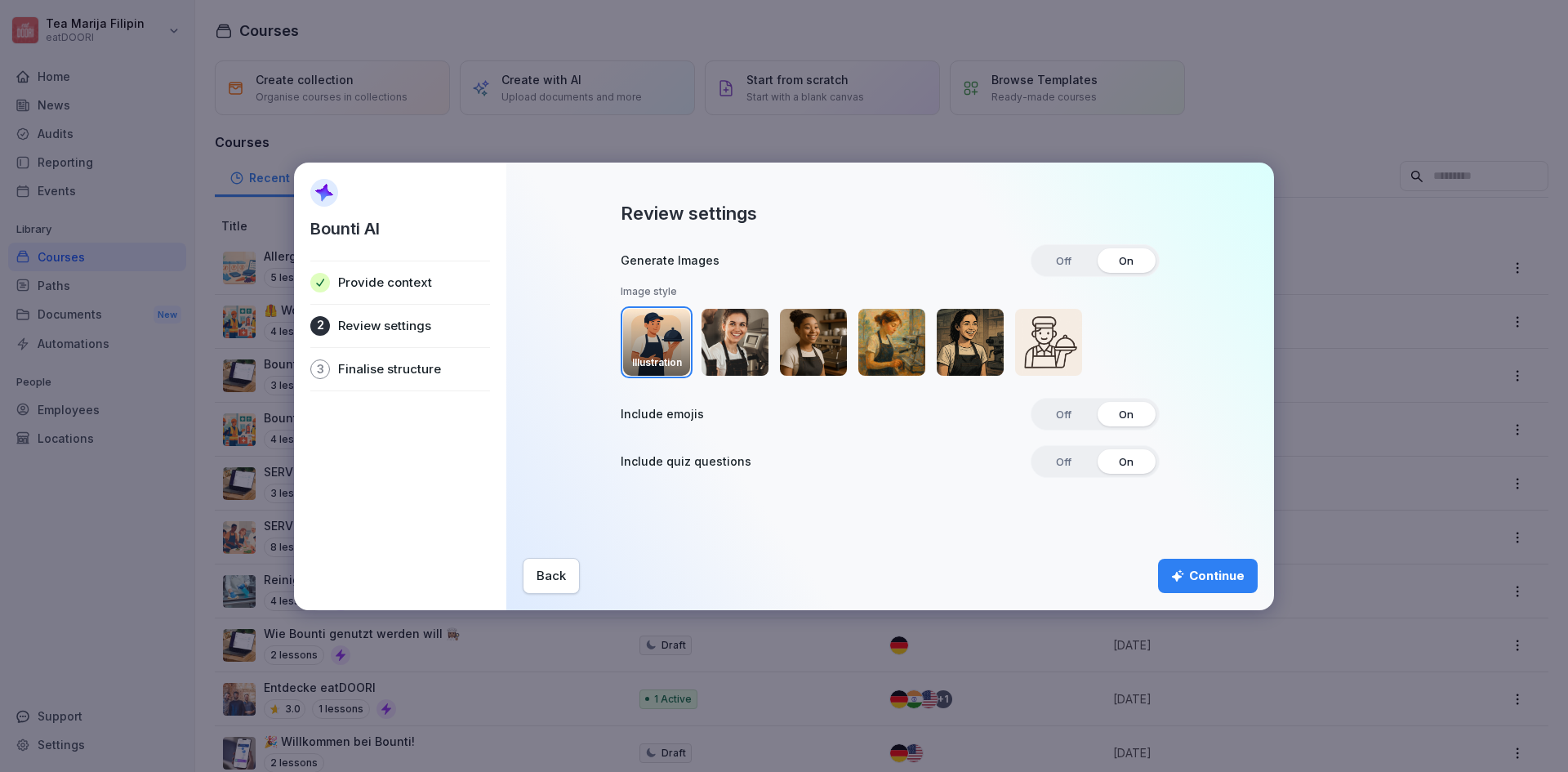
click at [1199, 573] on div "Continue" at bounding box center [1208, 575] width 74 height 18
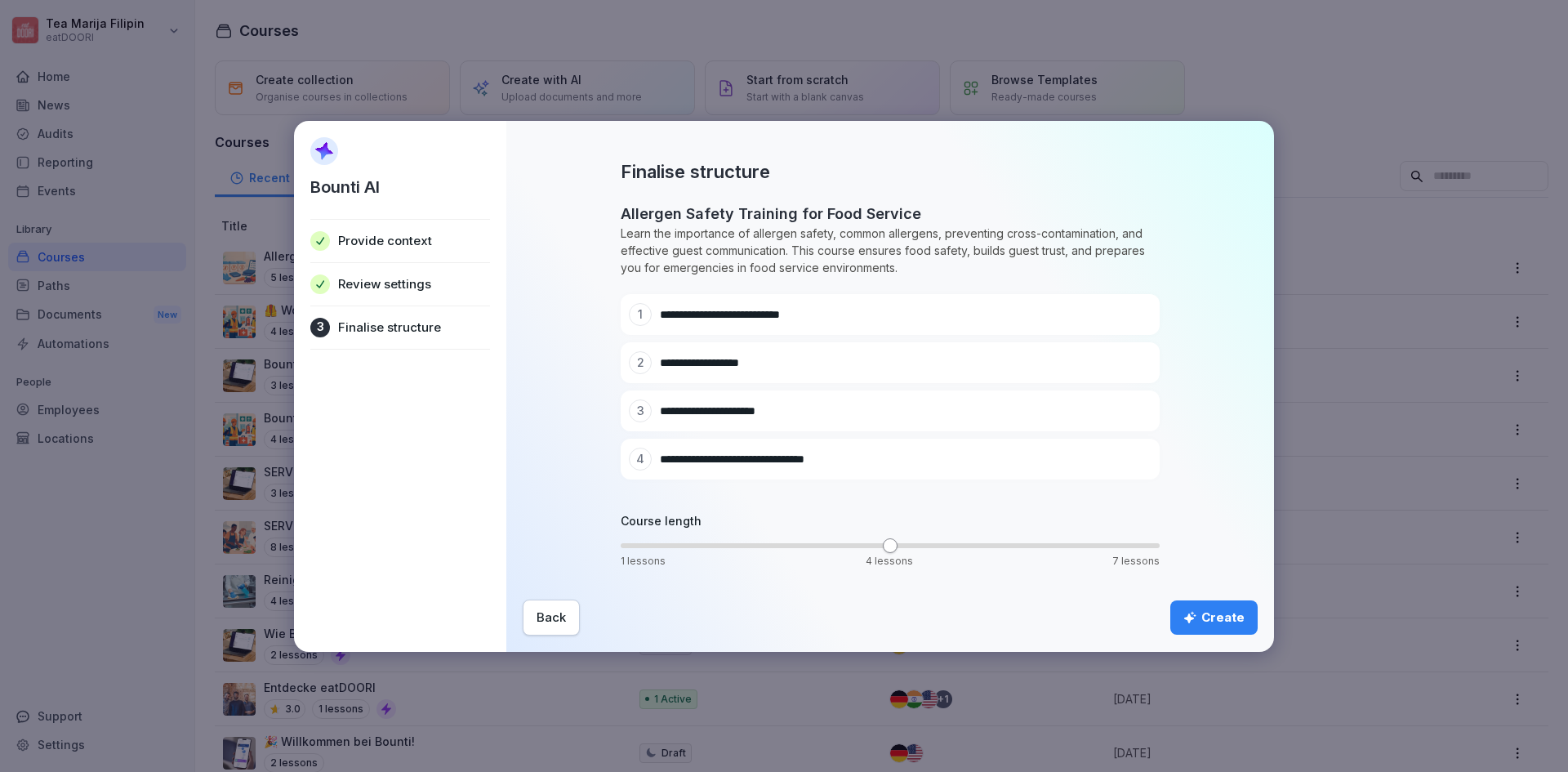
click at [1214, 621] on div "Create" at bounding box center [1214, 617] width 61 height 18
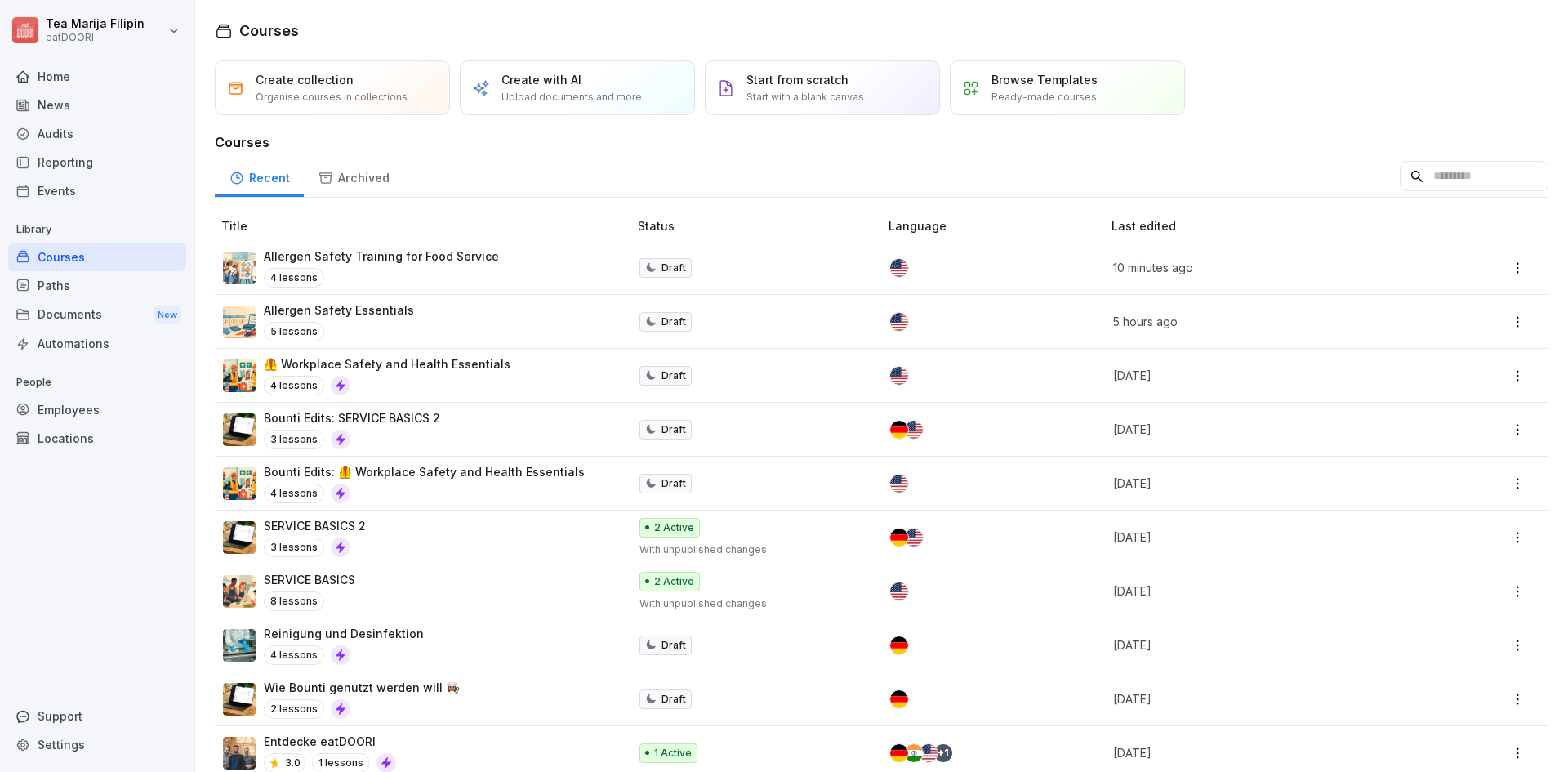
click at [431, 254] on p "Allergen Safety Training for Food Service" at bounding box center [381, 256] width 235 height 17
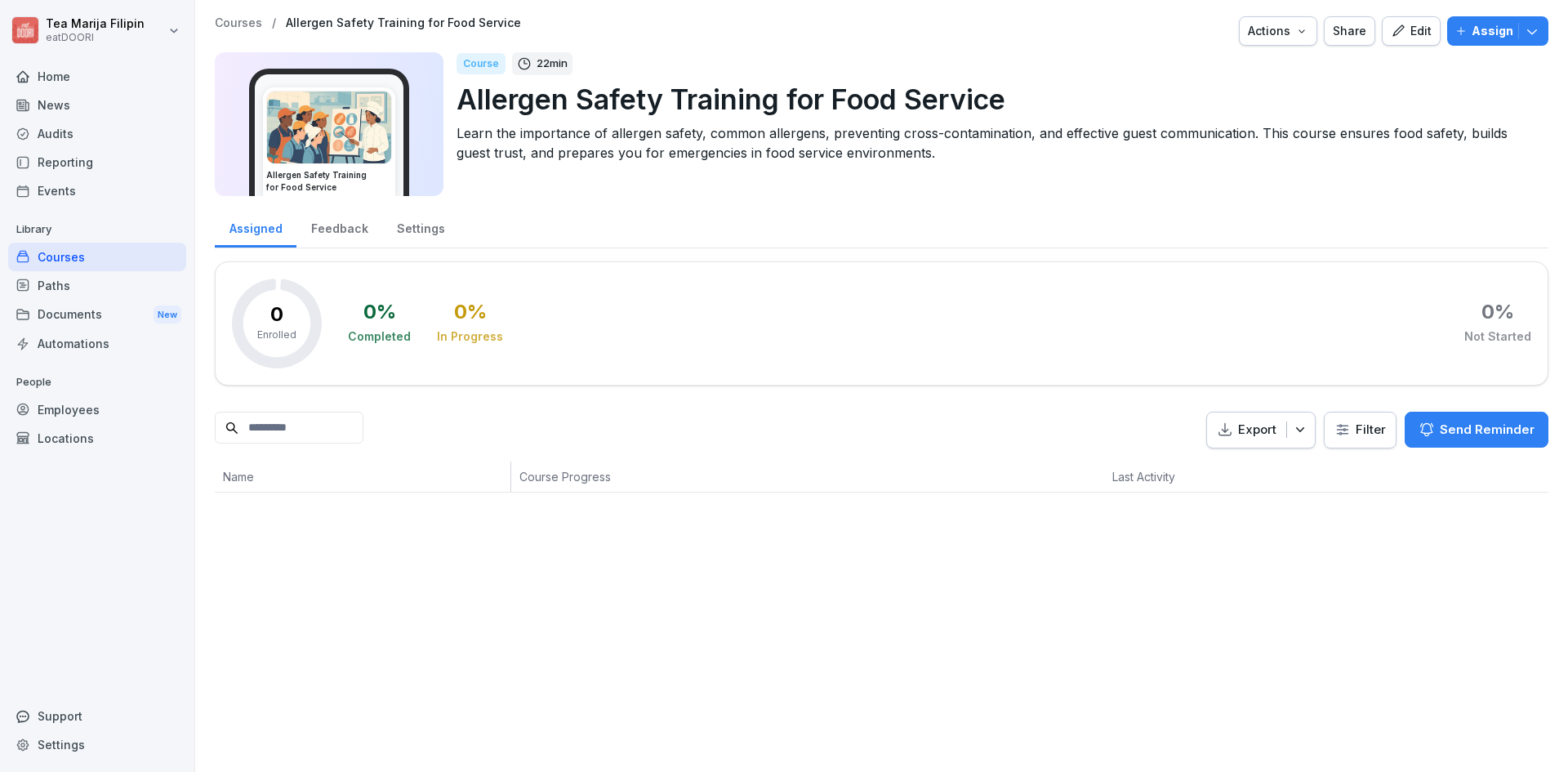
click at [1398, 33] on div "Edit" at bounding box center [1411, 31] width 41 height 18
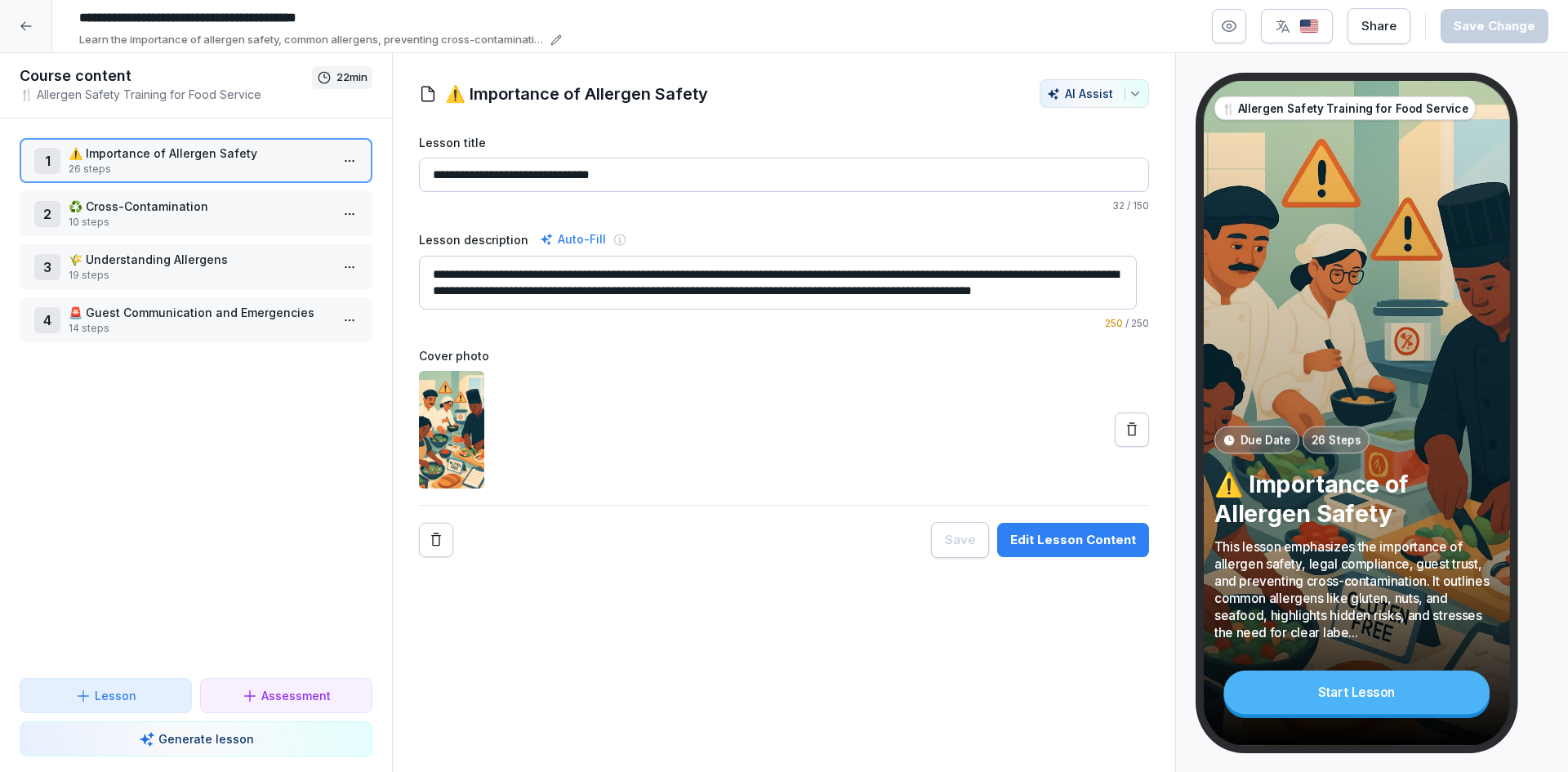
scroll to position [16, 0]
click at [1050, 538] on div "Edit Lesson Content" at bounding box center [1073, 540] width 126 height 18
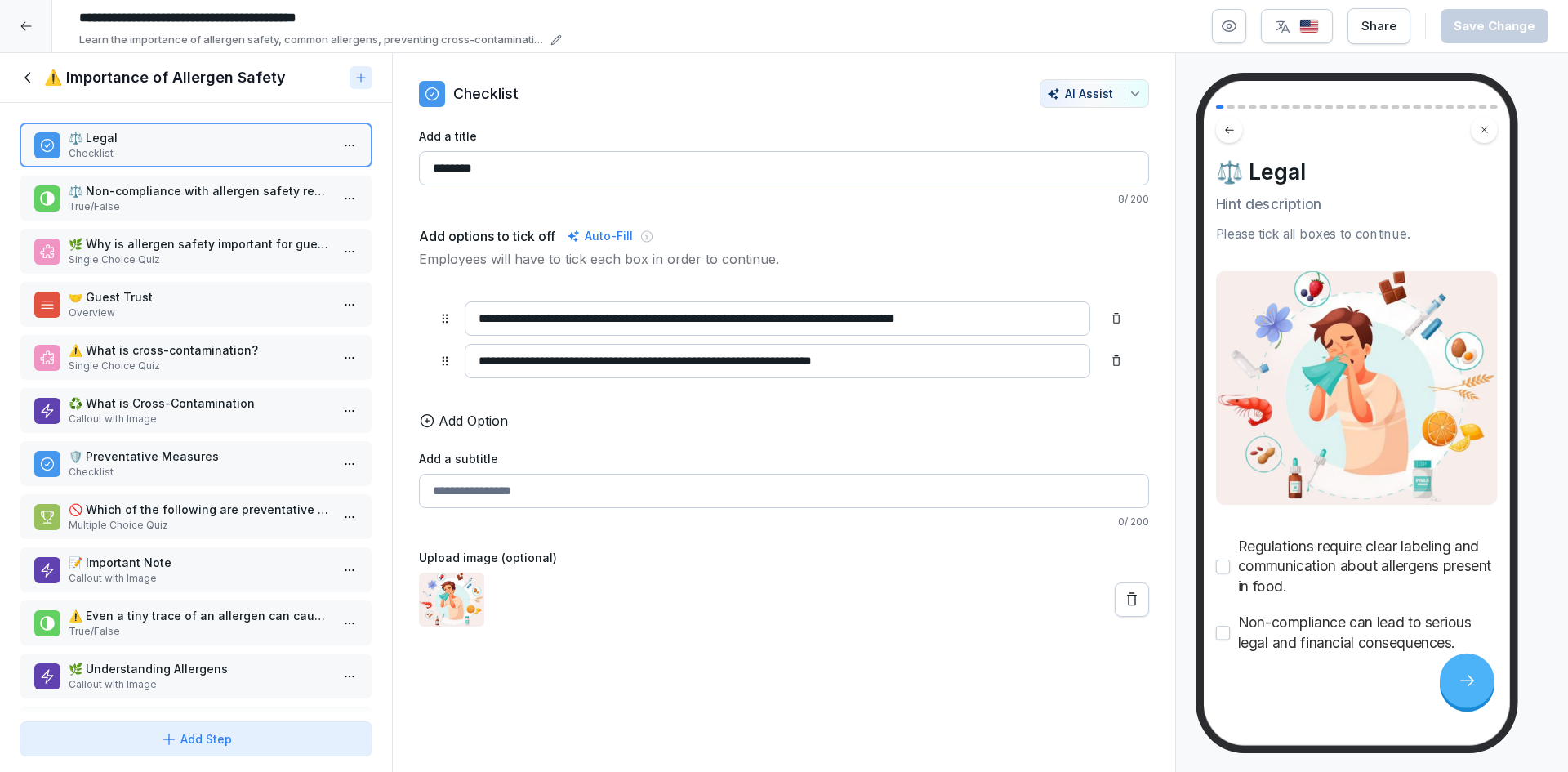
click at [171, 193] on p "⚖️ Non-compliance with allergen safety regulations can lead to legal and financ…" at bounding box center [199, 191] width 261 height 17
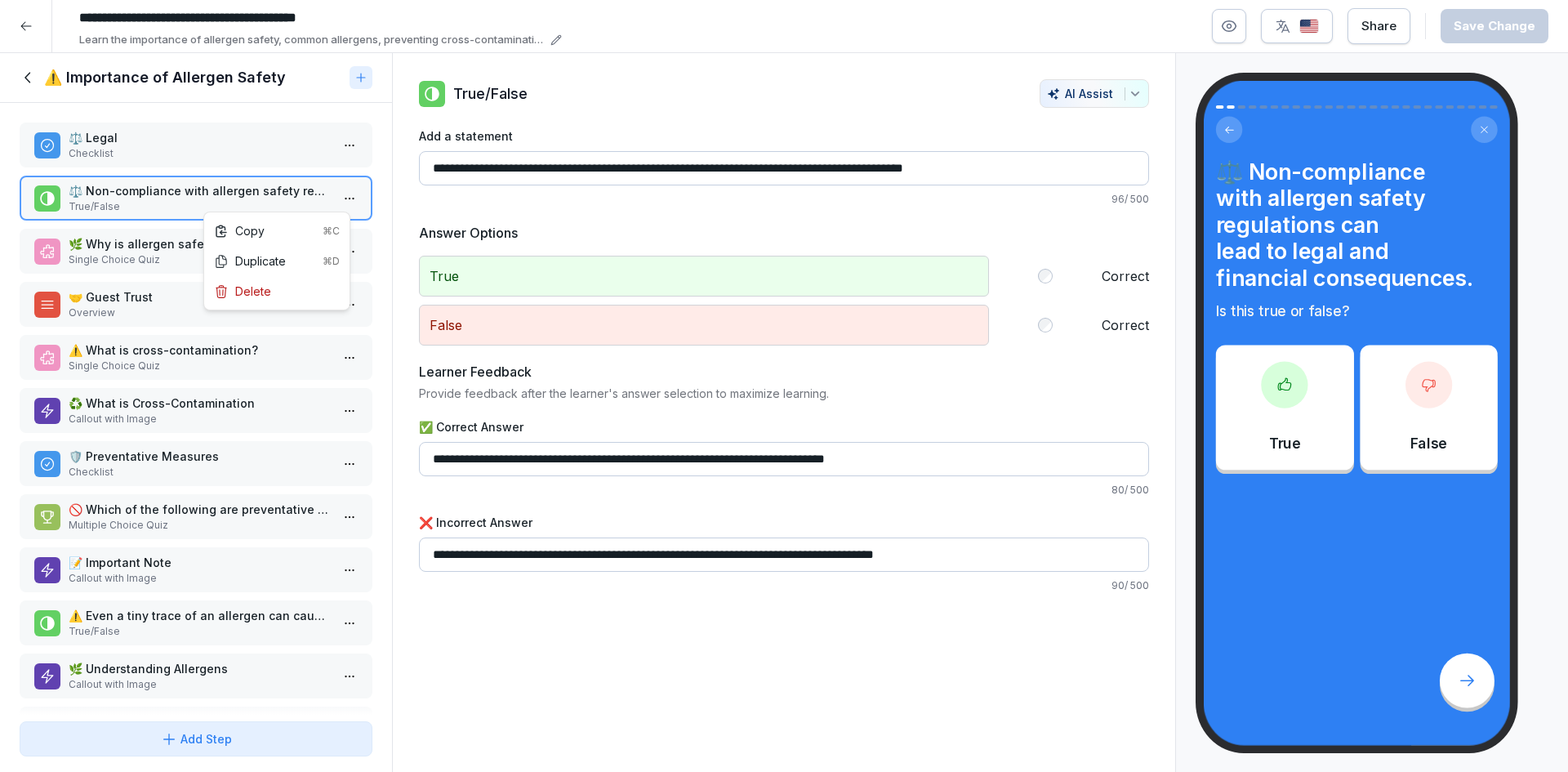
click at [335, 207] on html "**********" at bounding box center [784, 386] width 1568 height 772
click at [264, 291] on div "Delete" at bounding box center [242, 291] width 57 height 17
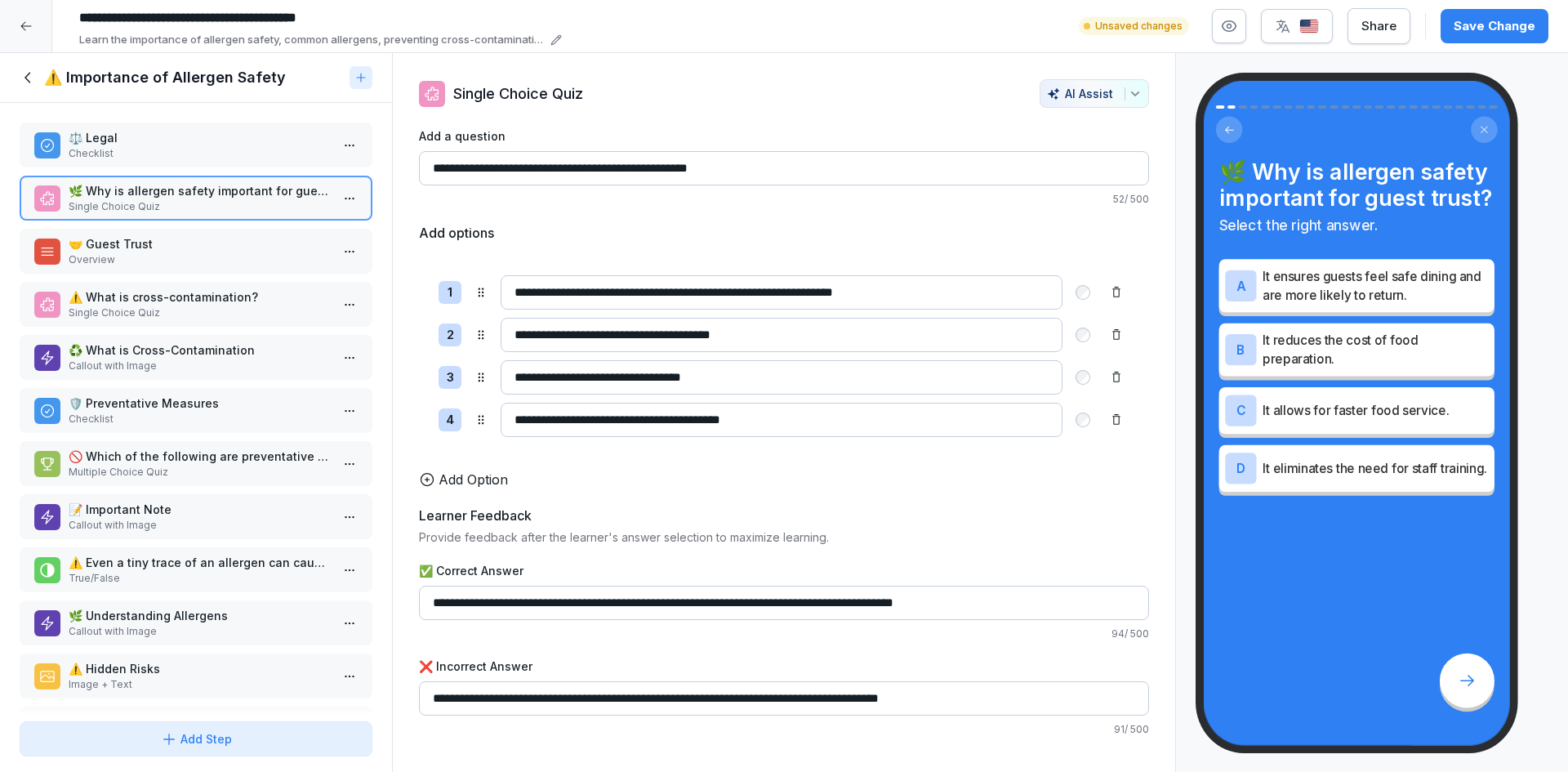
click at [24, 77] on icon at bounding box center [28, 77] width 18 height 18
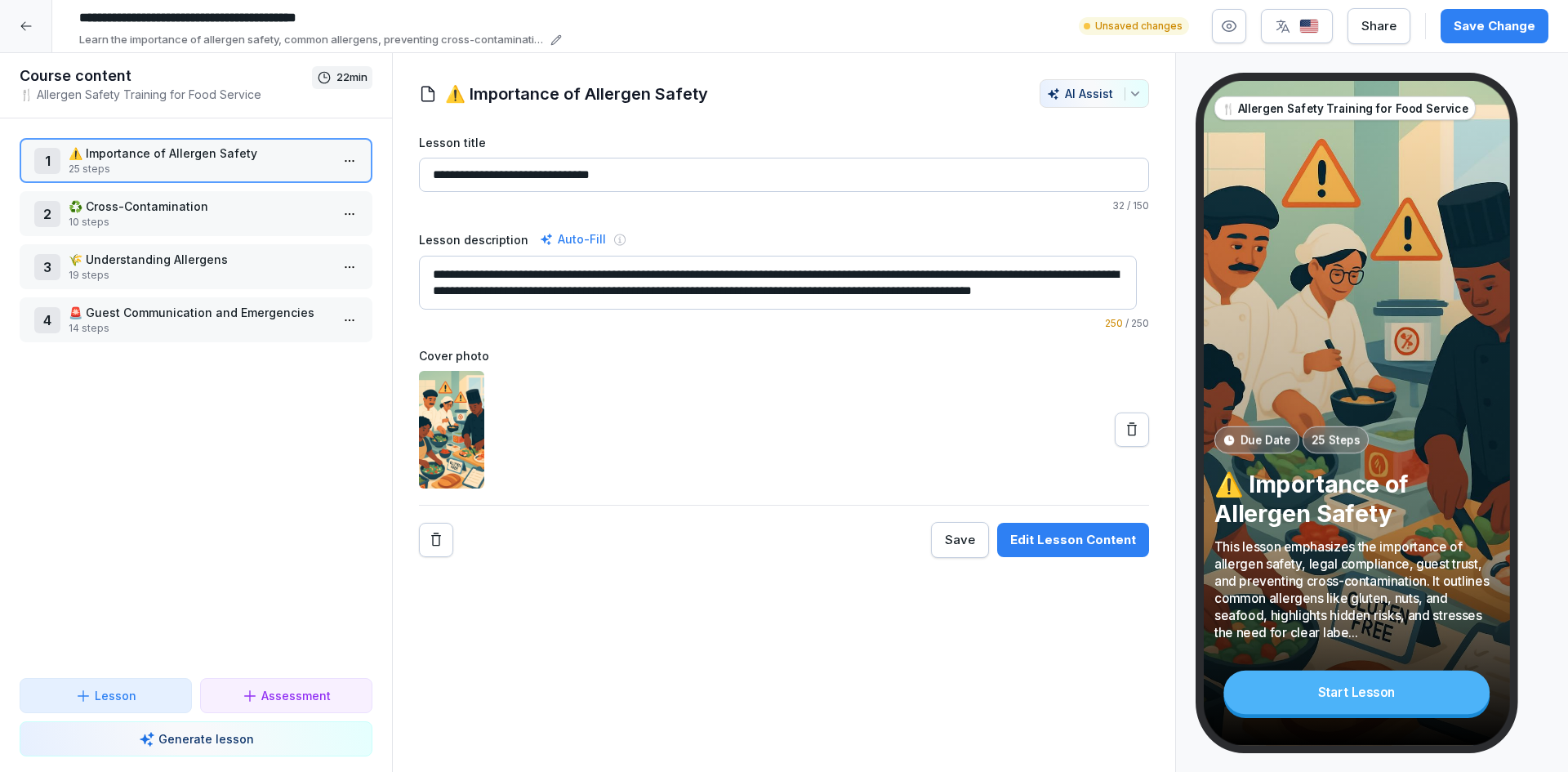
click at [187, 169] on p "25 steps" at bounding box center [199, 169] width 261 height 14
click at [1070, 534] on div "Edit Lesson Content" at bounding box center [1073, 540] width 126 height 18
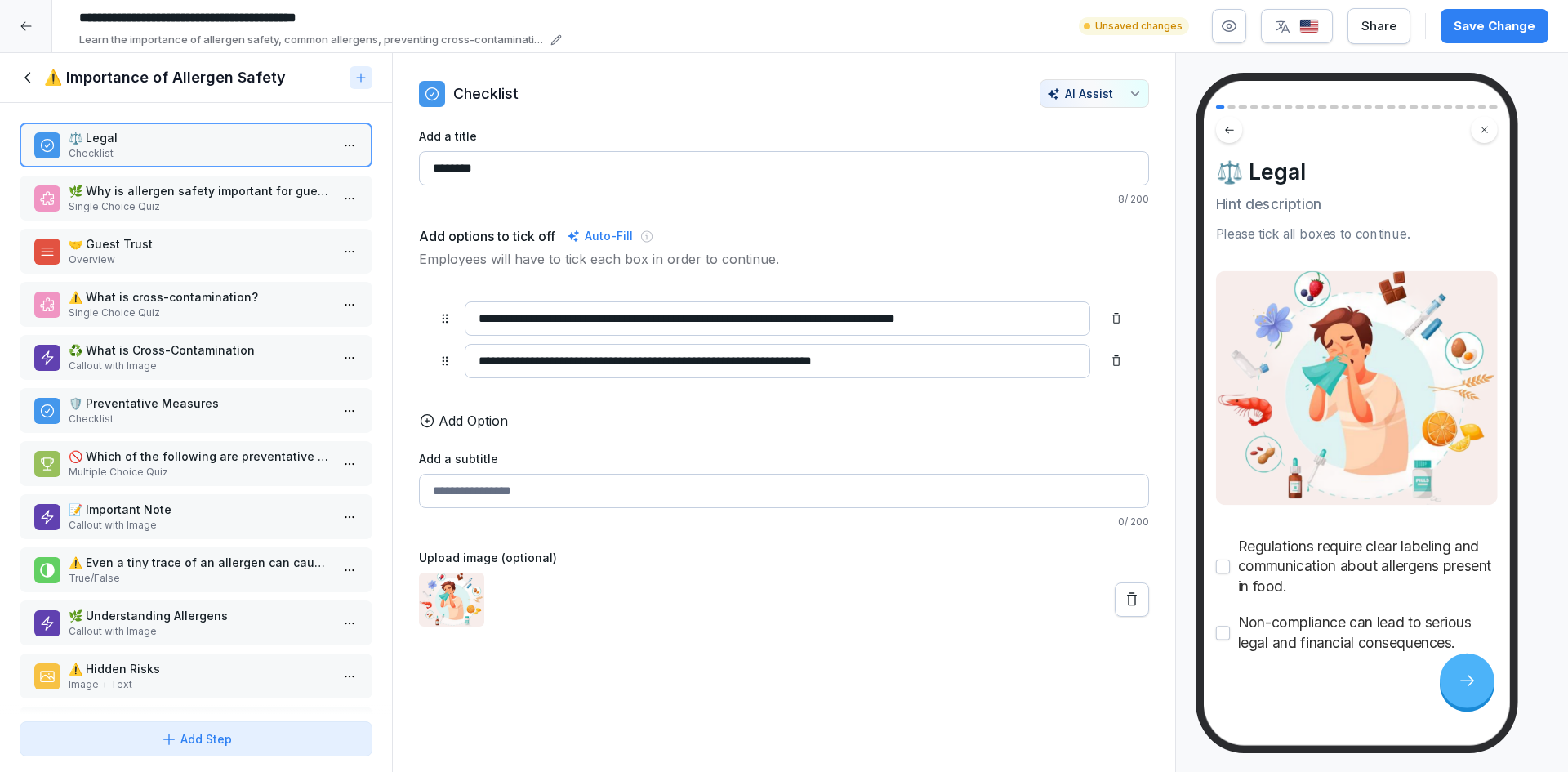
click at [193, 207] on p "Single Choice Quiz" at bounding box center [199, 206] width 261 height 14
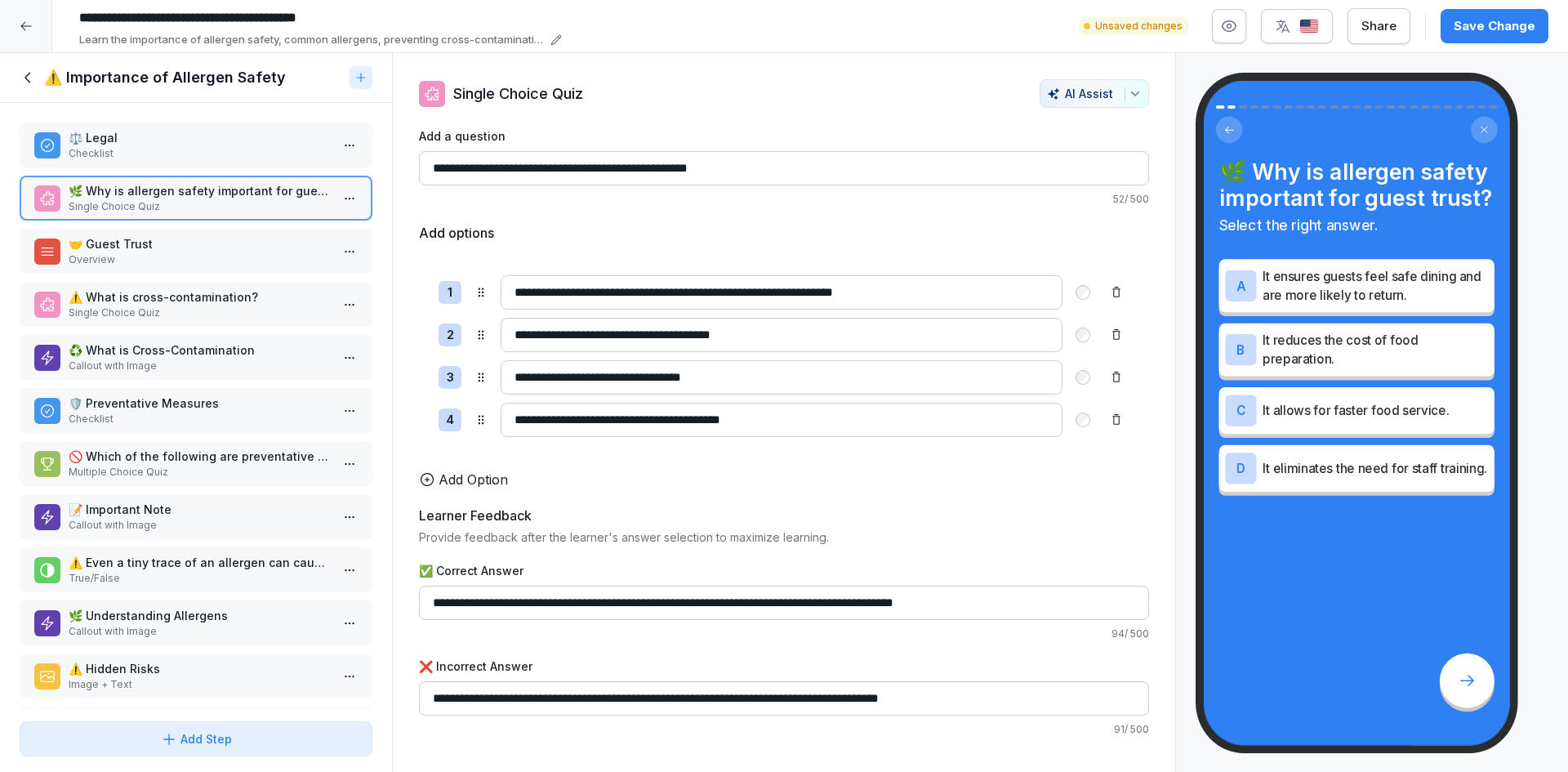
click at [173, 159] on p "Checklist" at bounding box center [199, 153] width 261 height 14
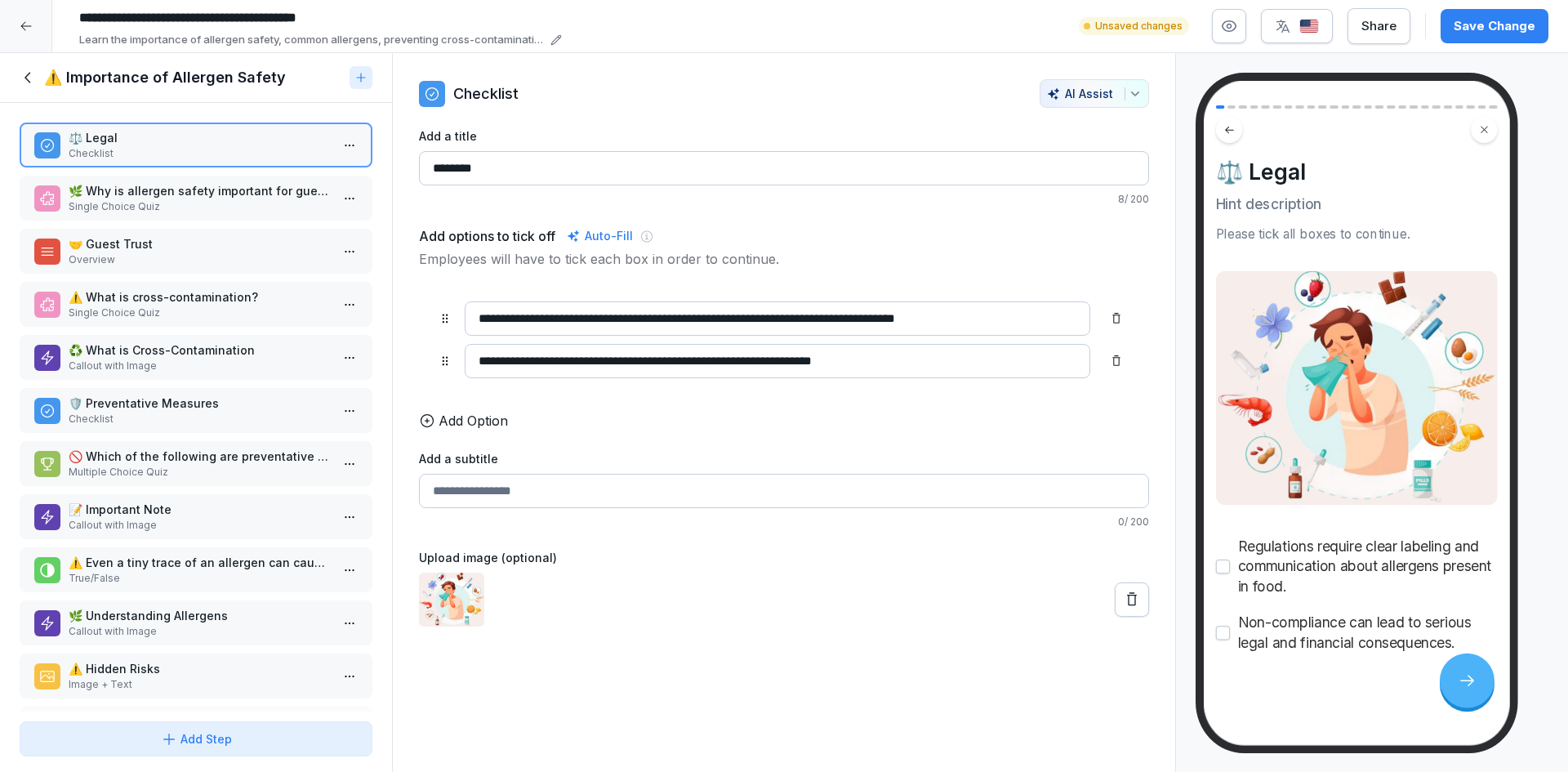
click at [175, 250] on p "🤝 Guest Trust" at bounding box center [199, 243] width 261 height 17
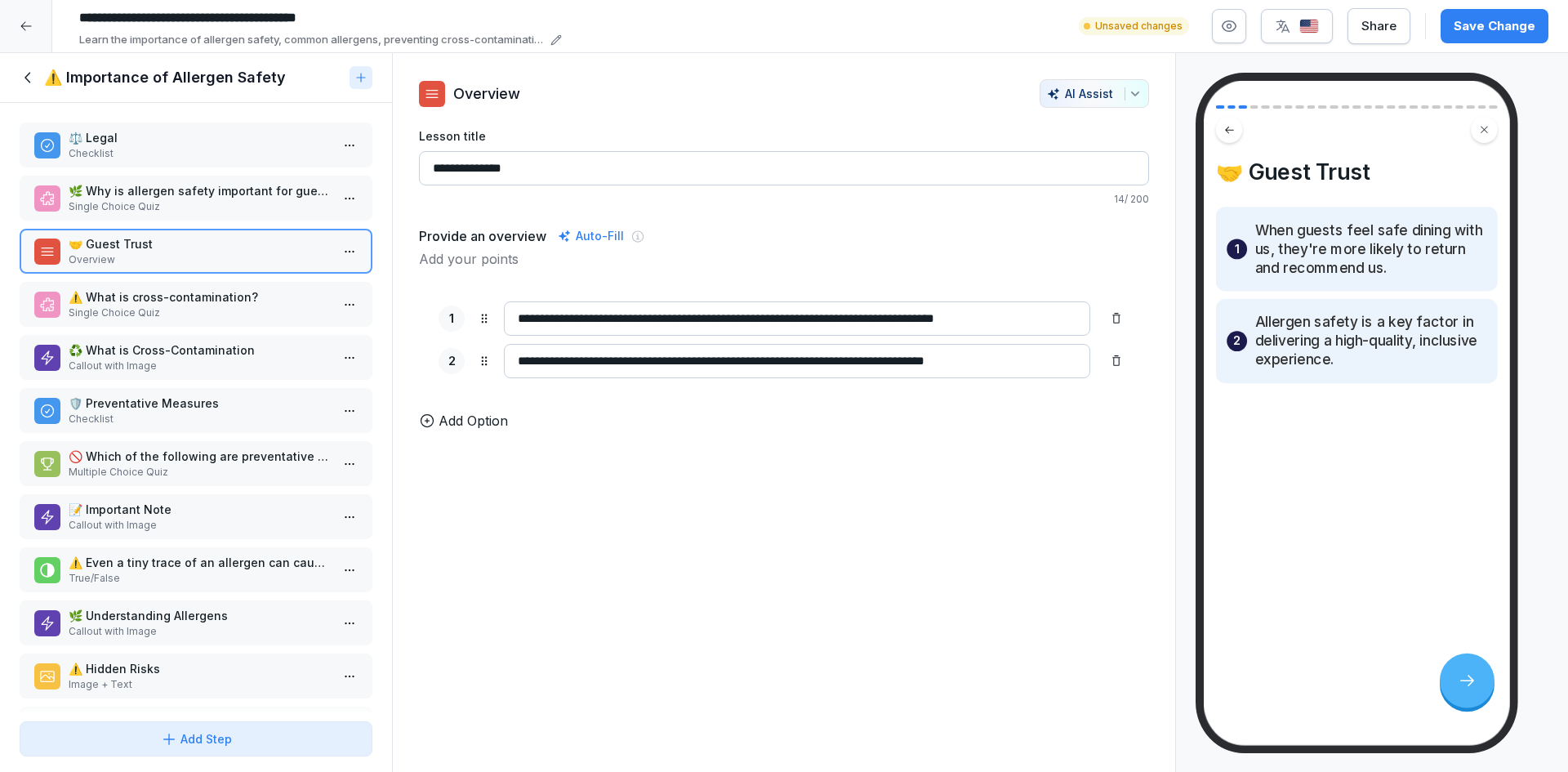
click at [239, 205] on p "Single Choice Quiz" at bounding box center [199, 206] width 261 height 14
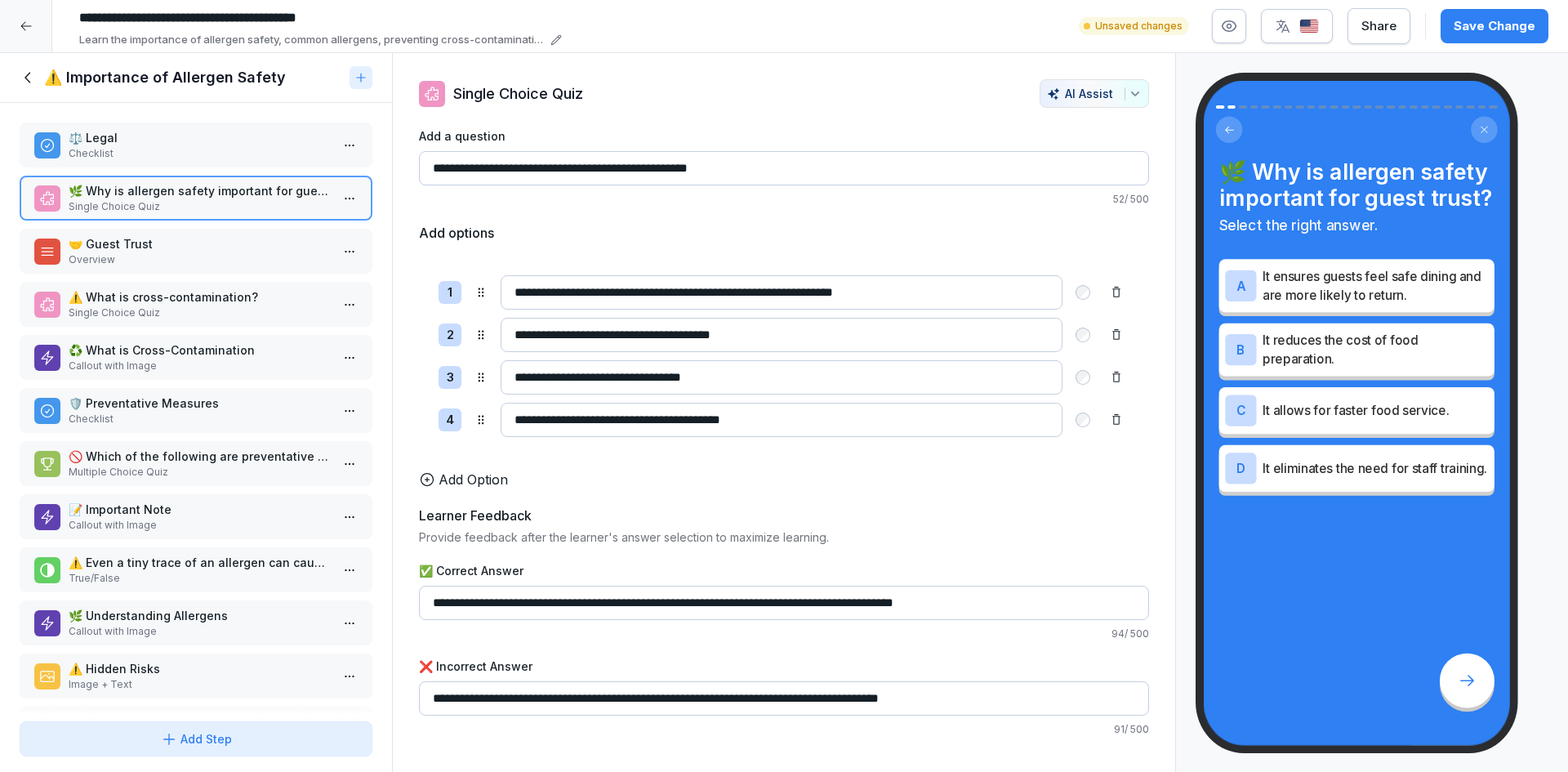
click at [333, 201] on html "**********" at bounding box center [784, 386] width 1568 height 772
click at [289, 283] on div "Delete" at bounding box center [277, 291] width 139 height 31
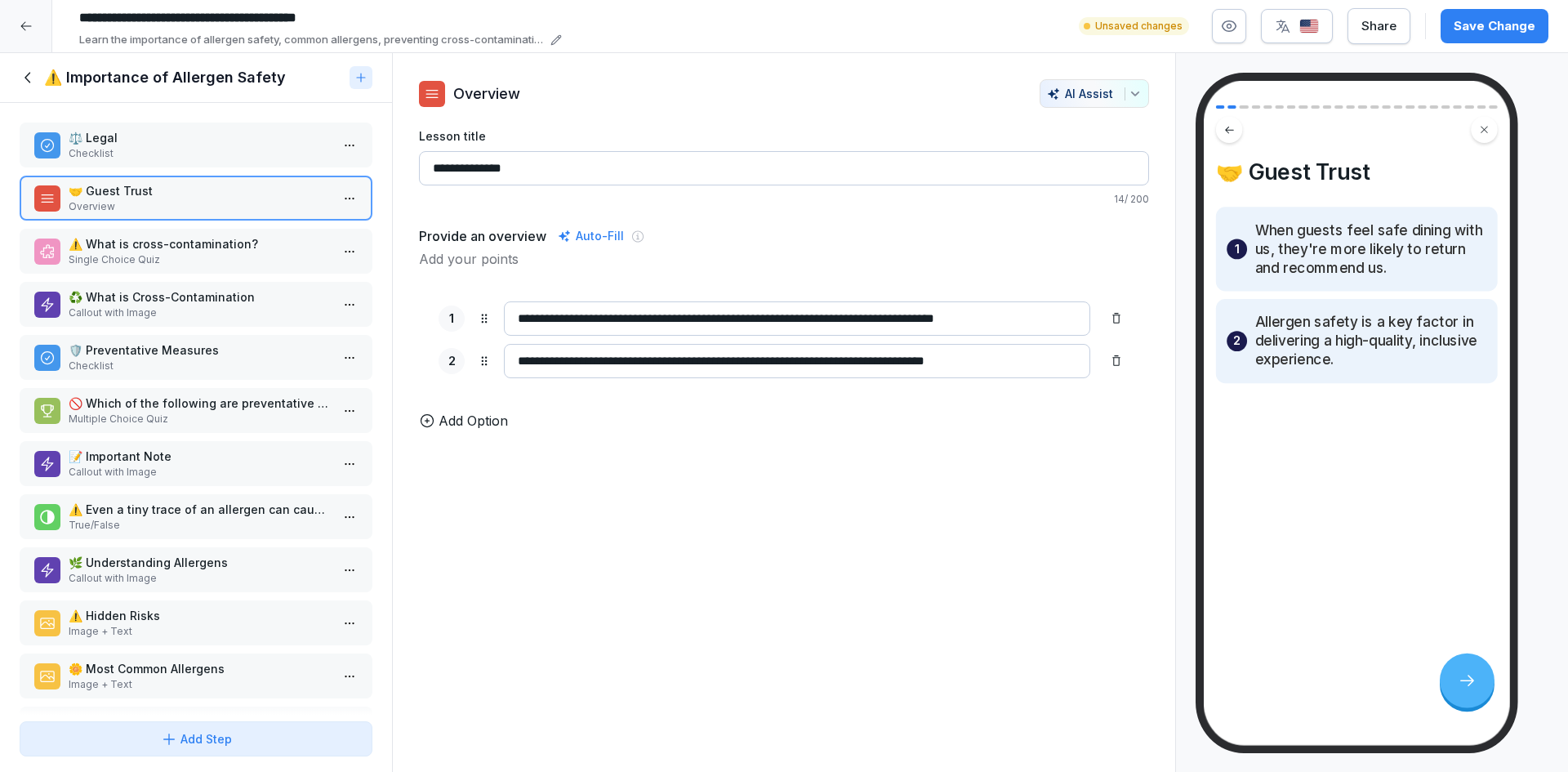
click at [229, 260] on p "Single Choice Quiz" at bounding box center [199, 260] width 261 height 14
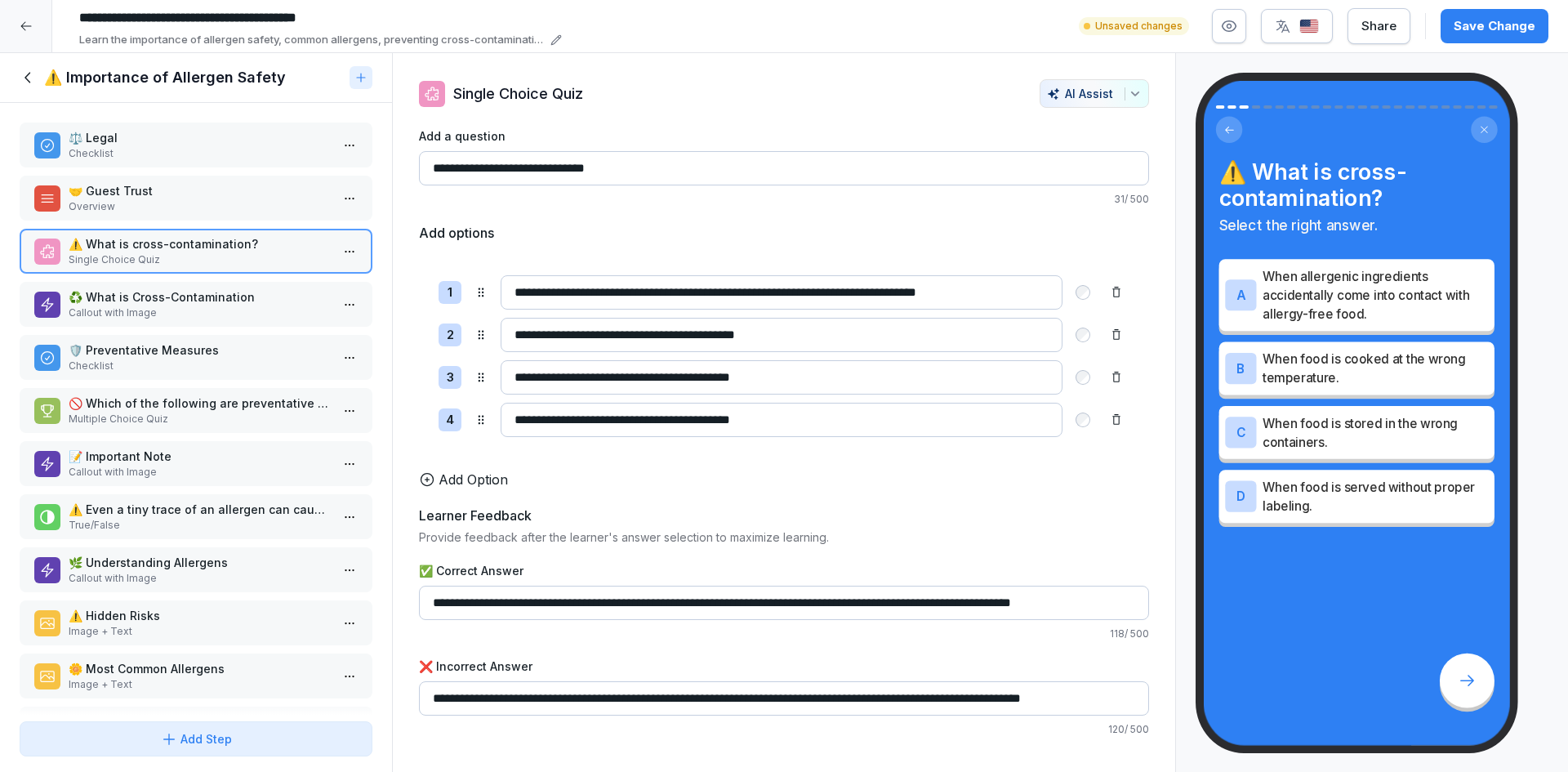
click at [283, 295] on p "♻️ What is Cross-Contamination" at bounding box center [199, 297] width 261 height 17
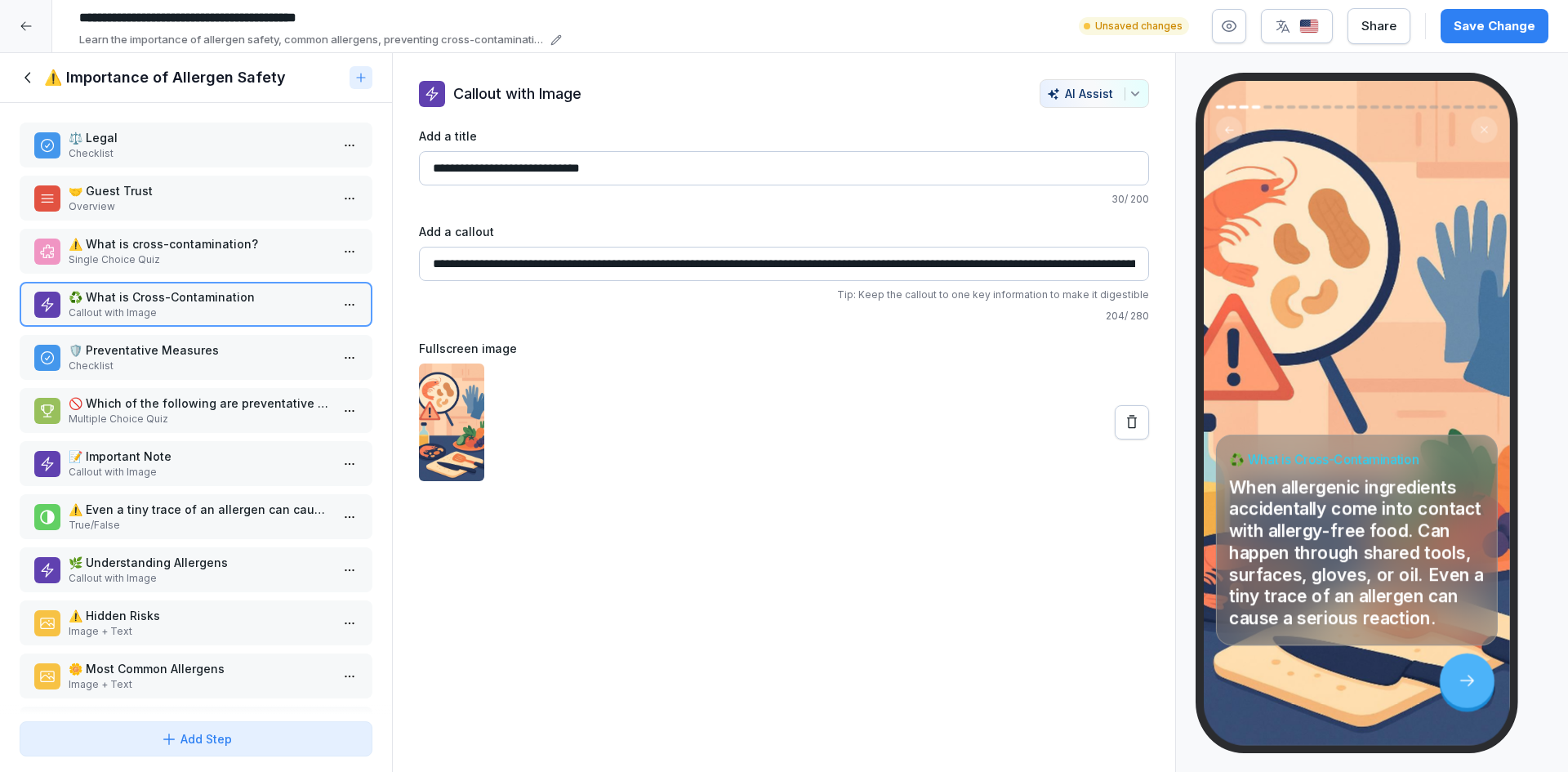
click at [276, 255] on p "Single Choice Quiz" at bounding box center [199, 260] width 261 height 14
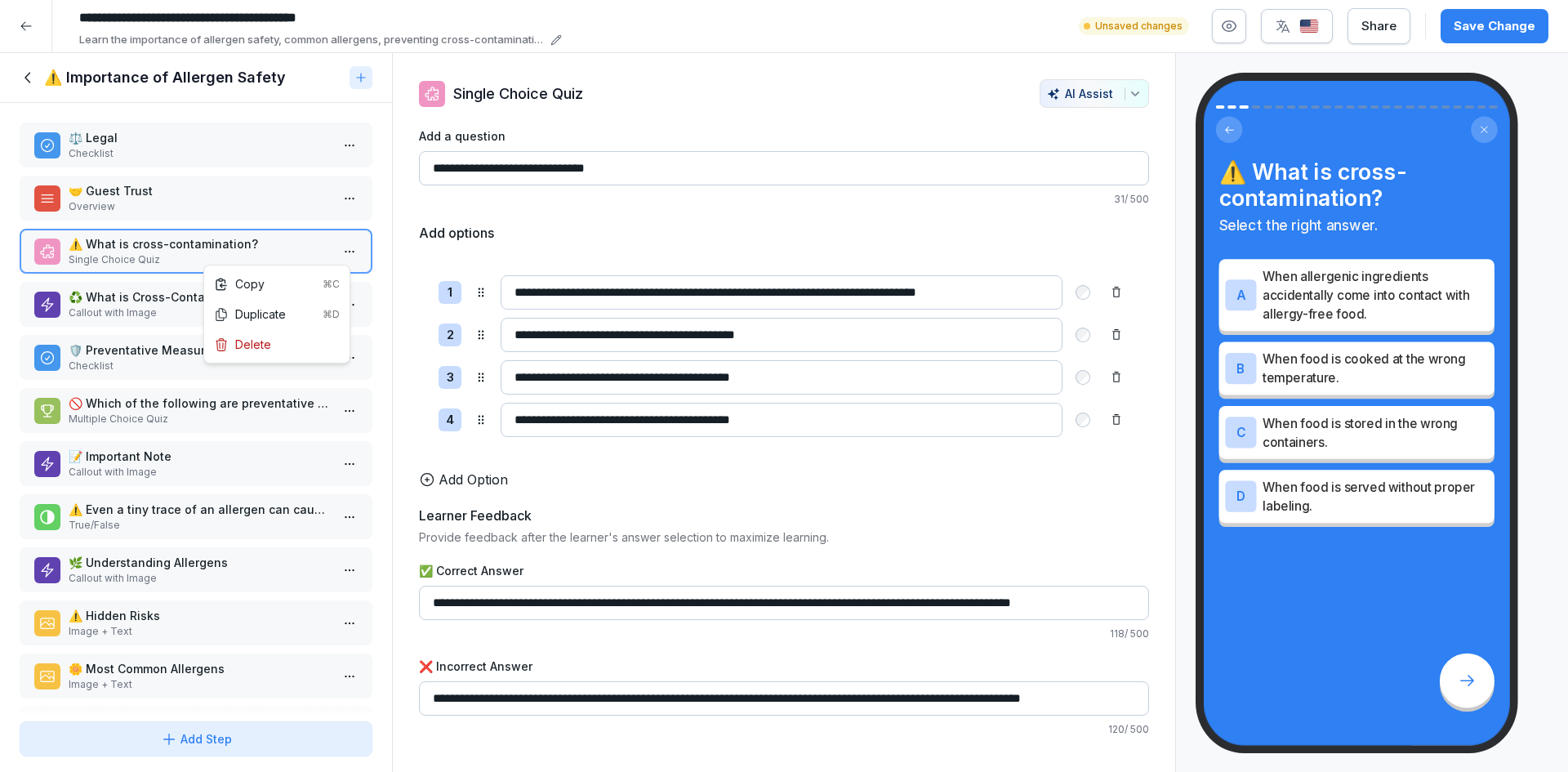
click at [326, 255] on html "**********" at bounding box center [784, 386] width 1568 height 772
click at [288, 337] on div "Delete" at bounding box center [277, 344] width 139 height 31
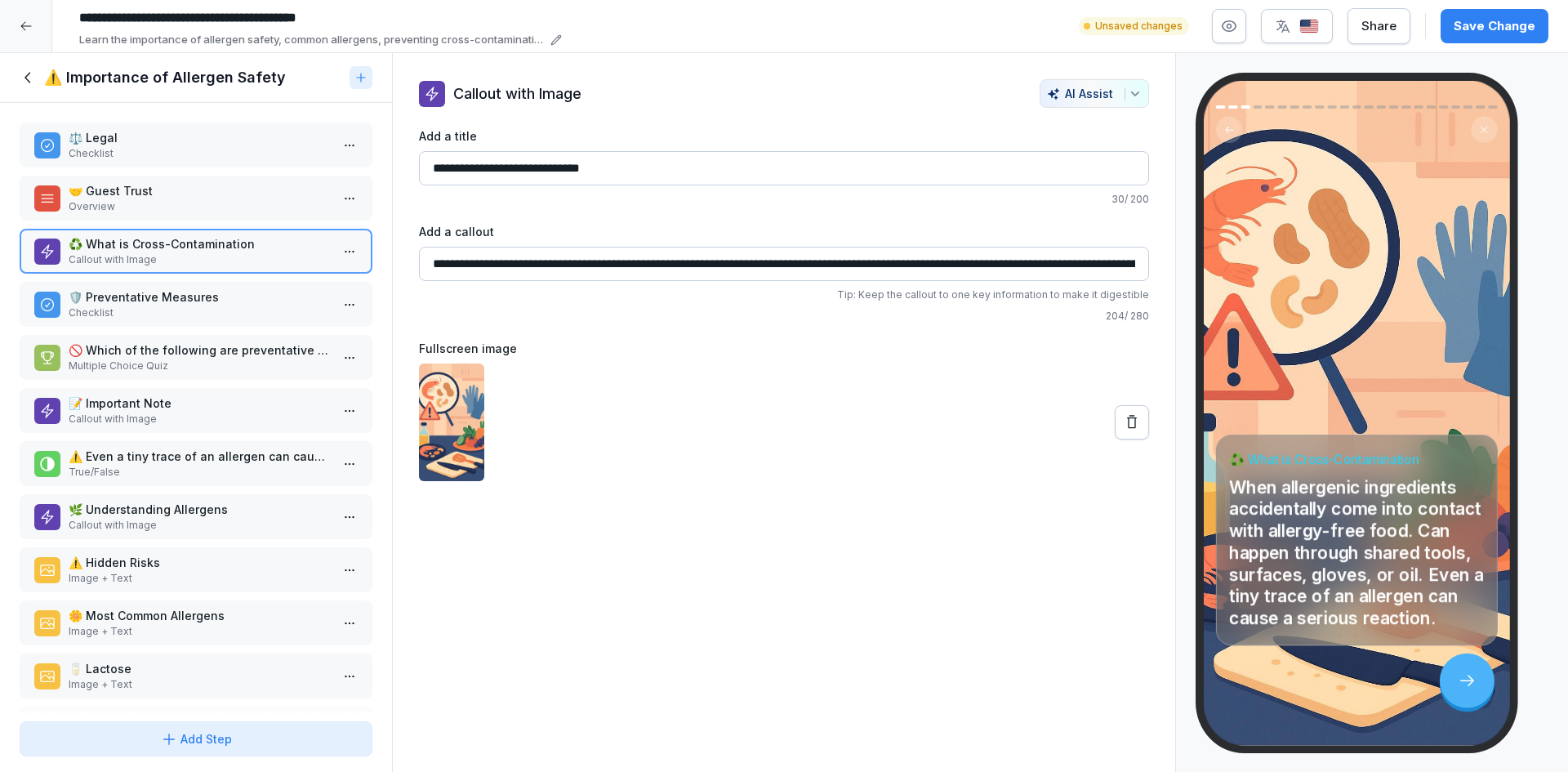
click at [131, 310] on p "Checklist" at bounding box center [199, 312] width 261 height 14
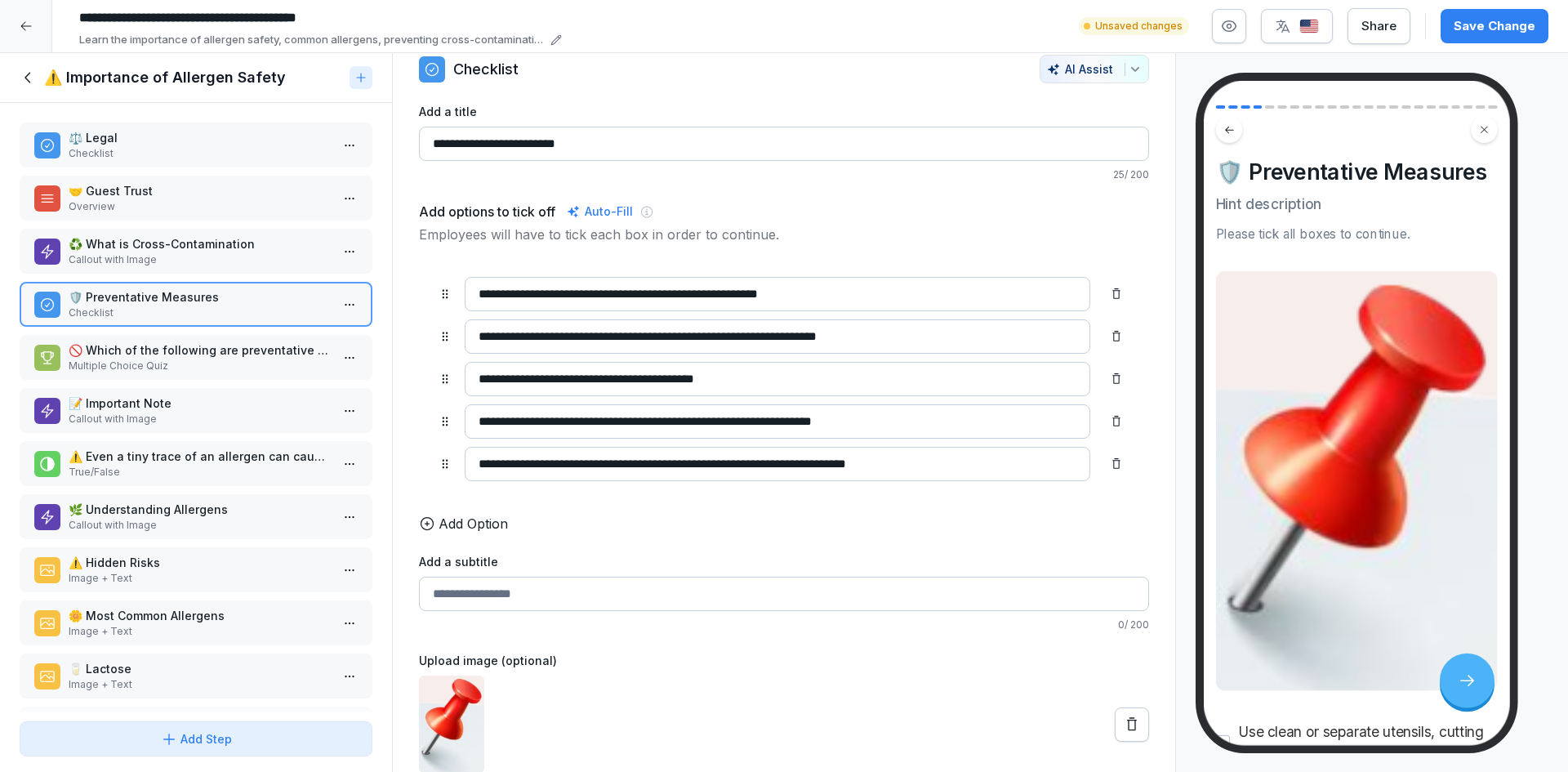
scroll to position [49, 0]
click at [1132, 719] on button at bounding box center [1131, 724] width 34 height 34
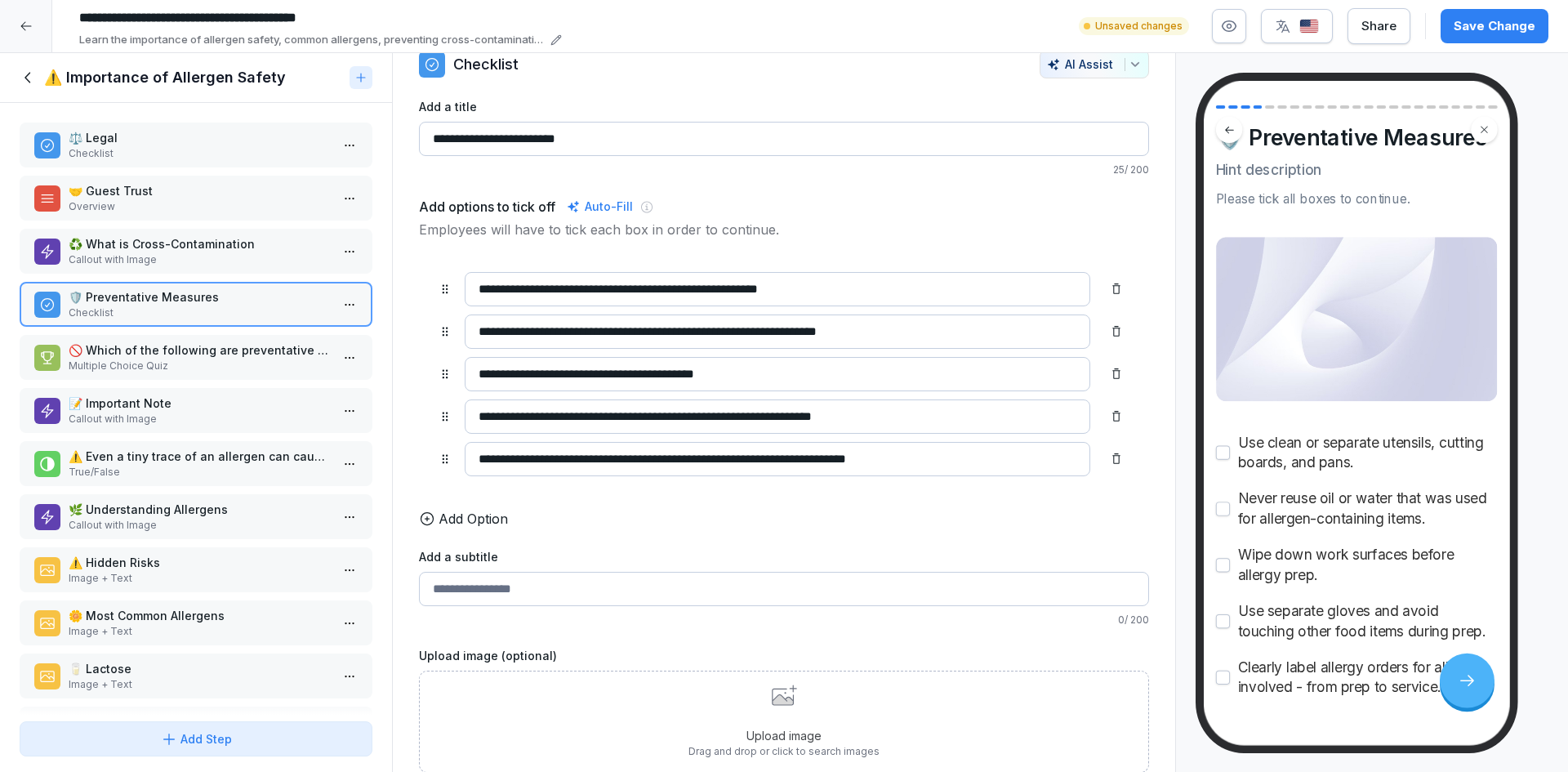
scroll to position [91, 0]
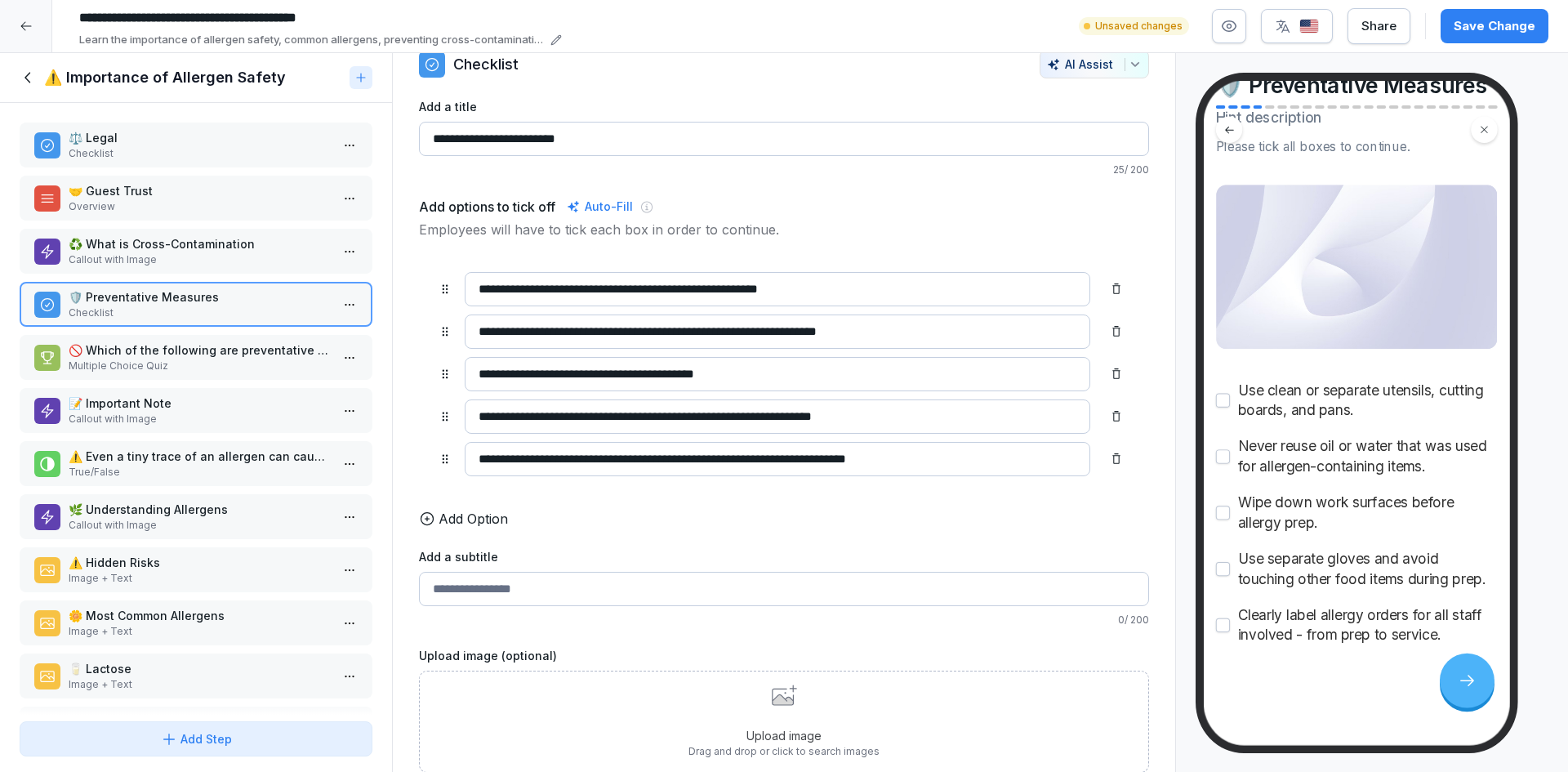
click at [239, 357] on p "🚫 Which of the following are preventative measures to avoid cross-contamination?" at bounding box center [199, 350] width 261 height 17
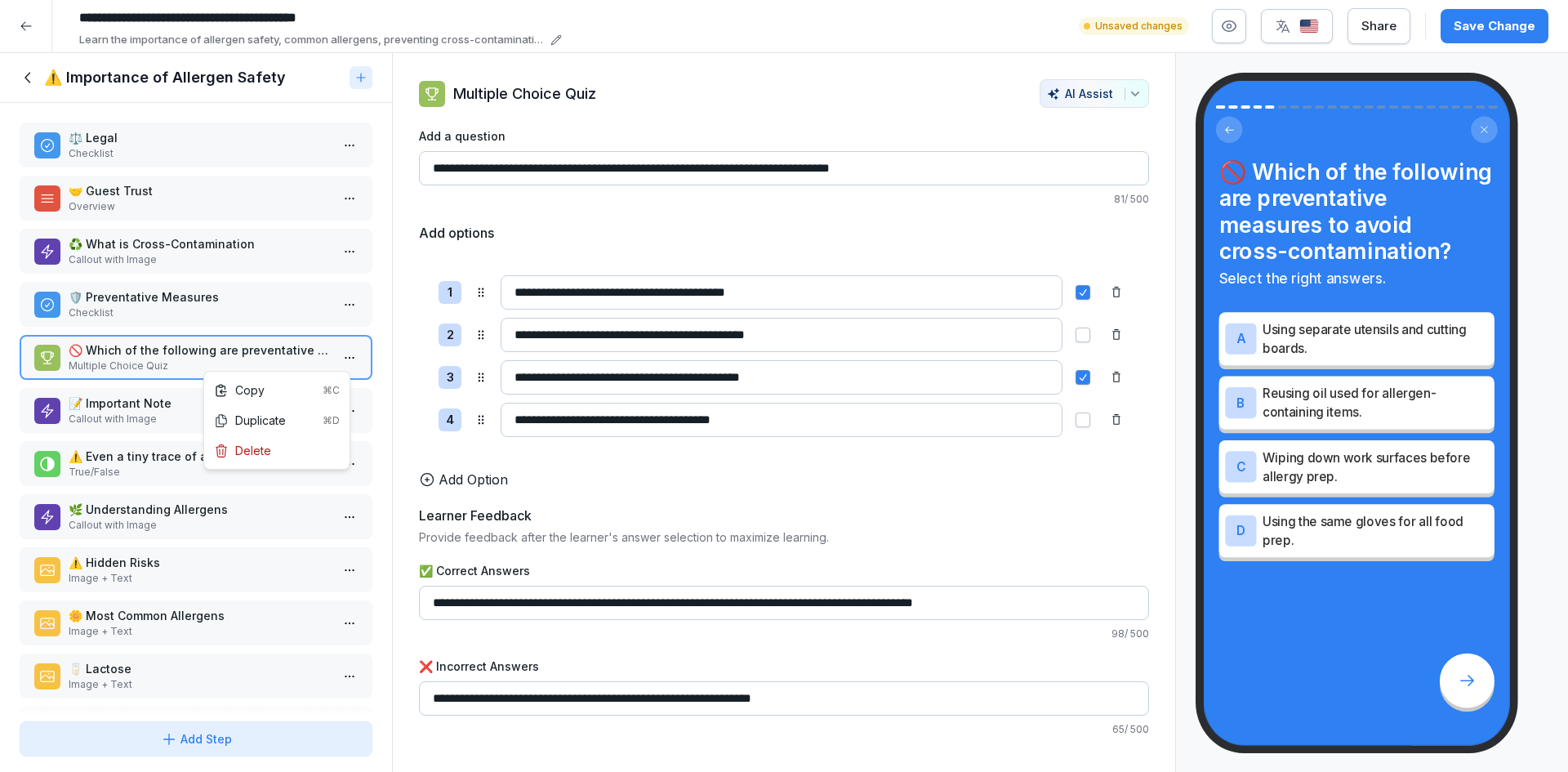
click at [330, 364] on html "**********" at bounding box center [784, 386] width 1568 height 772
click at [265, 449] on div "Delete" at bounding box center [242, 450] width 57 height 17
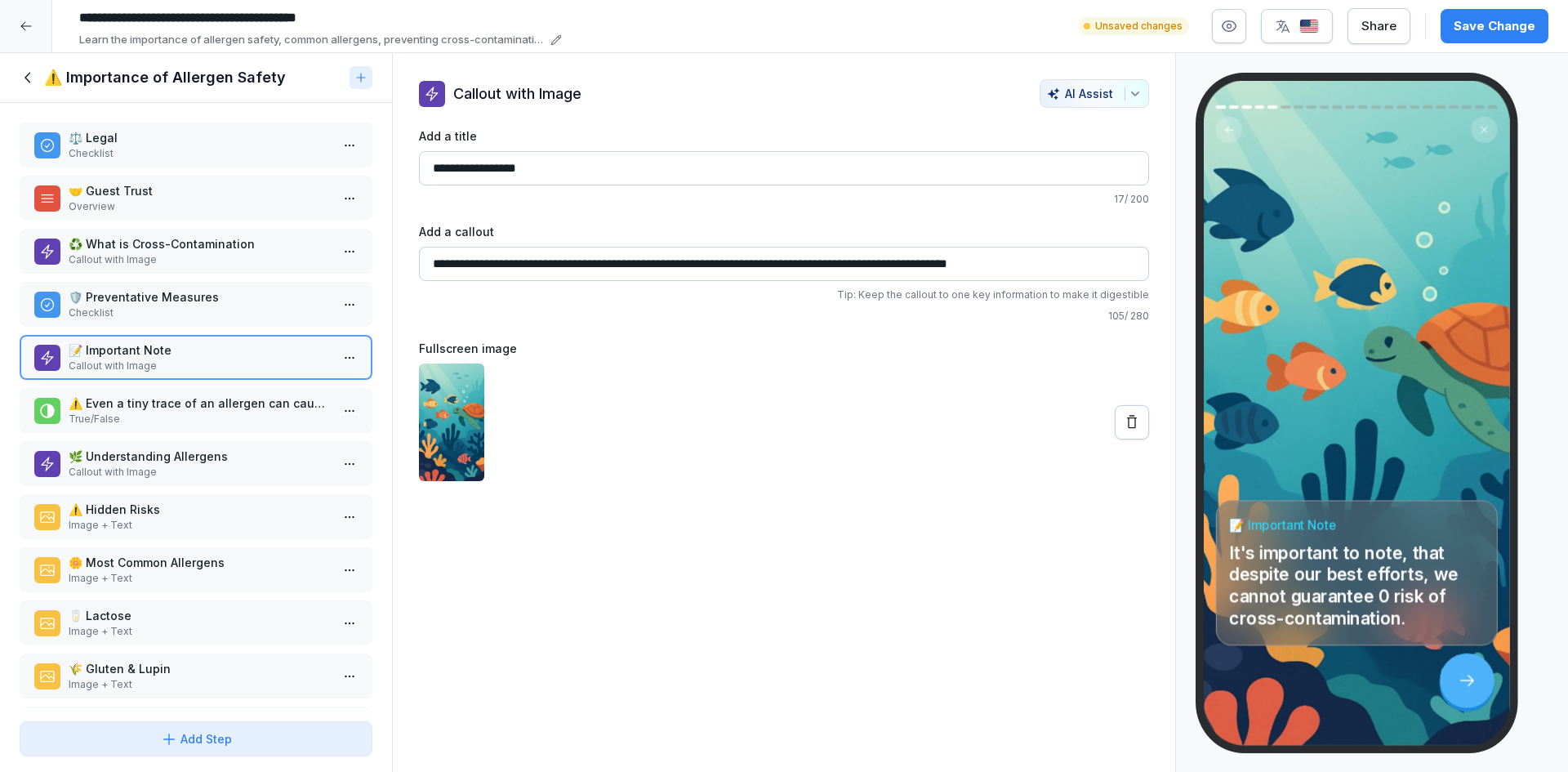
click at [247, 405] on p "⚠️ Even a tiny trace of an allergen can cause a serious reaction." at bounding box center [199, 403] width 261 height 17
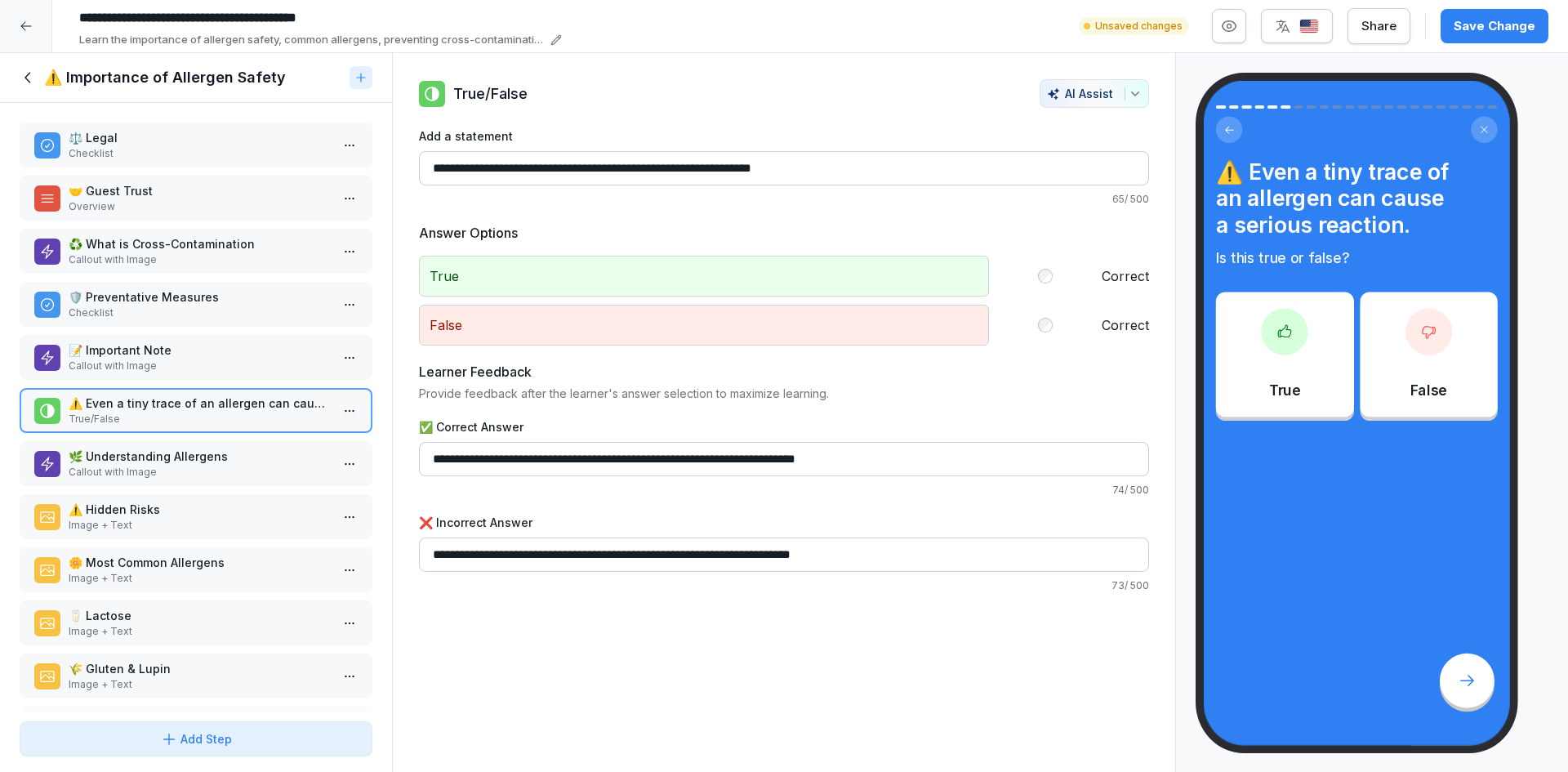
click at [328, 411] on html "**********" at bounding box center [784, 386] width 1568 height 772
click at [265, 504] on div "Delete" at bounding box center [242, 504] width 57 height 17
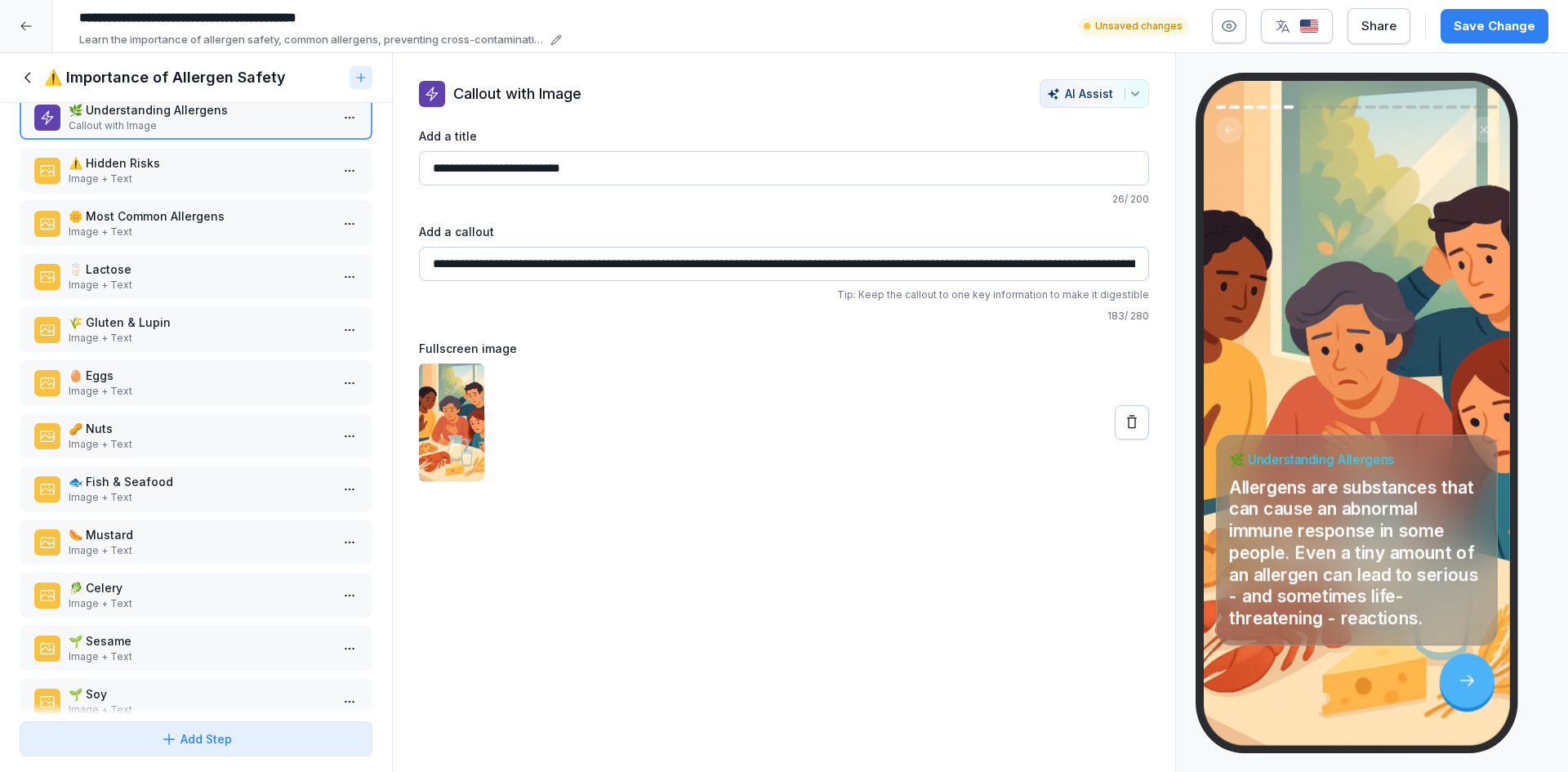
scroll to position [546, 0]
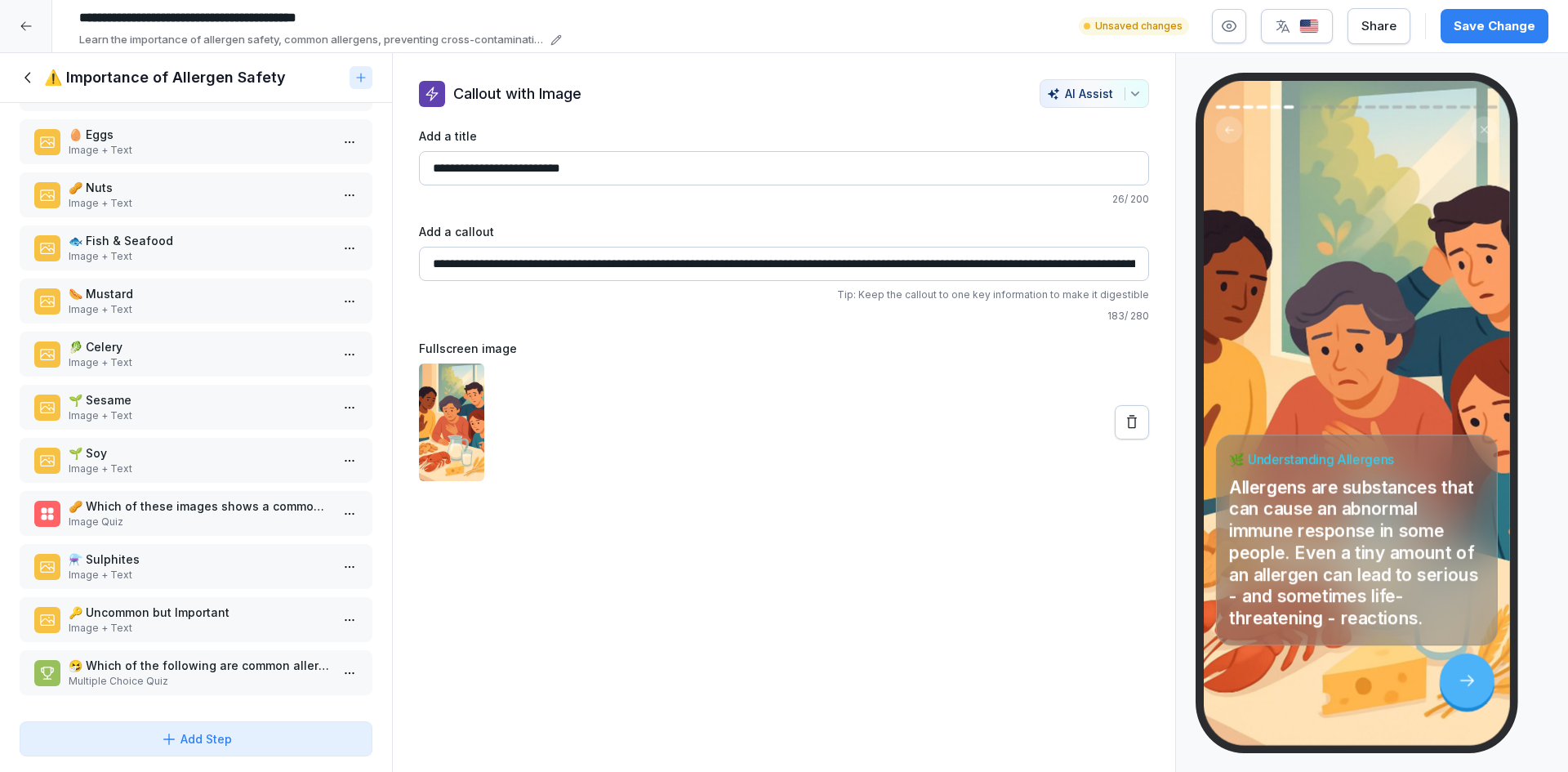
click at [332, 502] on html "**********" at bounding box center [784, 386] width 1568 height 772
click at [262, 594] on div "Delete" at bounding box center [242, 594] width 57 height 17
click at [335, 657] on html "**********" at bounding box center [784, 386] width 1568 height 772
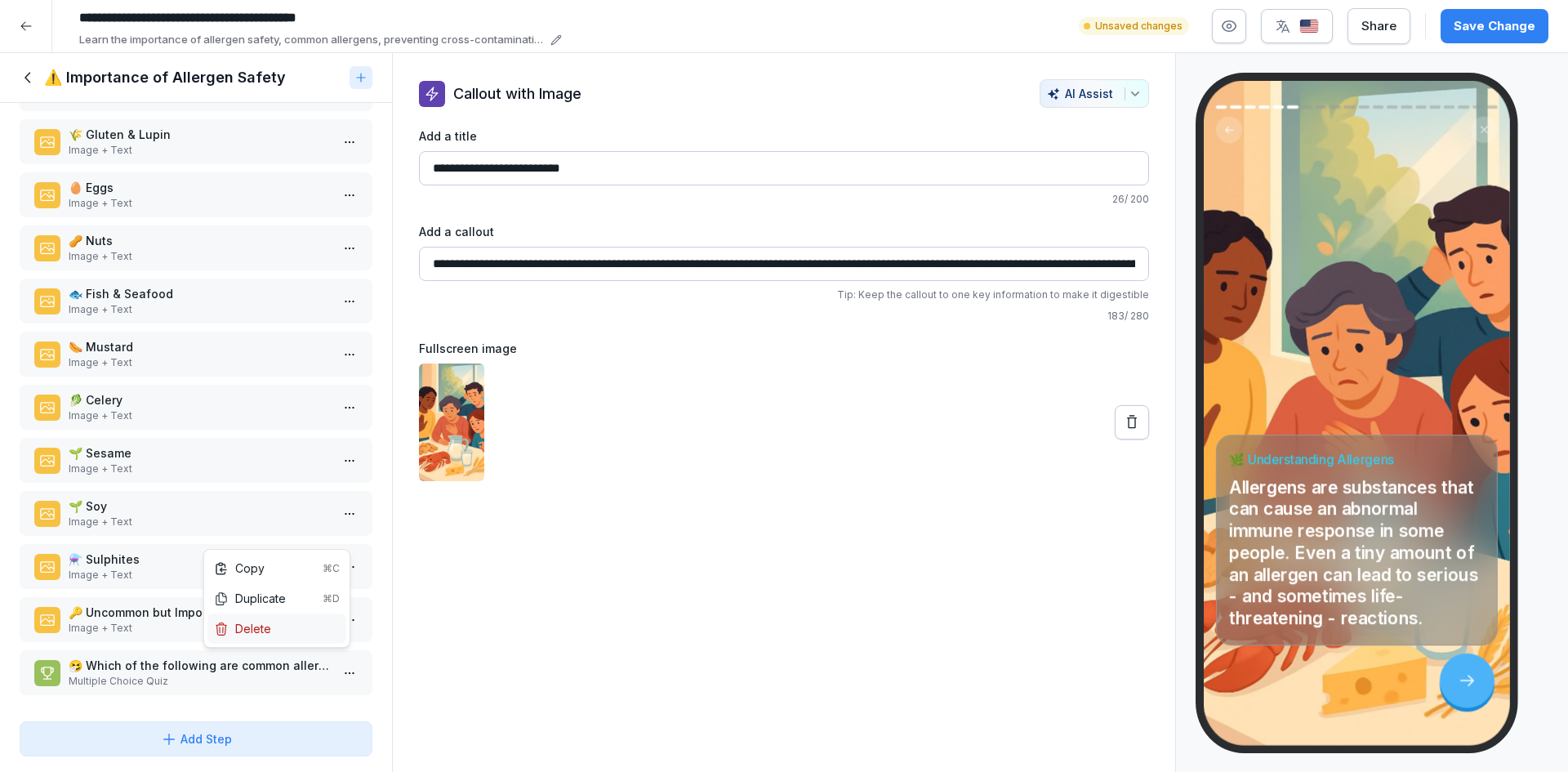
click at [275, 628] on div "Delete" at bounding box center [277, 629] width 139 height 31
